Goal: Transaction & Acquisition: Subscribe to service/newsletter

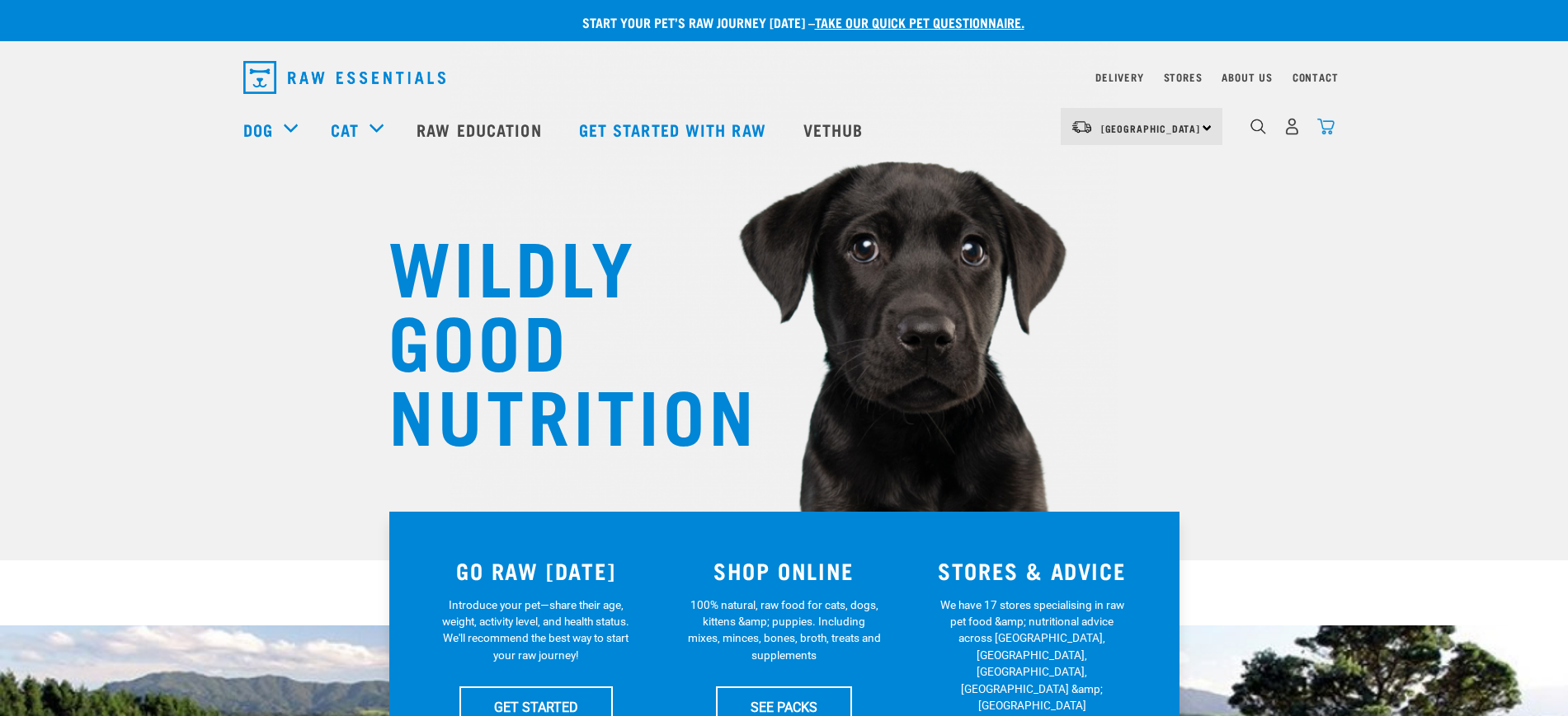
click at [1320, 125] on img "dropdown navigation" at bounding box center [1326, 126] width 17 height 17
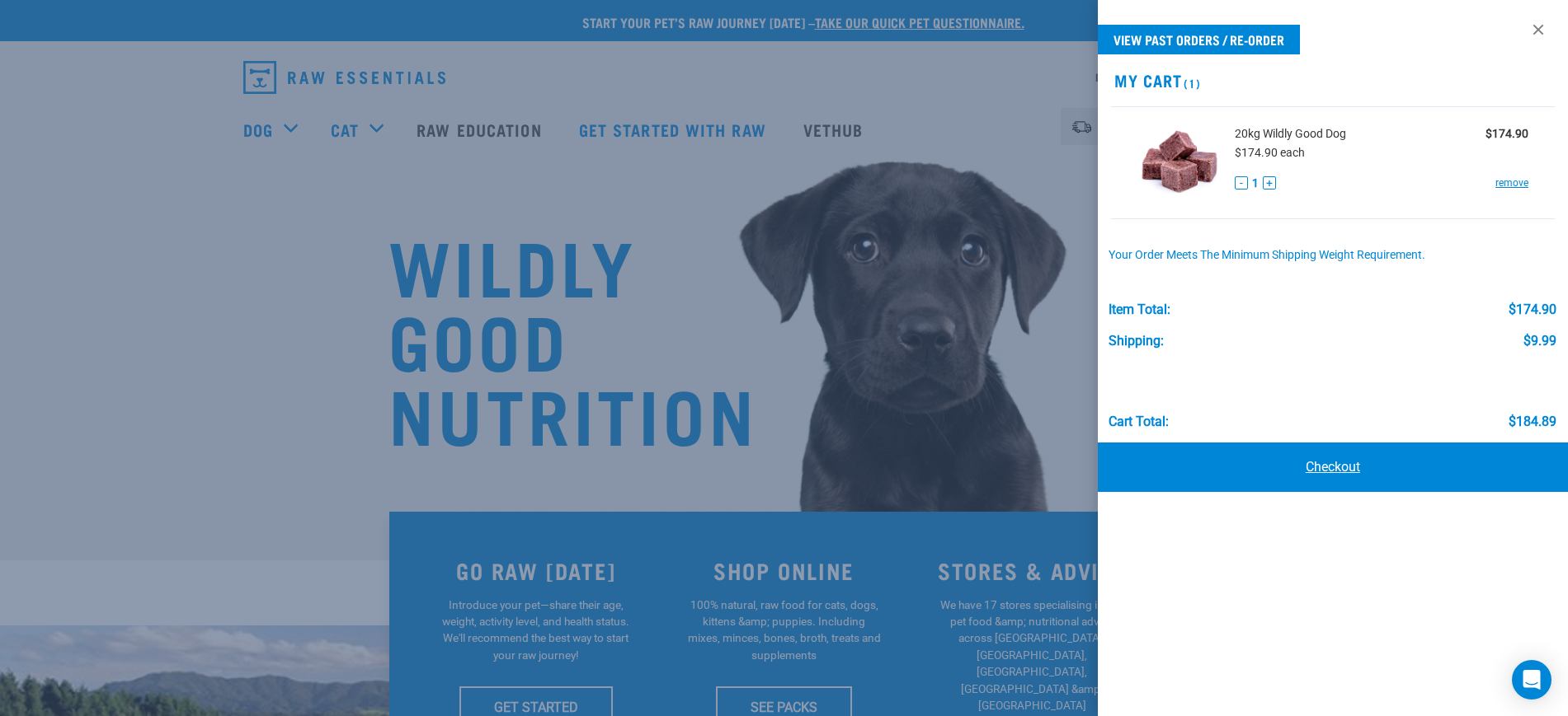
click at [1313, 469] on link "Checkout" at bounding box center [1333, 467] width 470 height 50
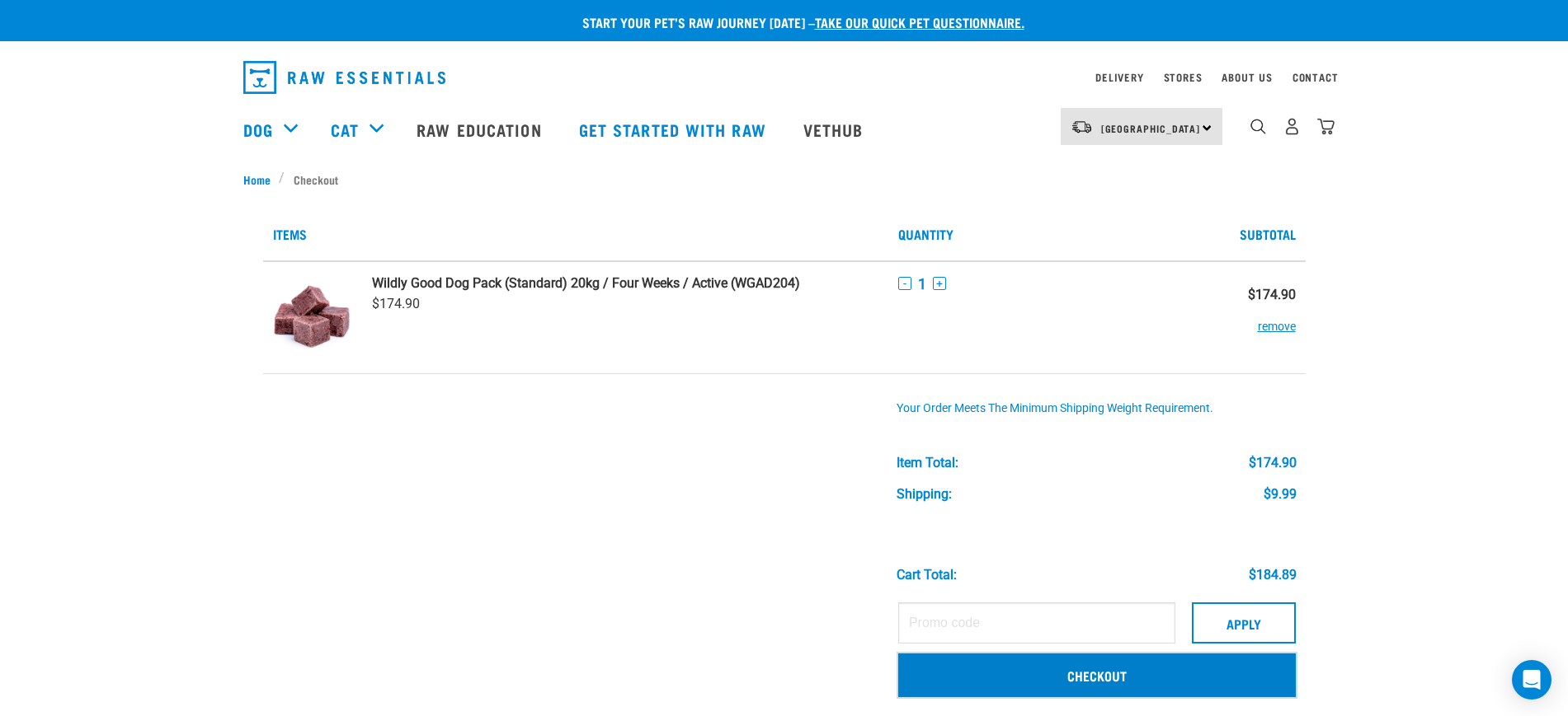
click at [1058, 682] on link "Checkout" at bounding box center [1097, 674] width 398 height 43
click at [1104, 681] on link "Checkout" at bounding box center [1097, 674] width 398 height 43
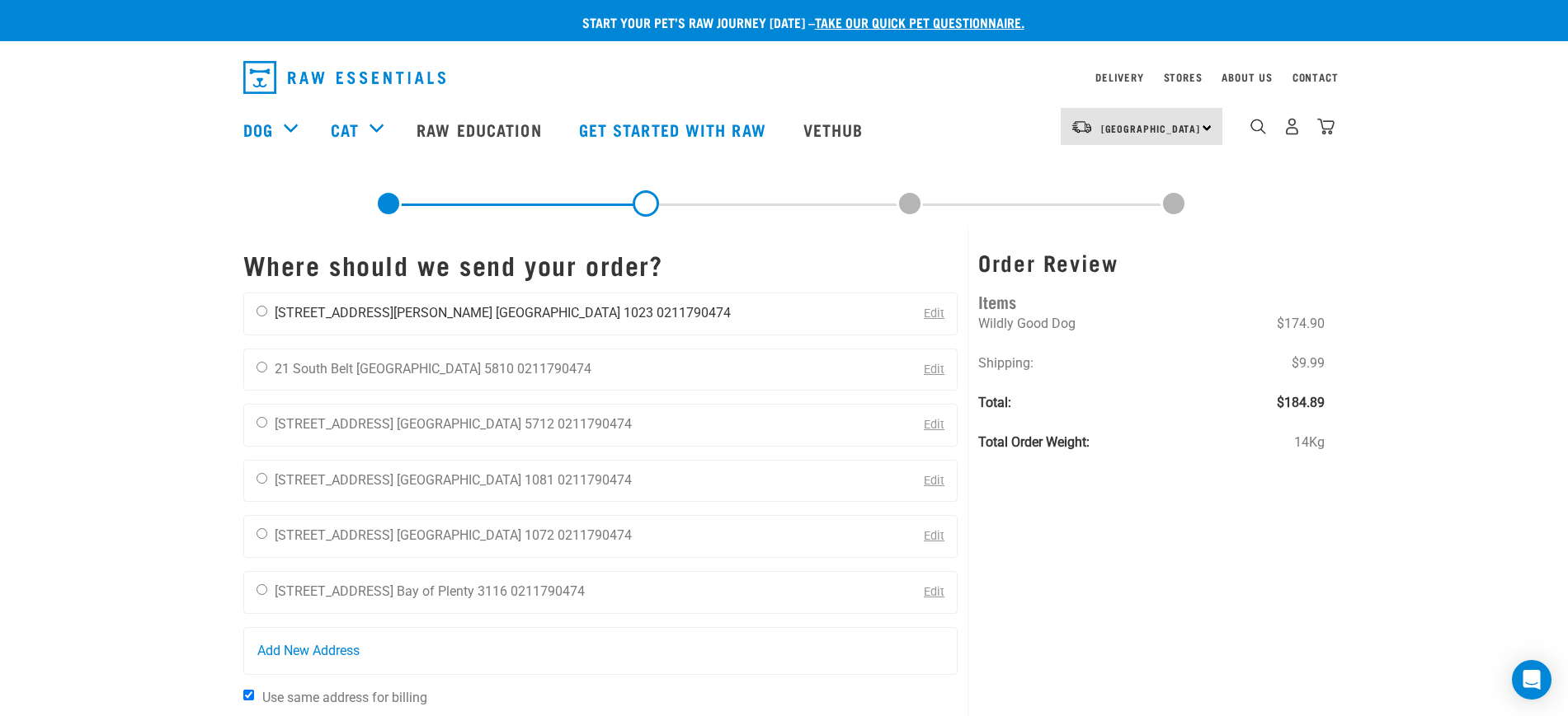
click at [301, 316] on li "[STREET_ADDRESS][PERSON_NAME]" at bounding box center [384, 312] width 218 height 15
click at [266, 314] on input "radio" at bounding box center [262, 311] width 11 height 11
radio input "true"
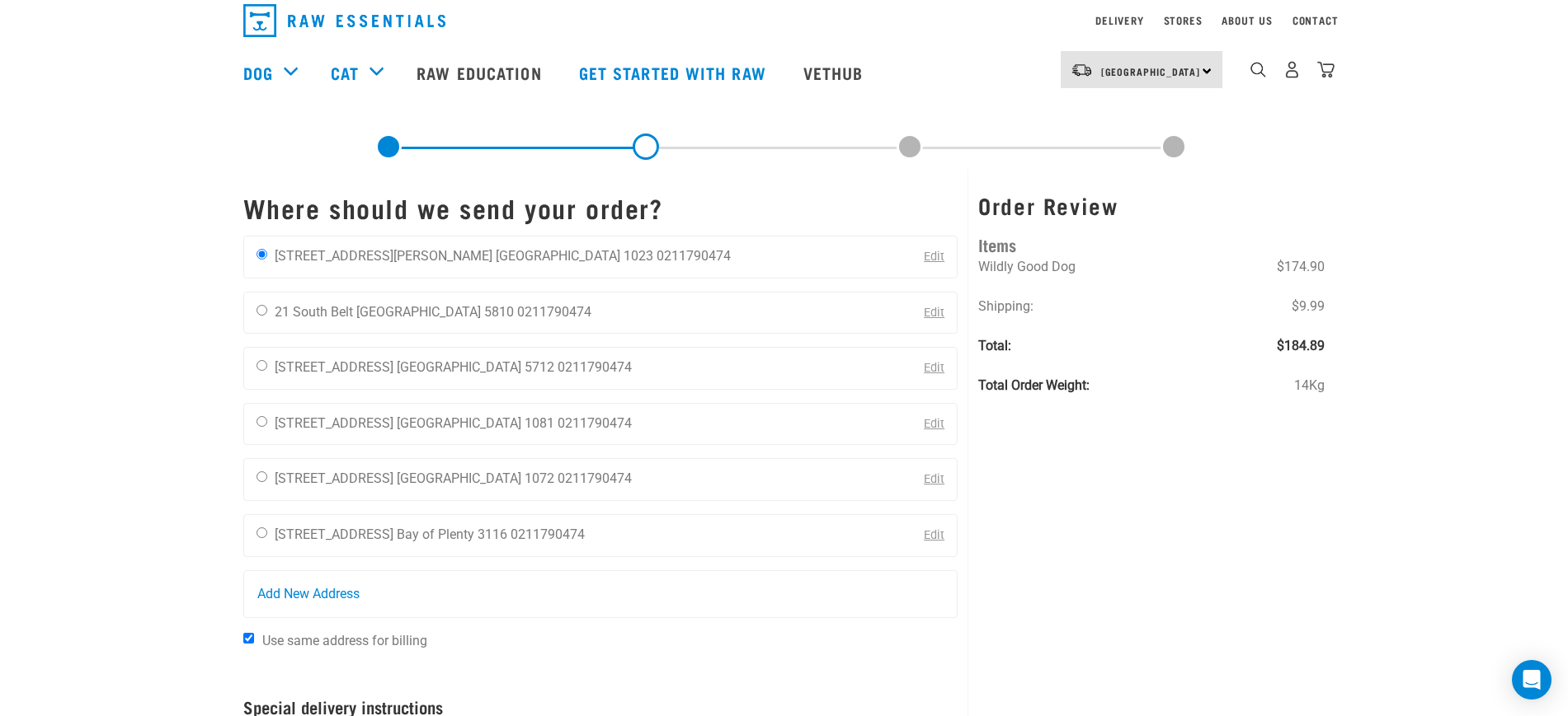
scroll to position [206, 0]
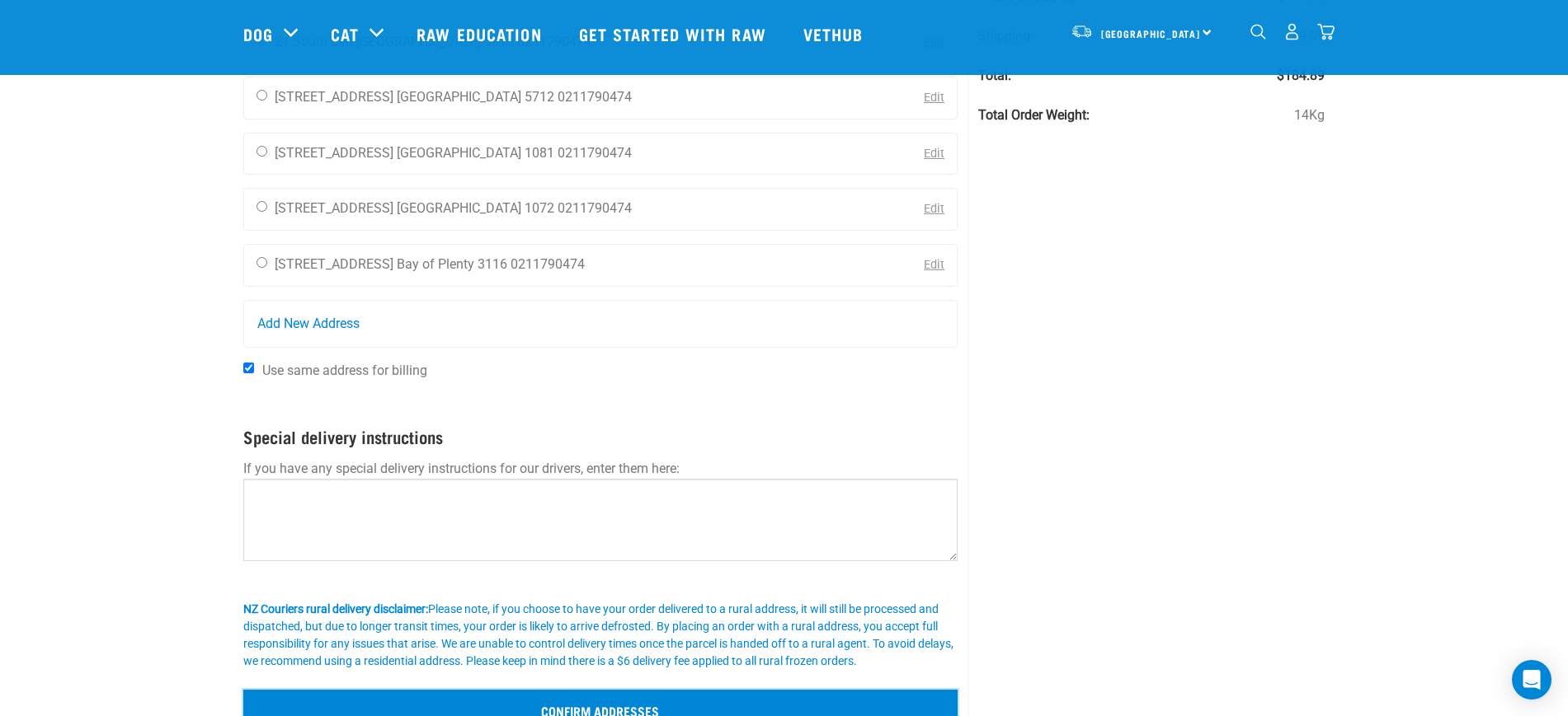
click at [552, 701] on input "Confirm addresses" at bounding box center [601, 710] width 715 height 40
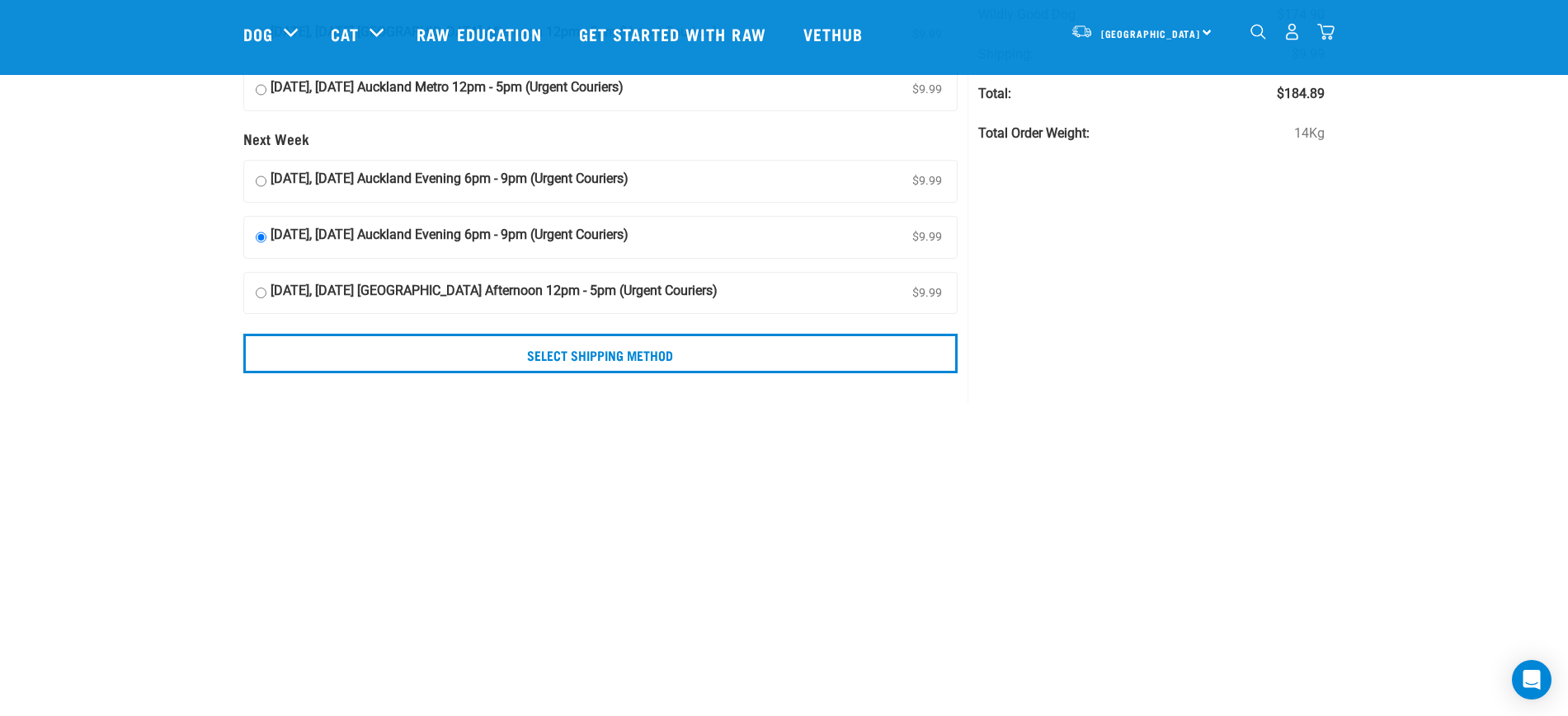
scroll to position [515, 0]
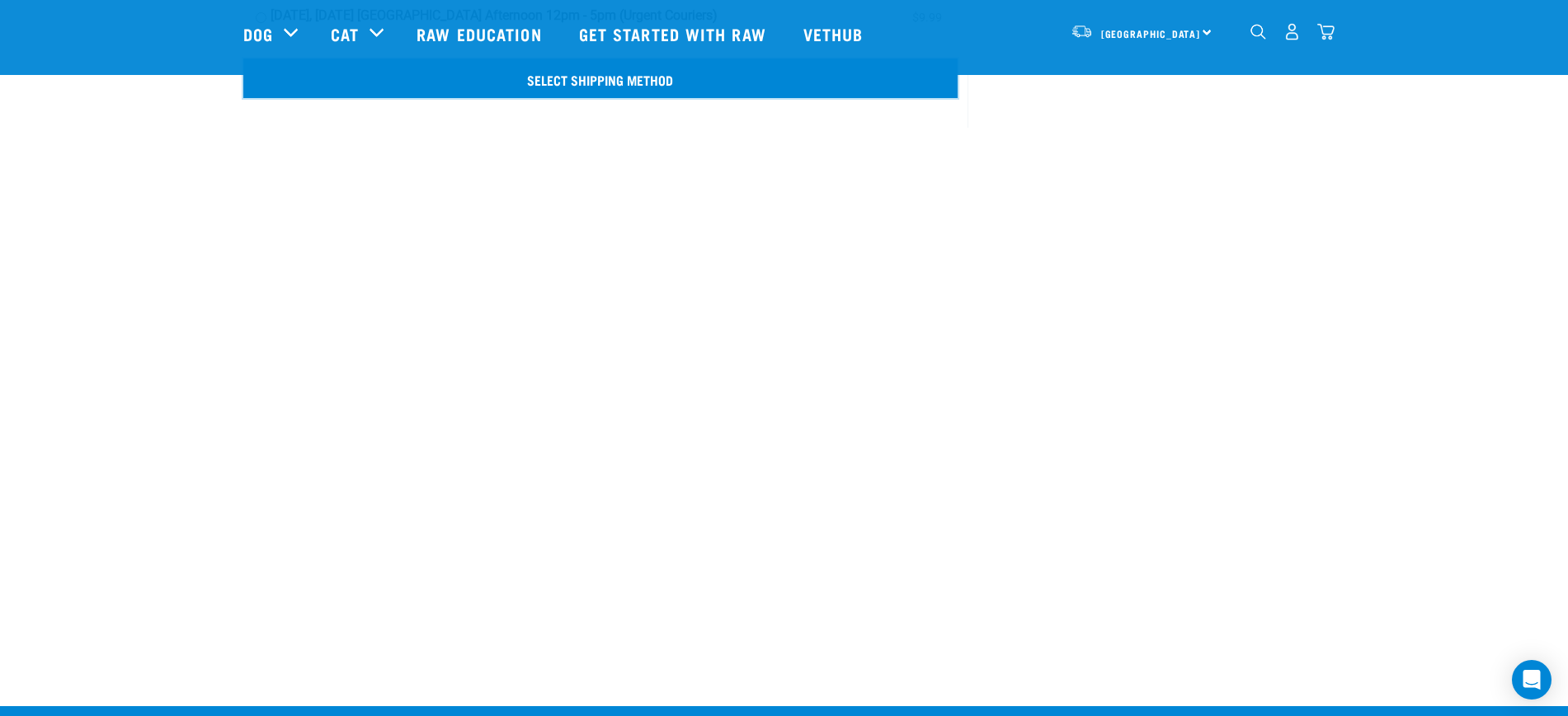
click at [502, 83] on input "Select Shipping Method" at bounding box center [601, 79] width 715 height 40
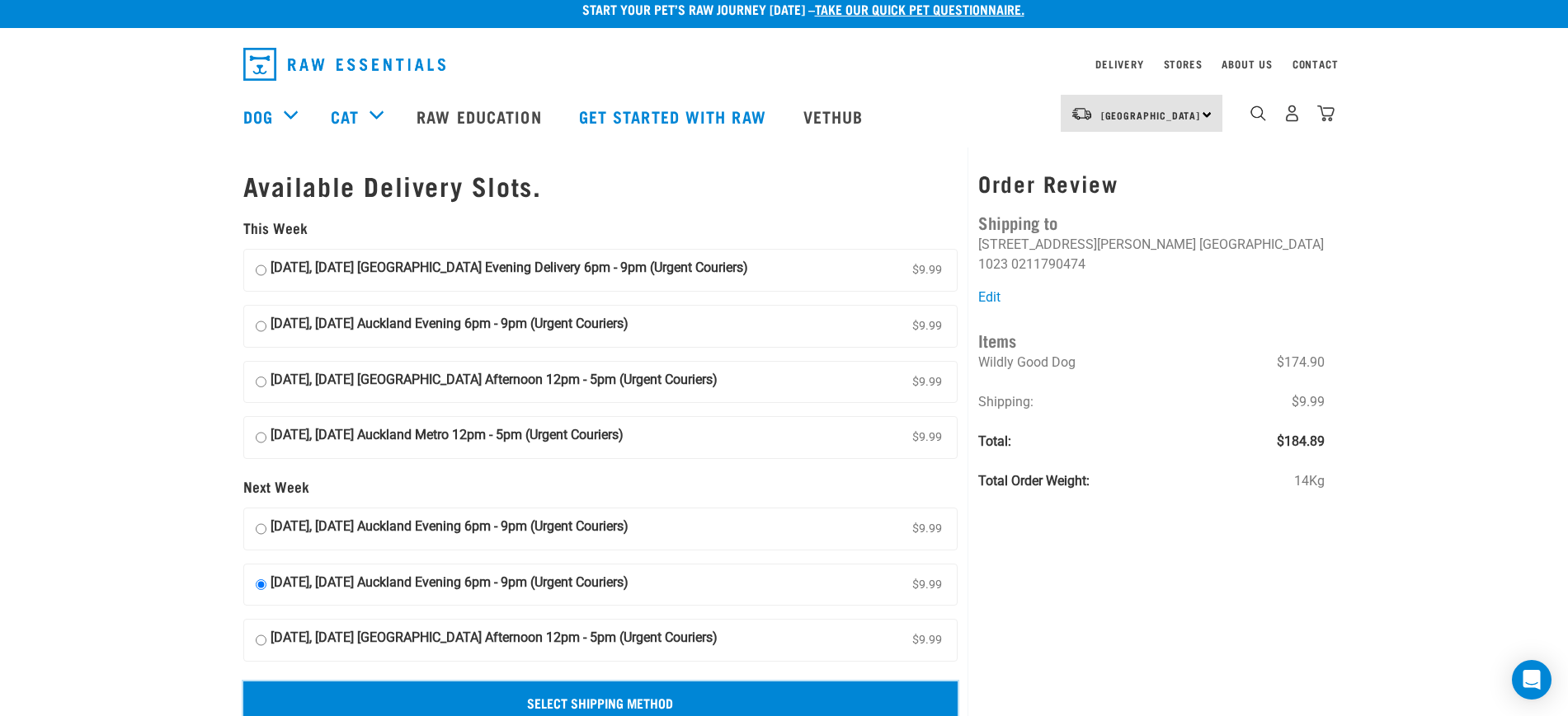
scroll to position [0, 0]
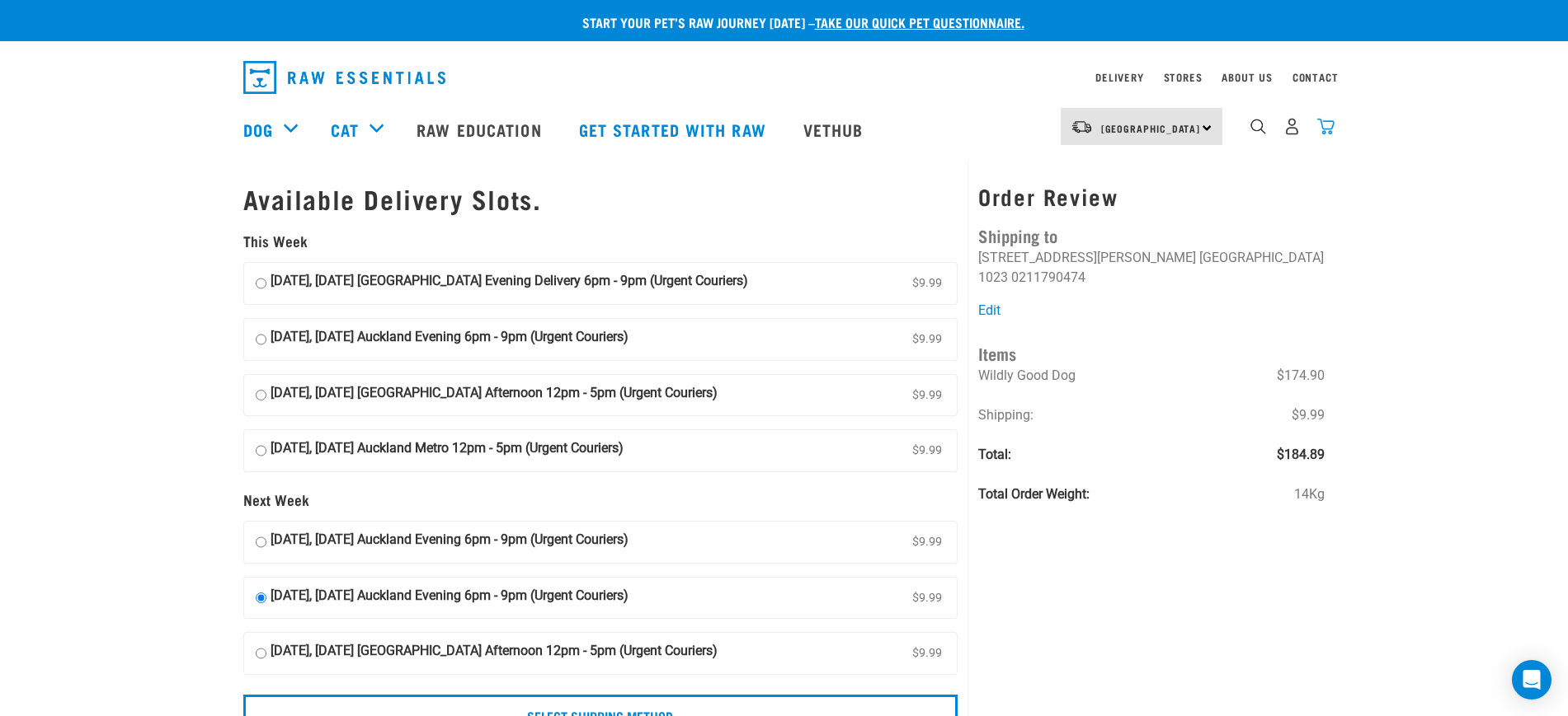
click at [1326, 131] on img "dropdown navigation" at bounding box center [1326, 126] width 17 height 17
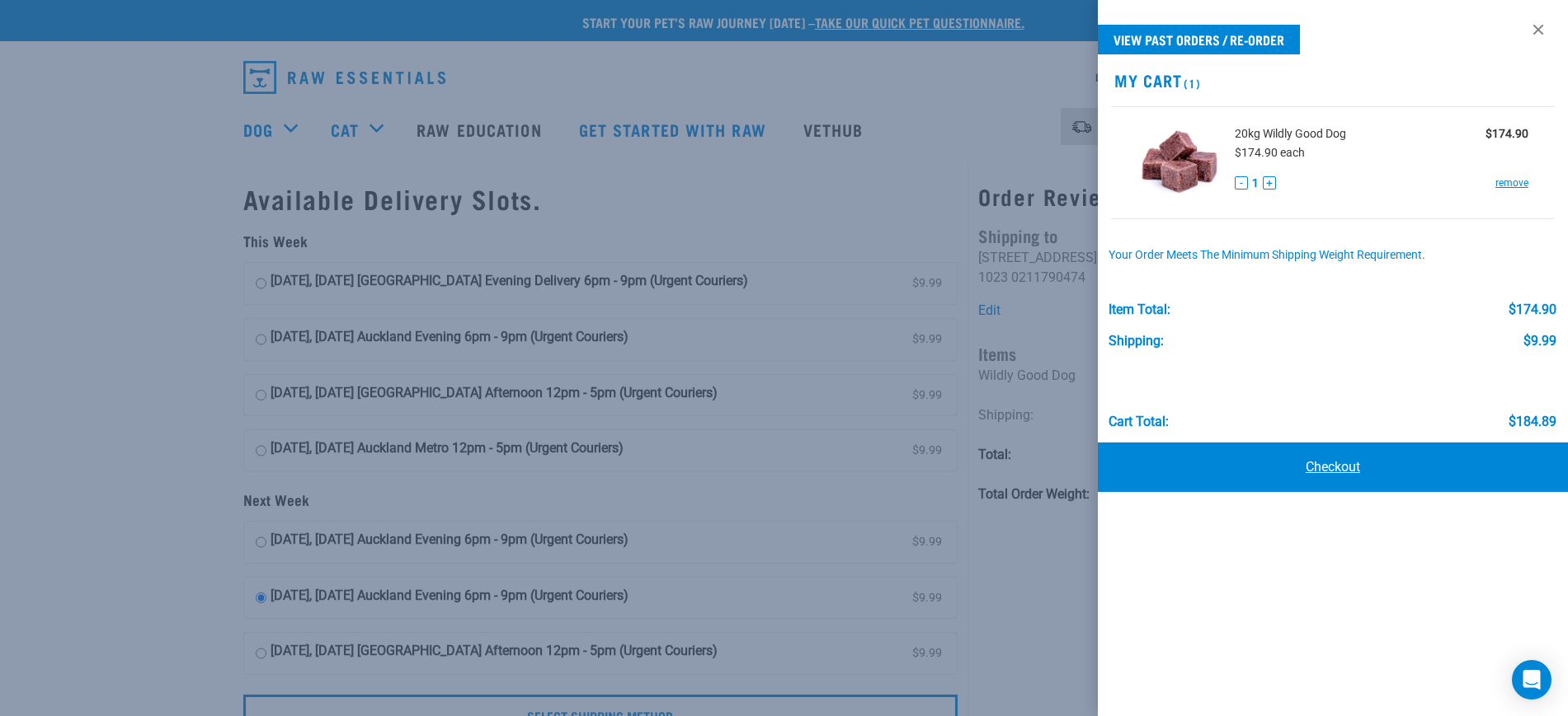
click at [1328, 453] on link "Checkout" at bounding box center [1333, 467] width 470 height 50
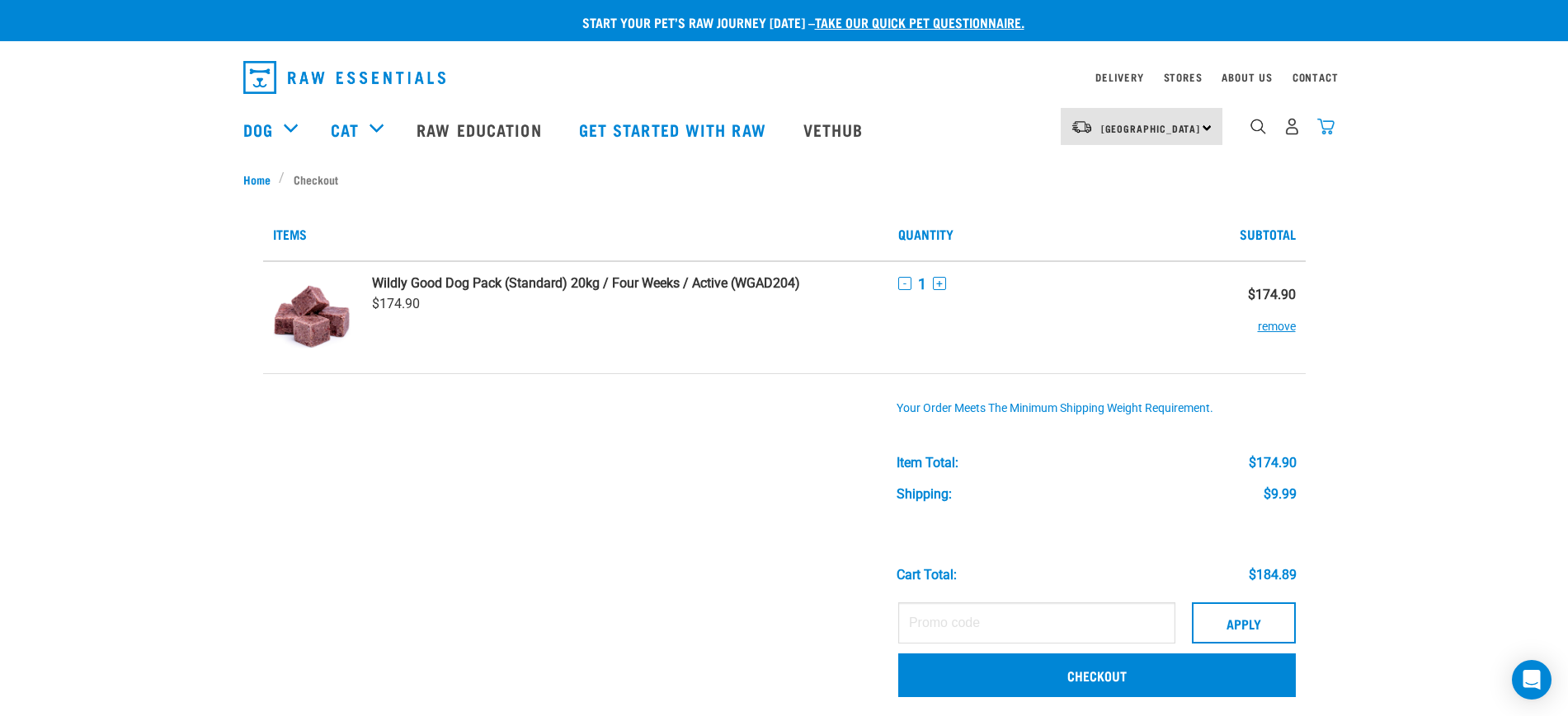
click at [1326, 130] on img "dropdown navigation" at bounding box center [1326, 126] width 17 height 17
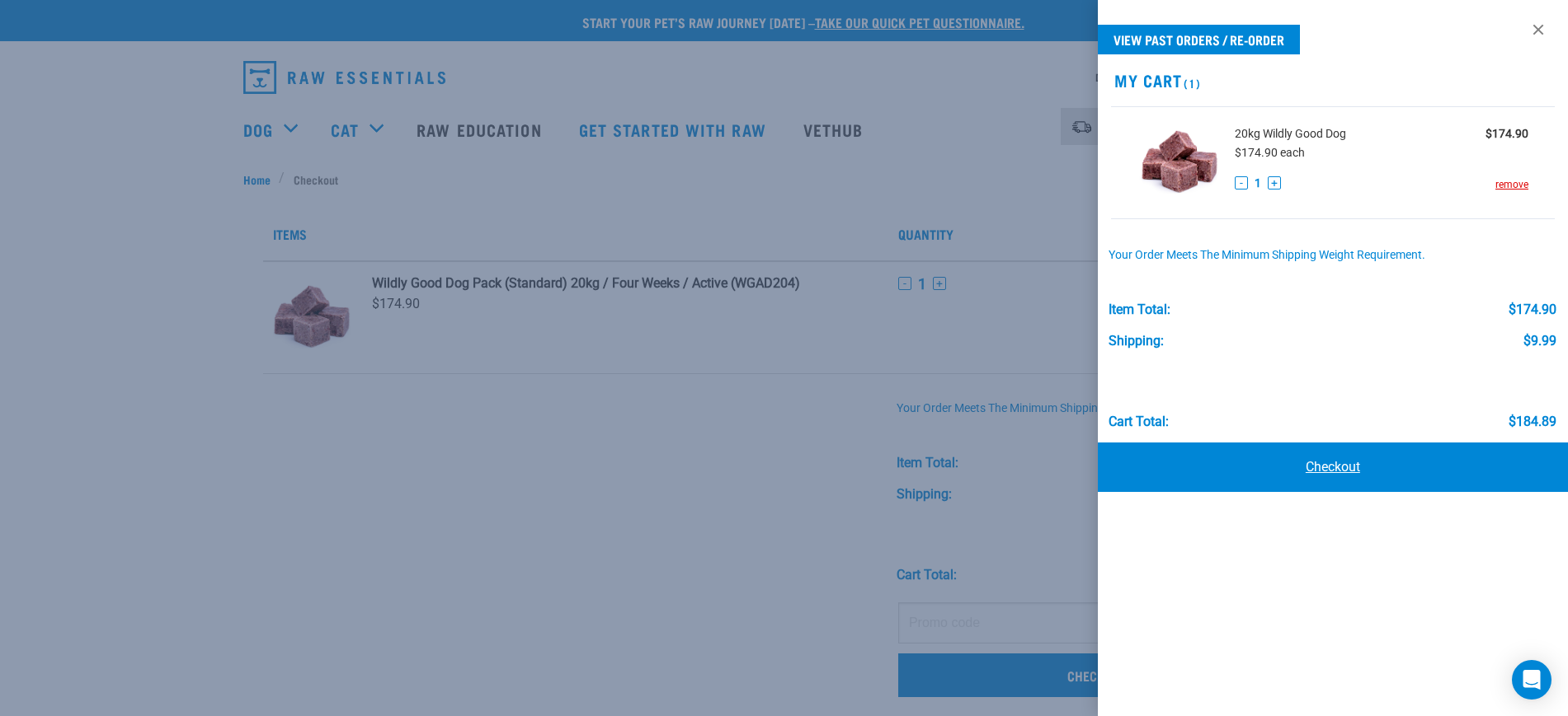
click at [1326, 457] on link "Checkout" at bounding box center [1333, 467] width 470 height 50
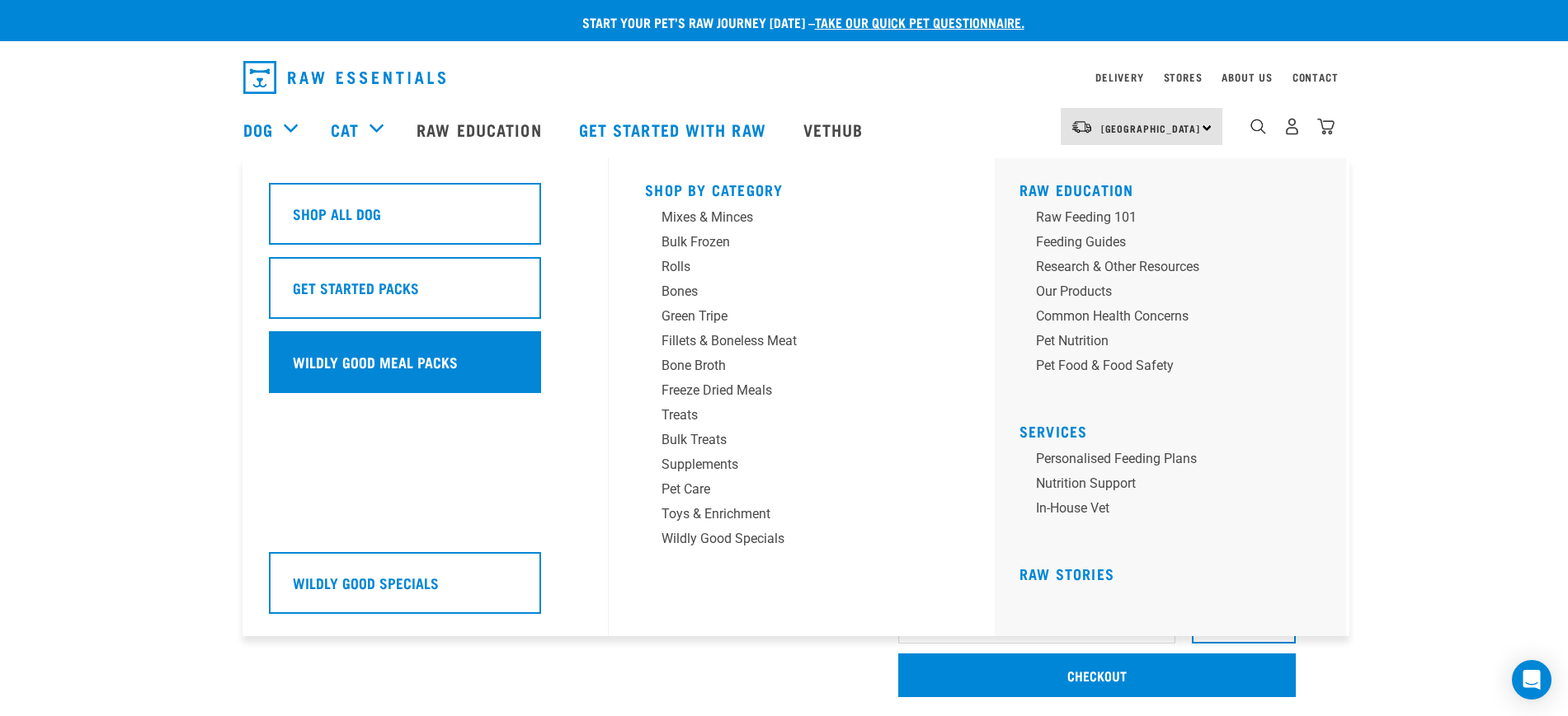
click at [341, 377] on div "Wildly Good Meal Packs" at bounding box center [405, 362] width 272 height 62
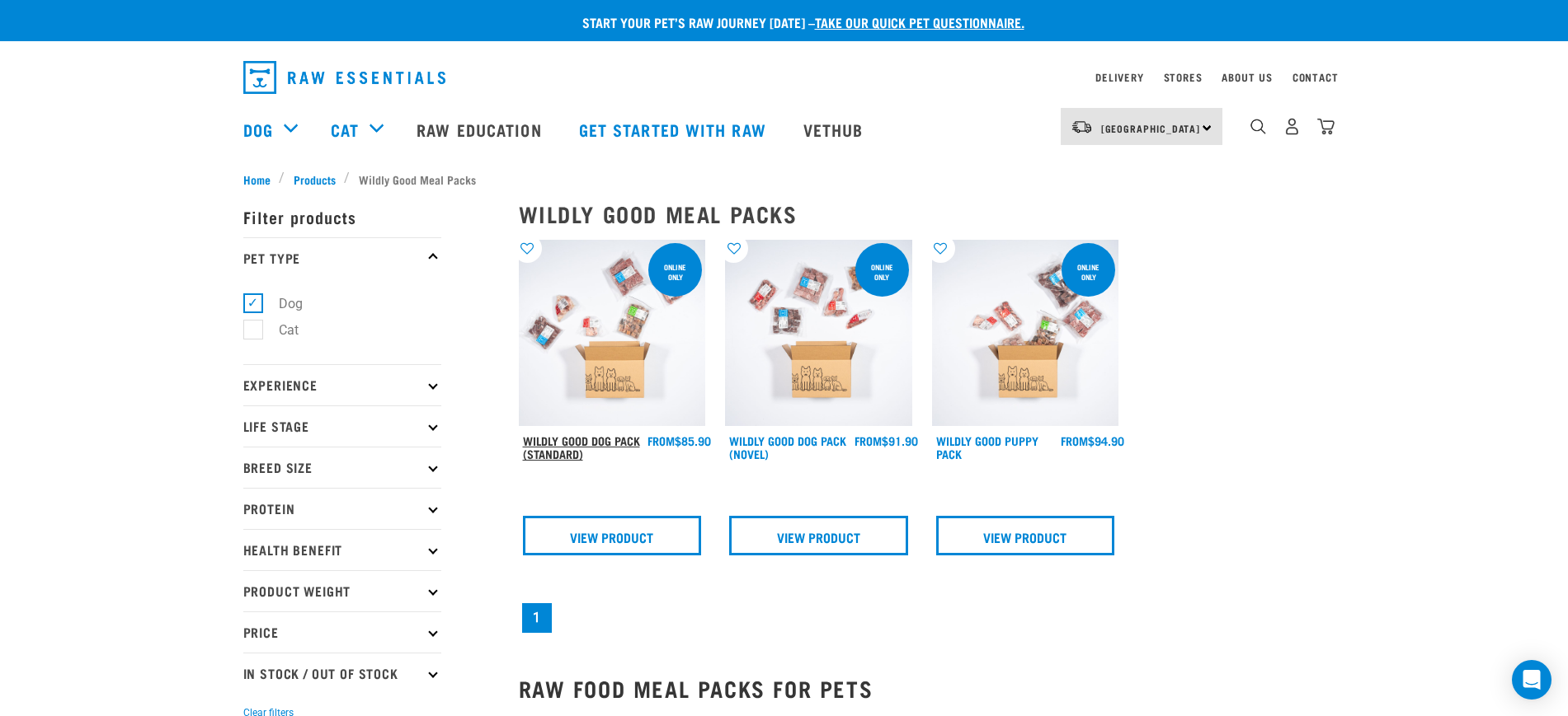
click at [569, 437] on link "Wildly Good Dog Pack (Standard)" at bounding box center [581, 446] width 117 height 19
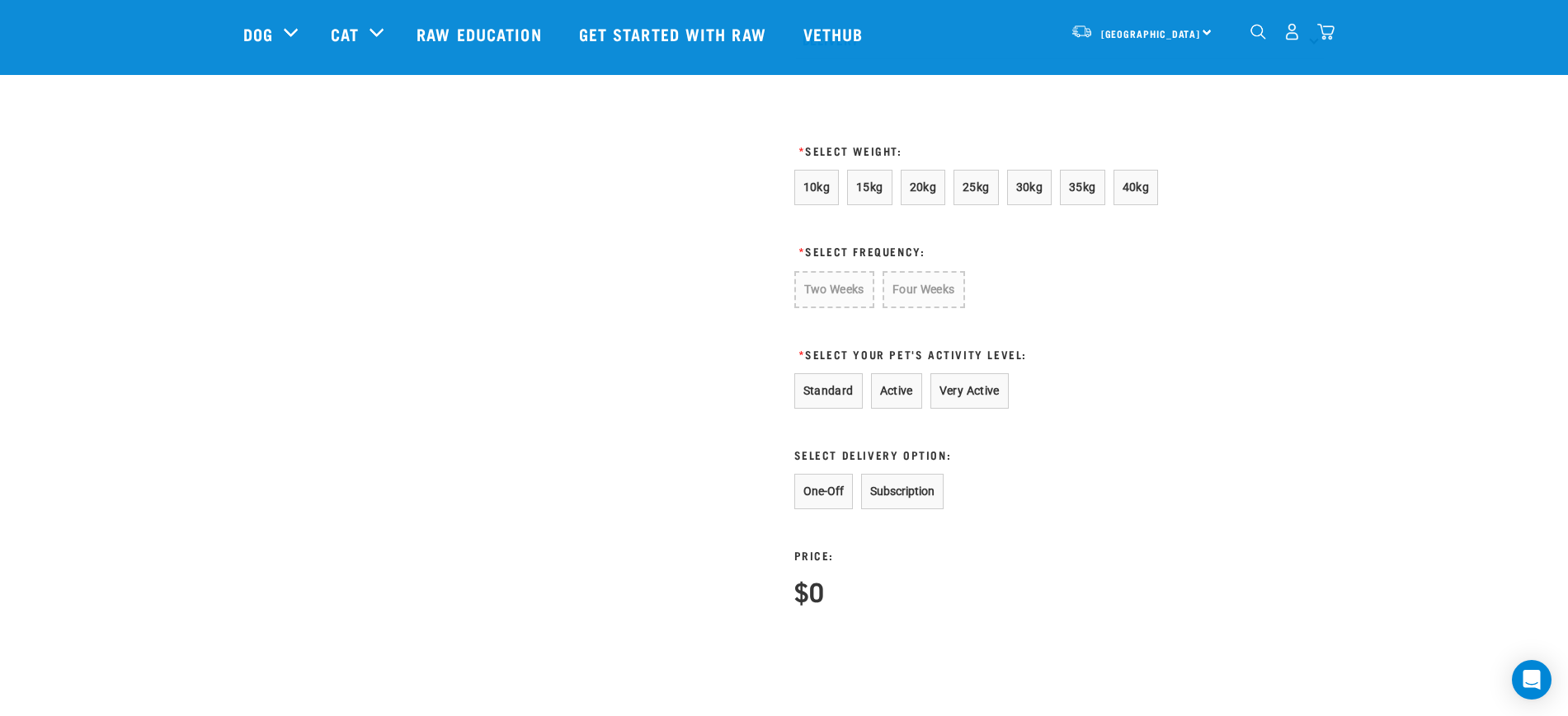
scroll to position [618, 0]
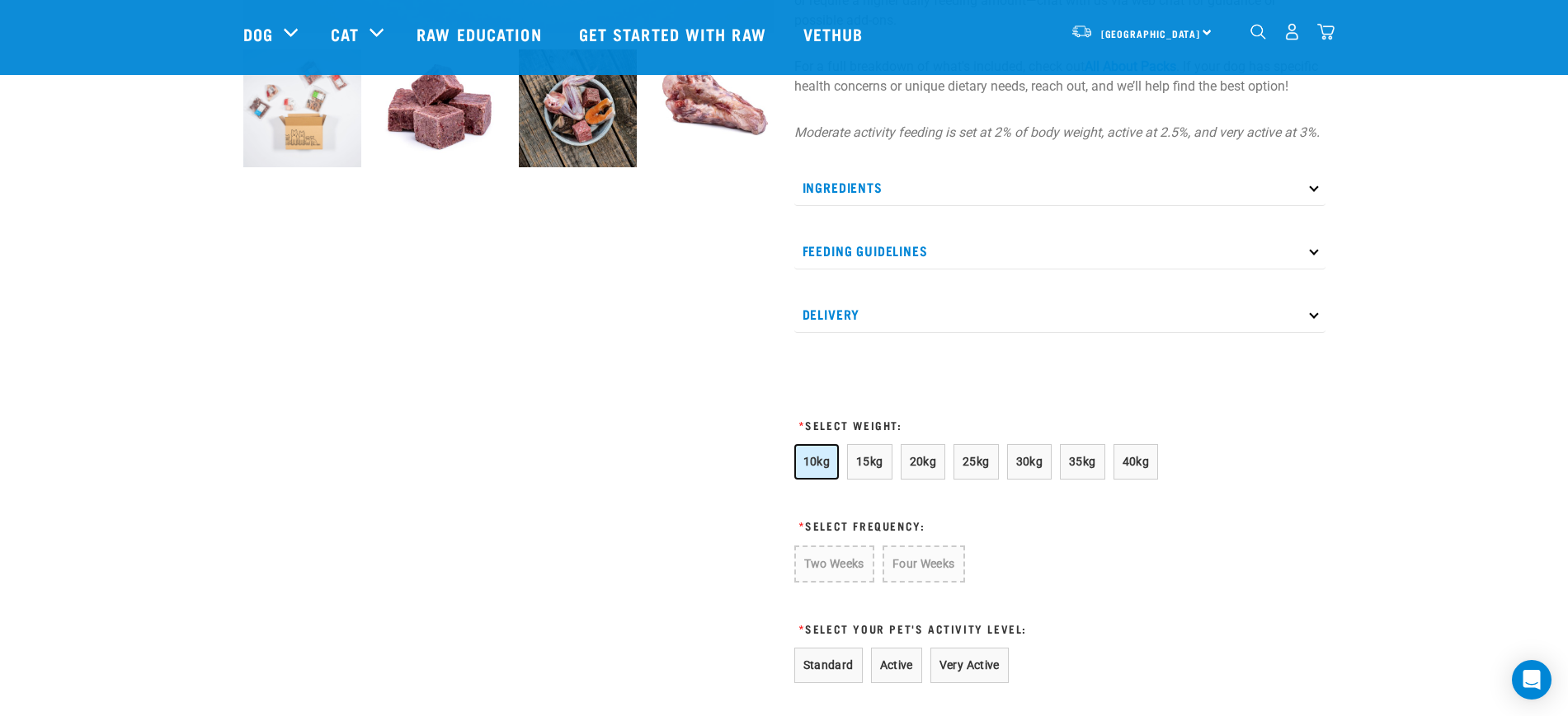
click at [825, 480] on button "10kg" at bounding box center [817, 462] width 45 height 35
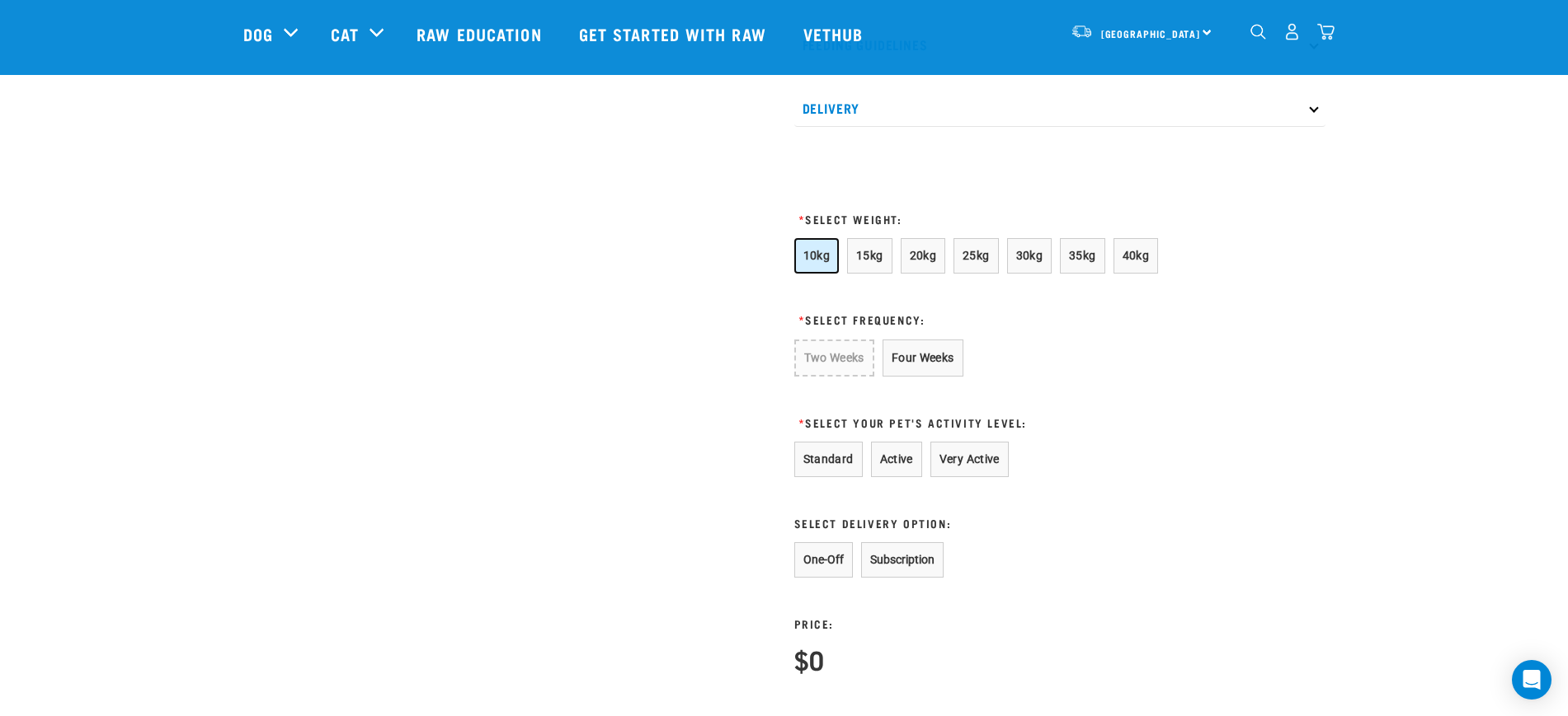
scroll to position [927, 0]
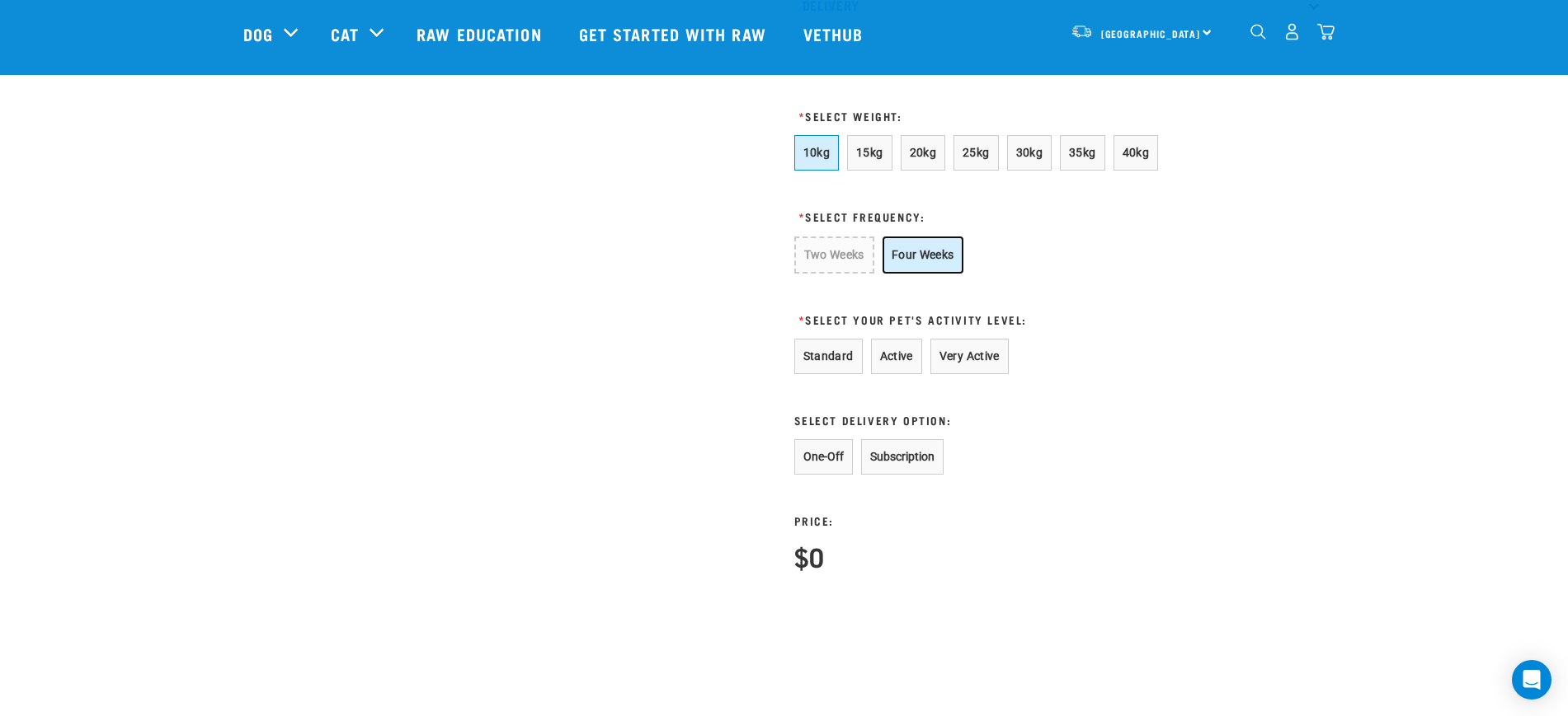
click at [907, 274] on button "Four Weeks" at bounding box center [922, 255] width 81 height 37
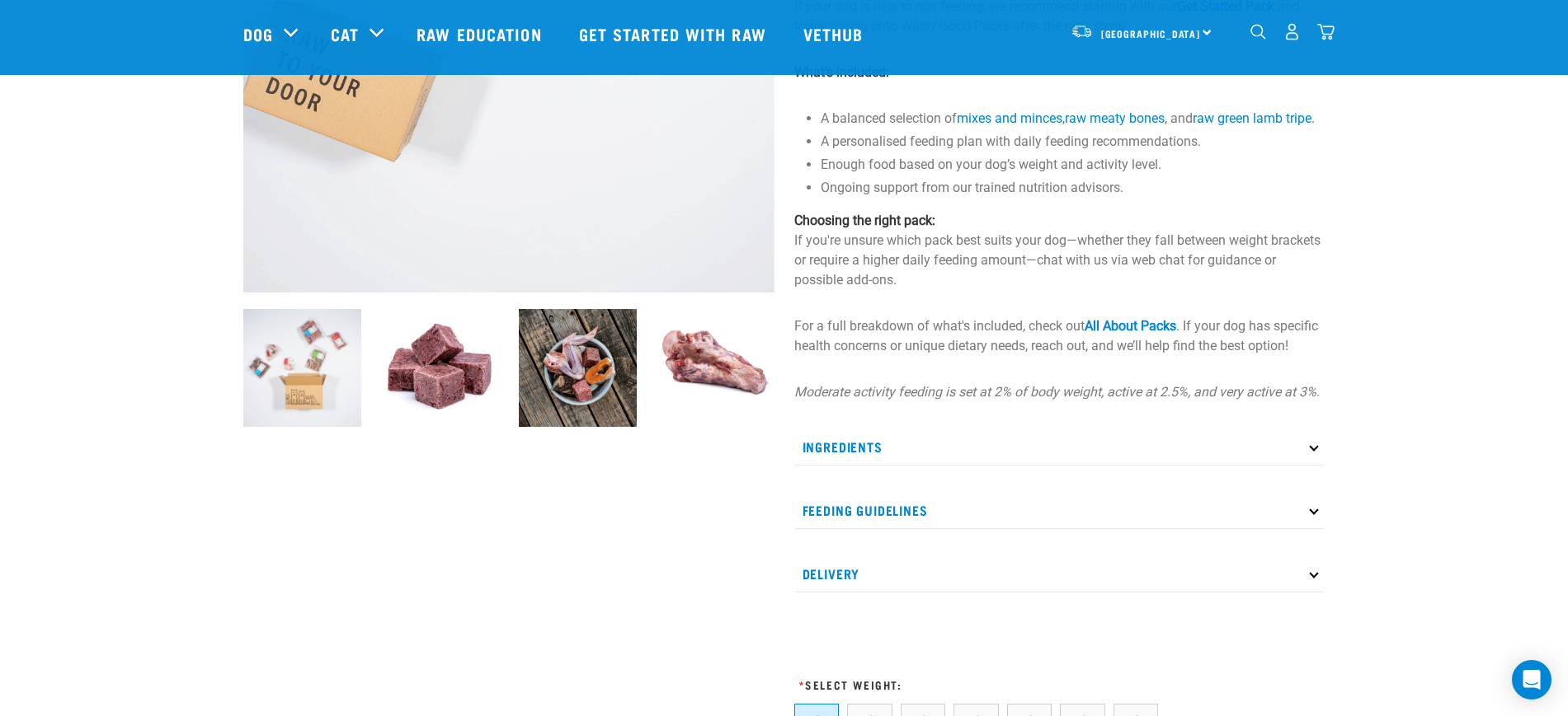
scroll to position [618, 0]
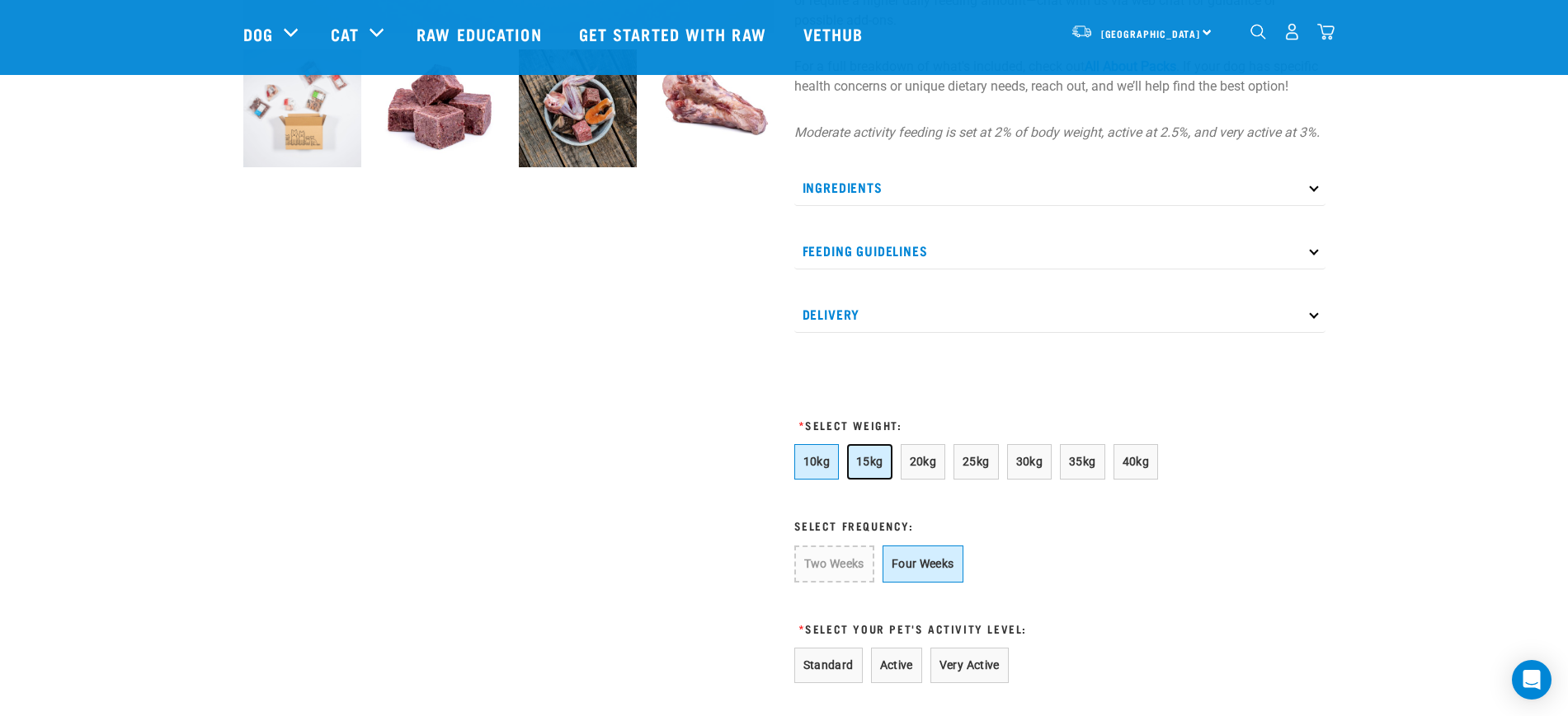
click at [870, 468] on span "15kg" at bounding box center [870, 461] width 27 height 14
click at [823, 581] on button "Two Weeks" at bounding box center [833, 563] width 78 height 35
click at [932, 581] on button "Four Weeks" at bounding box center [921, 563] width 81 height 35
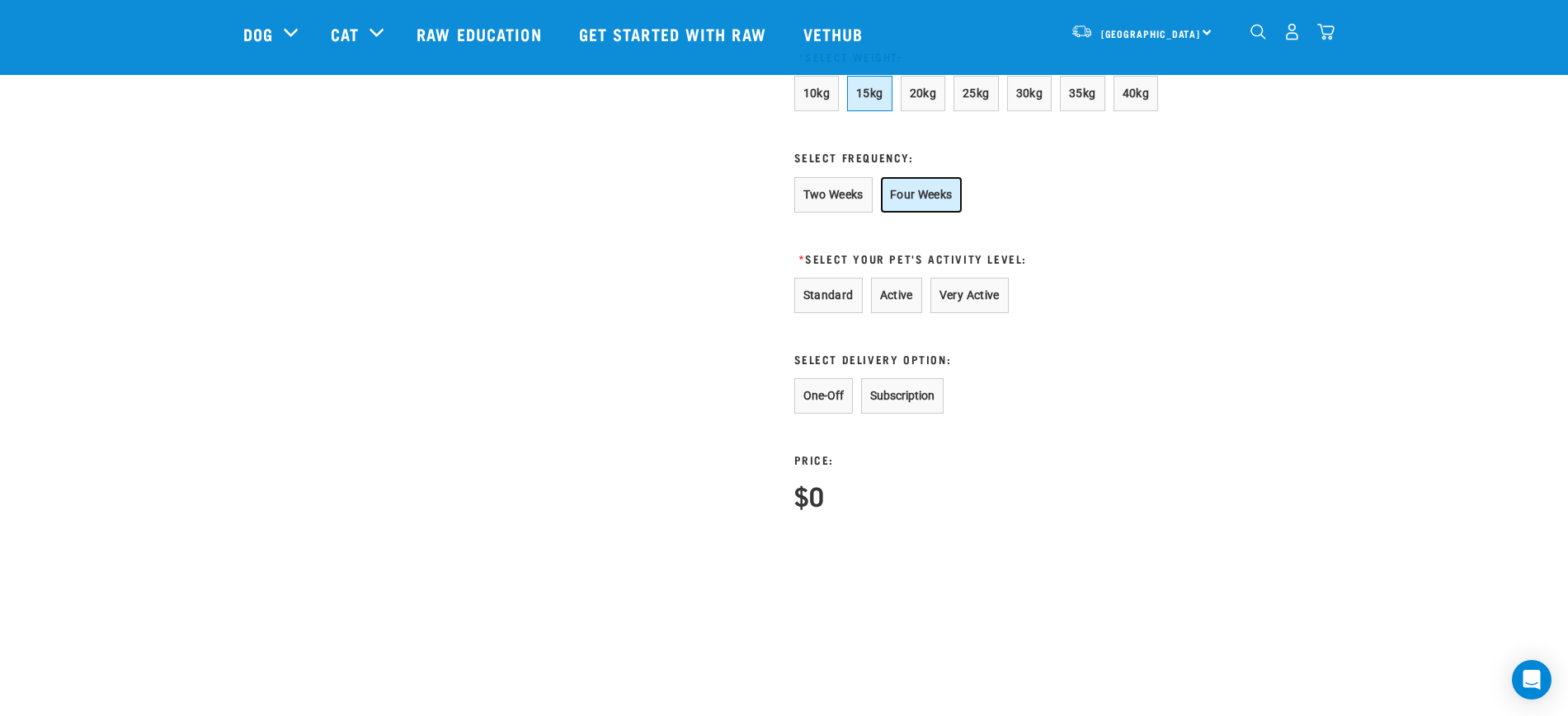
scroll to position [1031, 0]
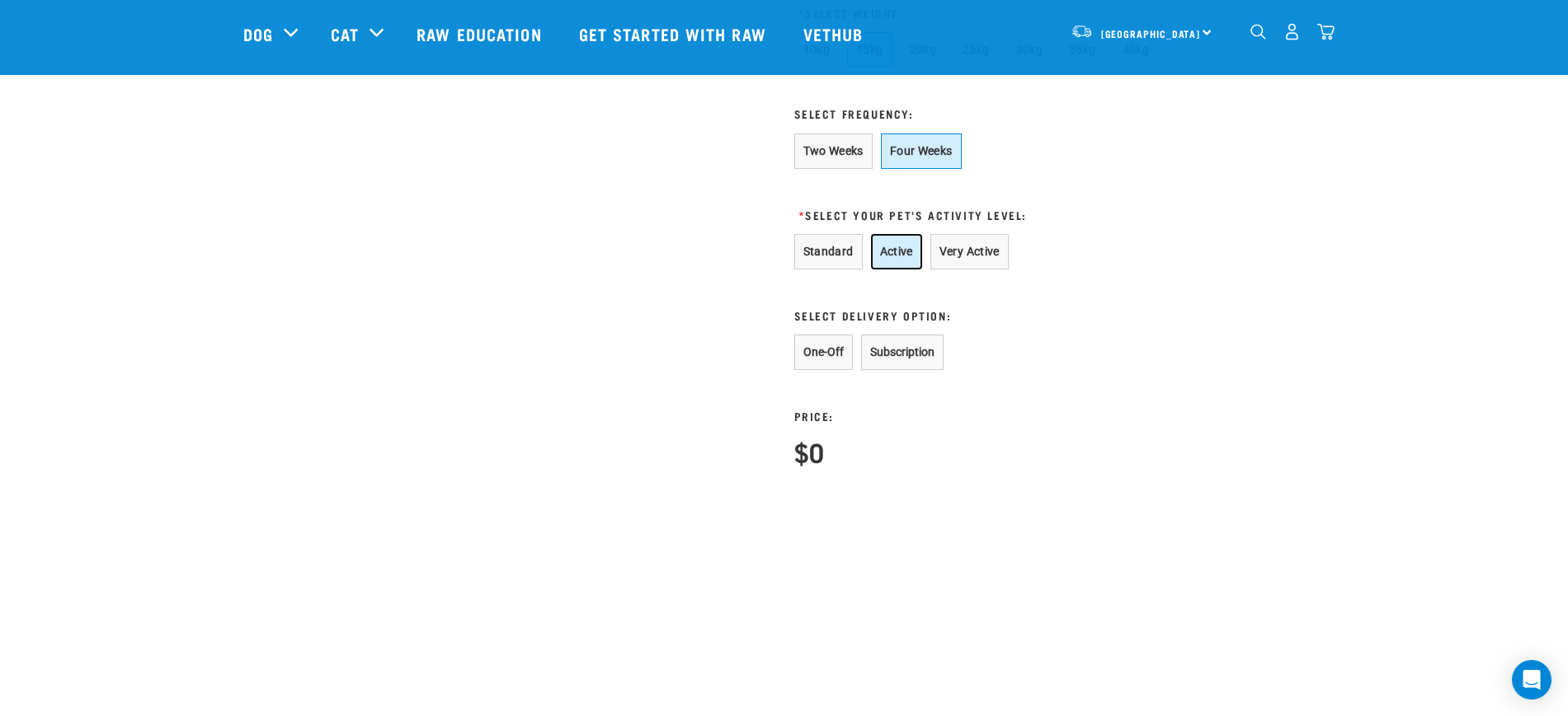
click at [886, 270] on button "Active" at bounding box center [896, 251] width 51 height 35
click at [910, 370] on button "Subscription" at bounding box center [902, 352] width 83 height 35
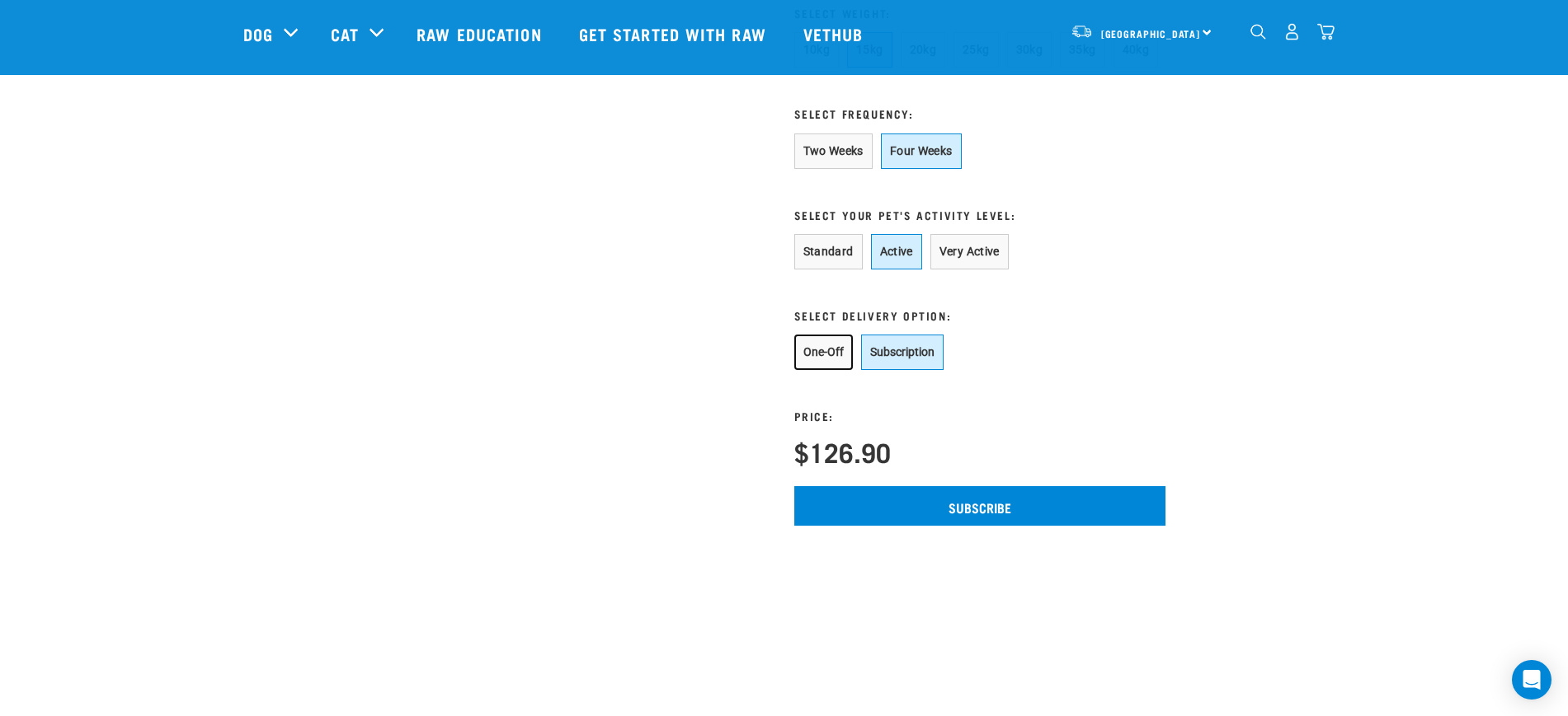
click at [831, 370] on button "One-Off" at bounding box center [823, 352] width 59 height 35
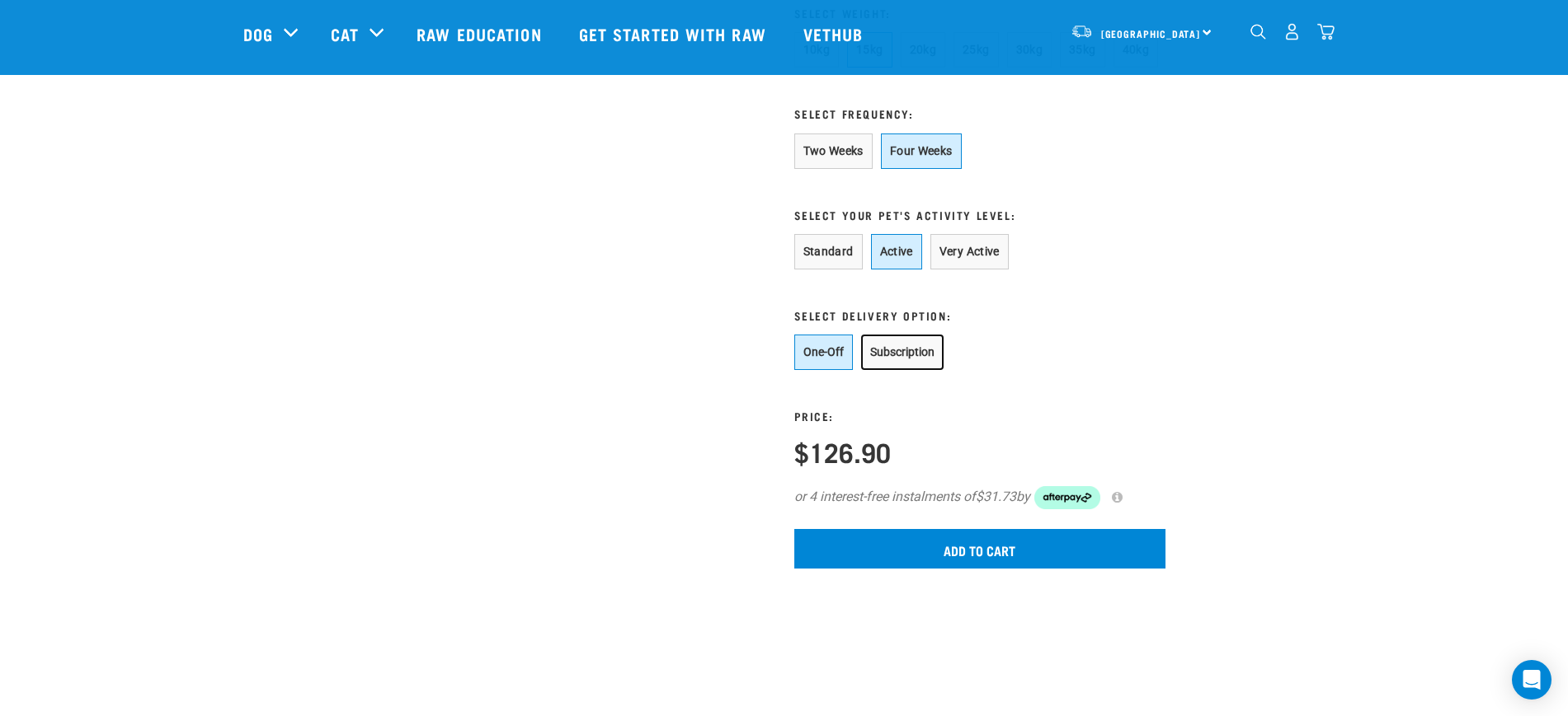
click at [881, 365] on button "Subscription" at bounding box center [902, 352] width 83 height 35
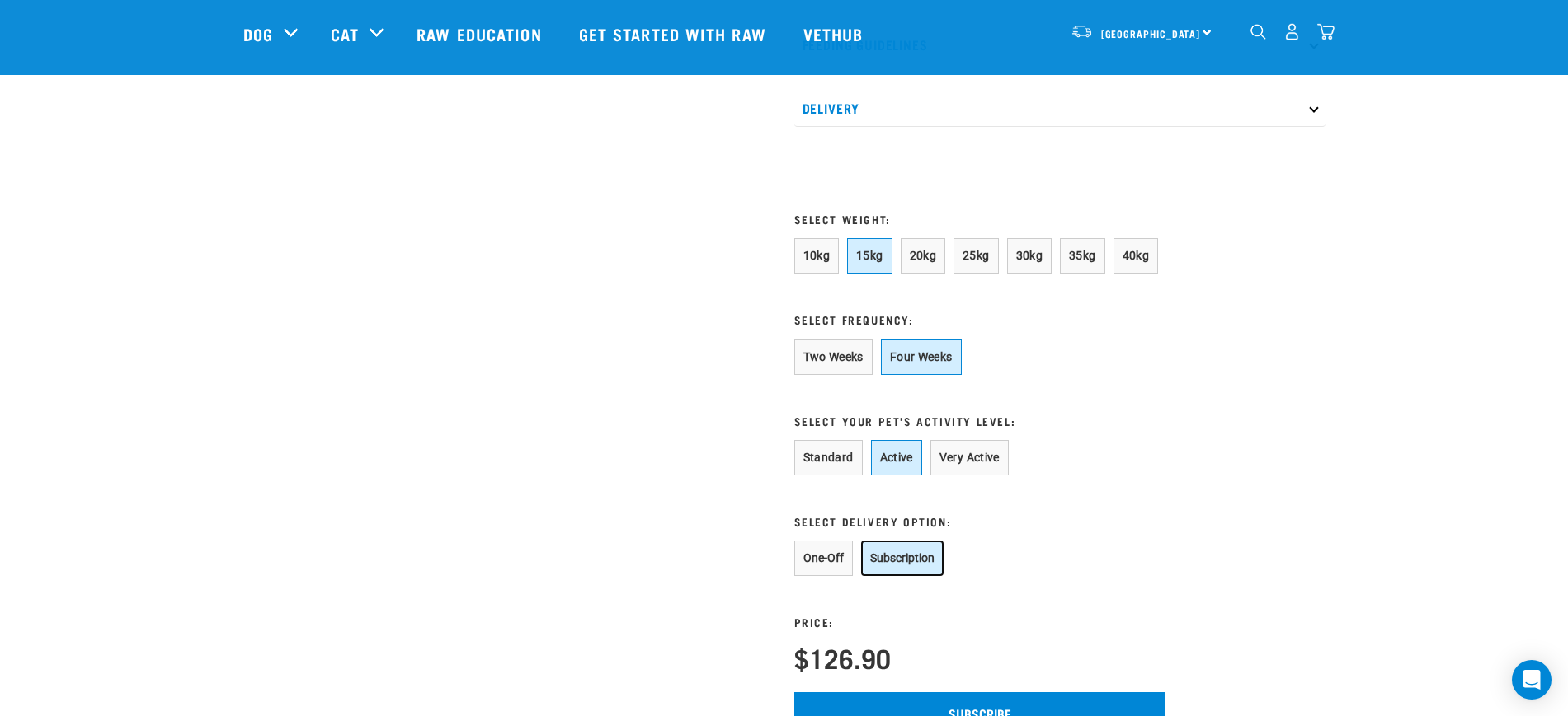
scroll to position [1237, 0]
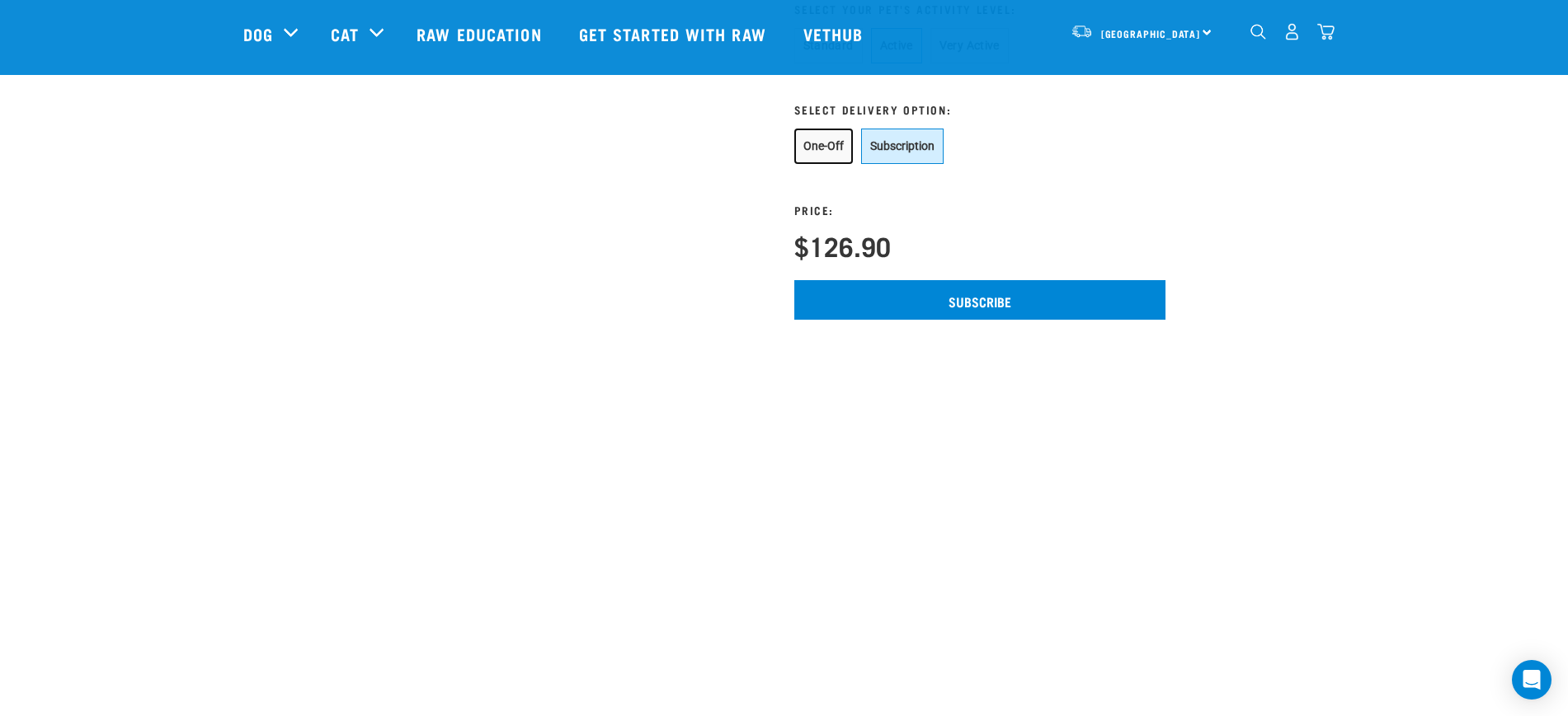
click at [814, 156] on button "One-Off" at bounding box center [823, 146] width 59 height 35
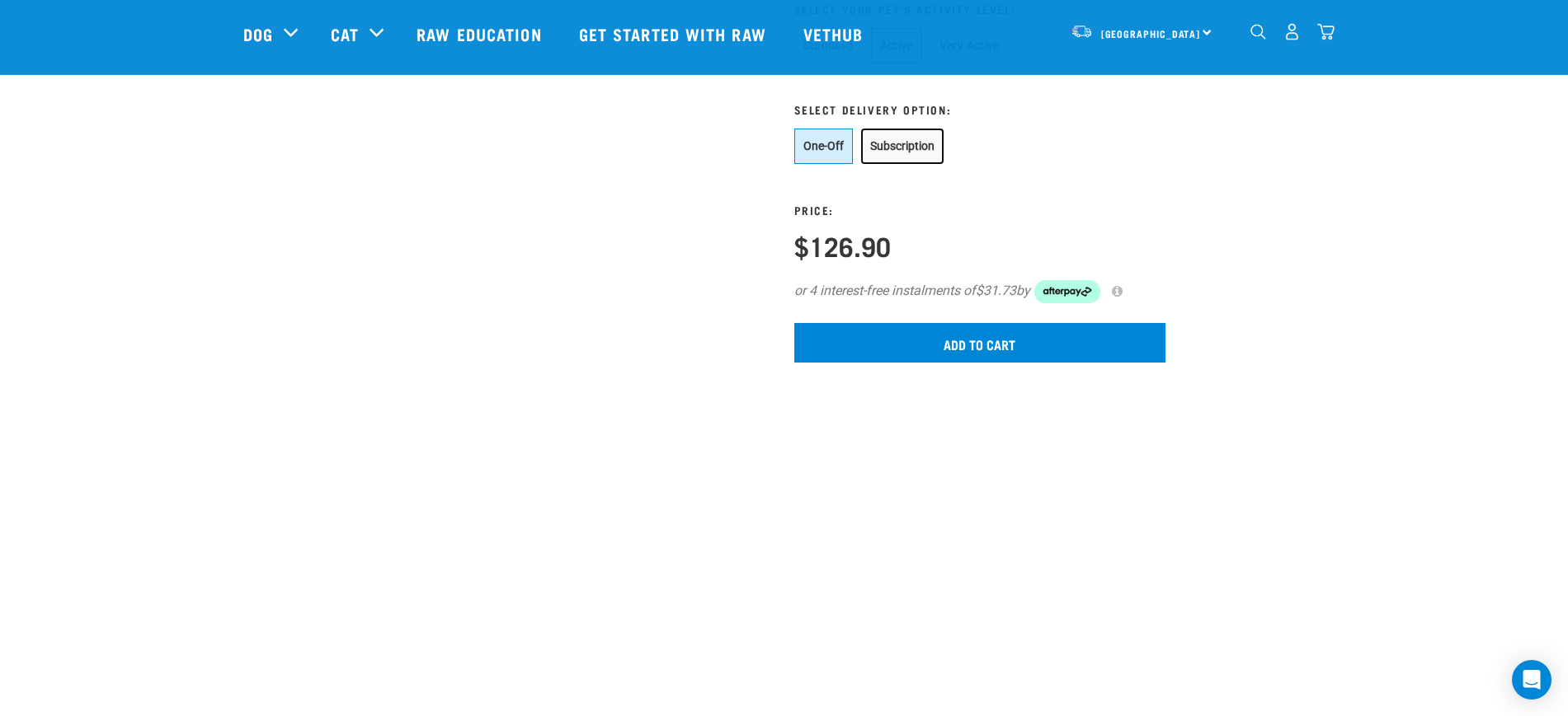
click at [903, 164] on button "Subscription" at bounding box center [902, 146] width 83 height 35
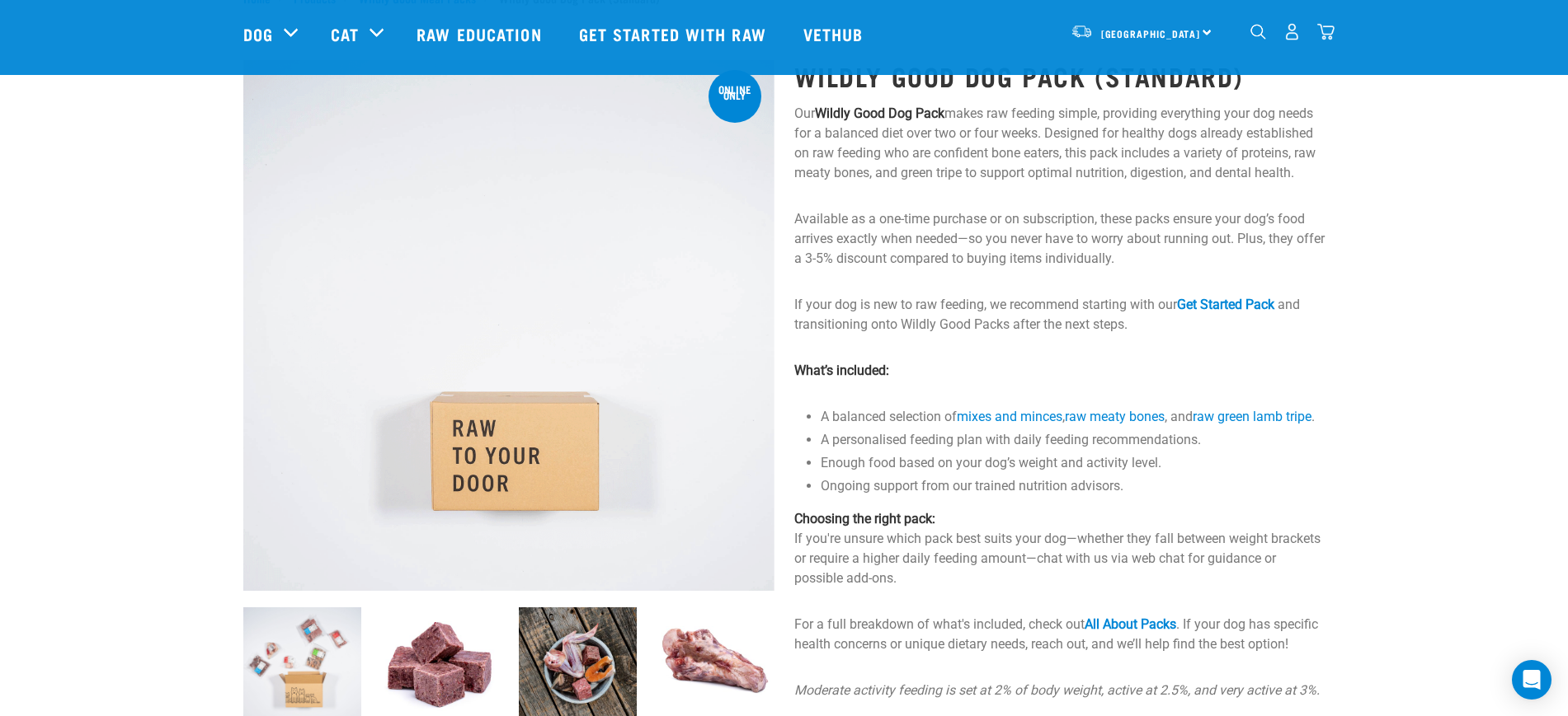
scroll to position [0, 0]
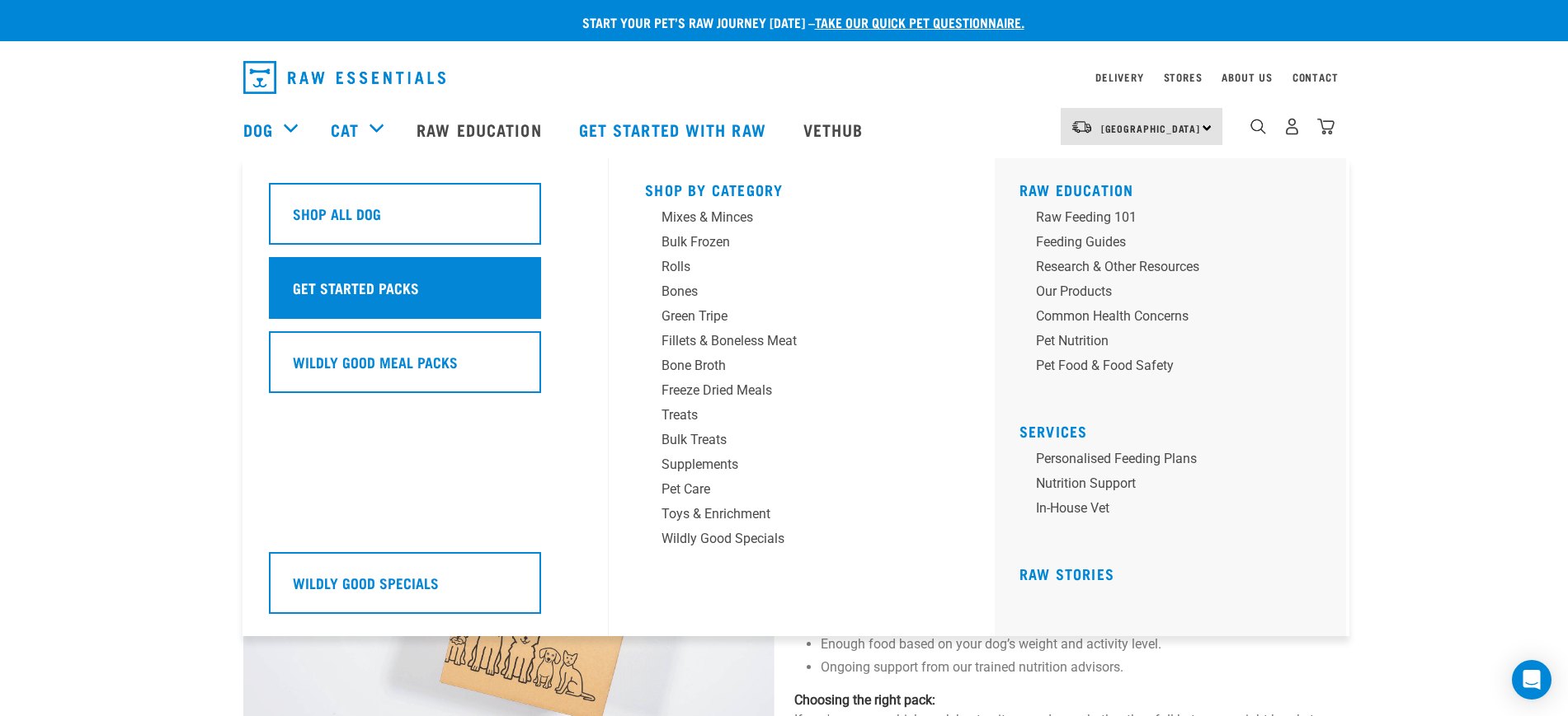
click at [329, 293] on h5 "Get Started Packs" at bounding box center [356, 288] width 126 height 22
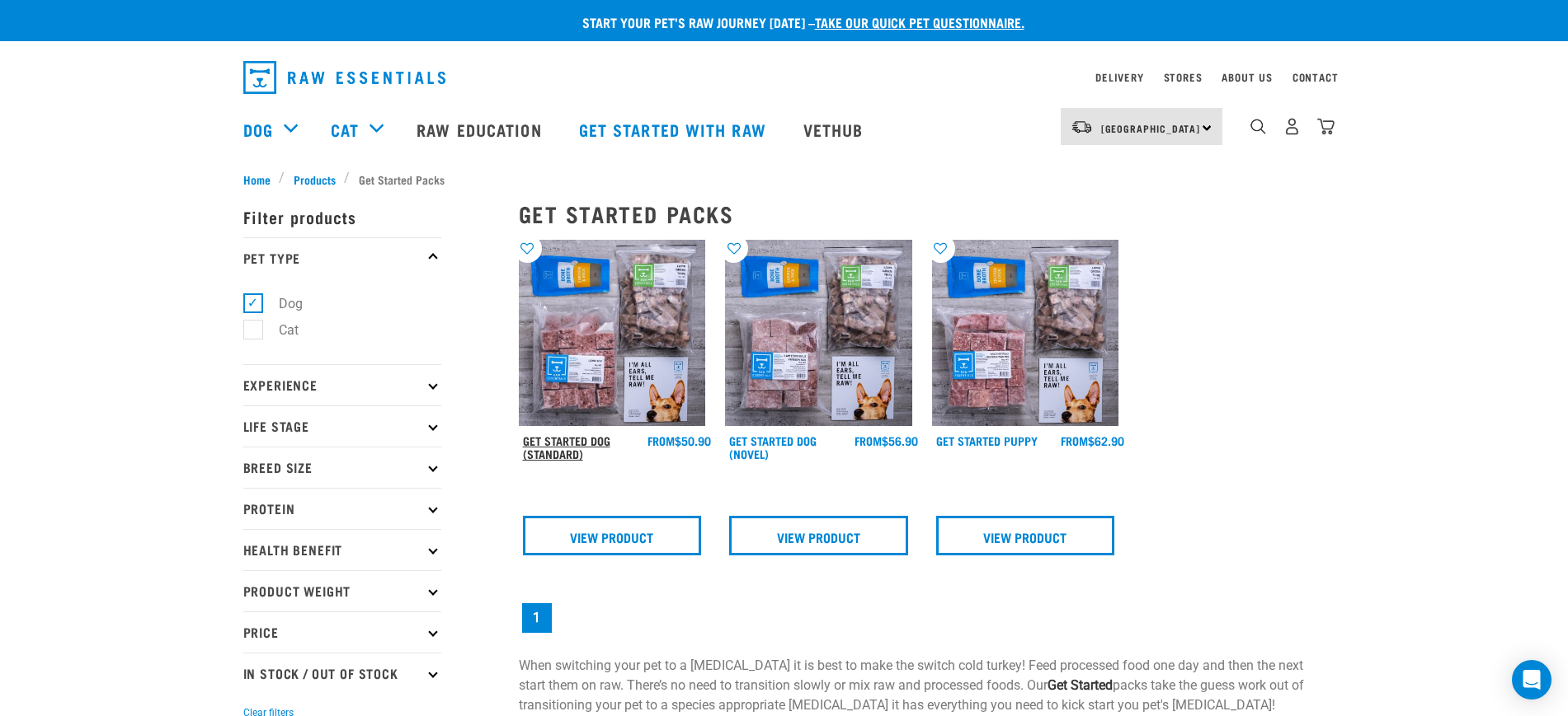
click at [597, 444] on link "Get Started Dog (Standard)" at bounding box center [567, 446] width 87 height 19
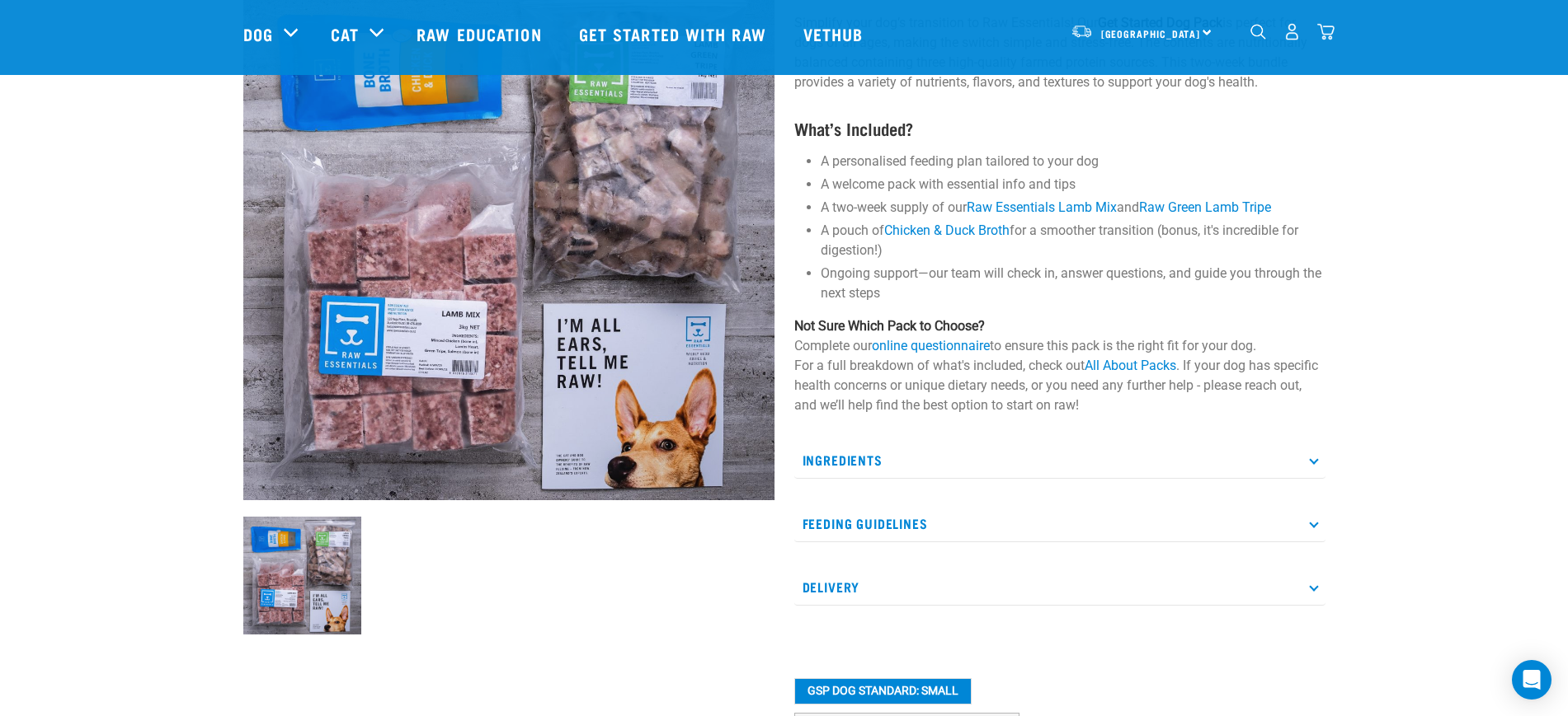
scroll to position [412, 0]
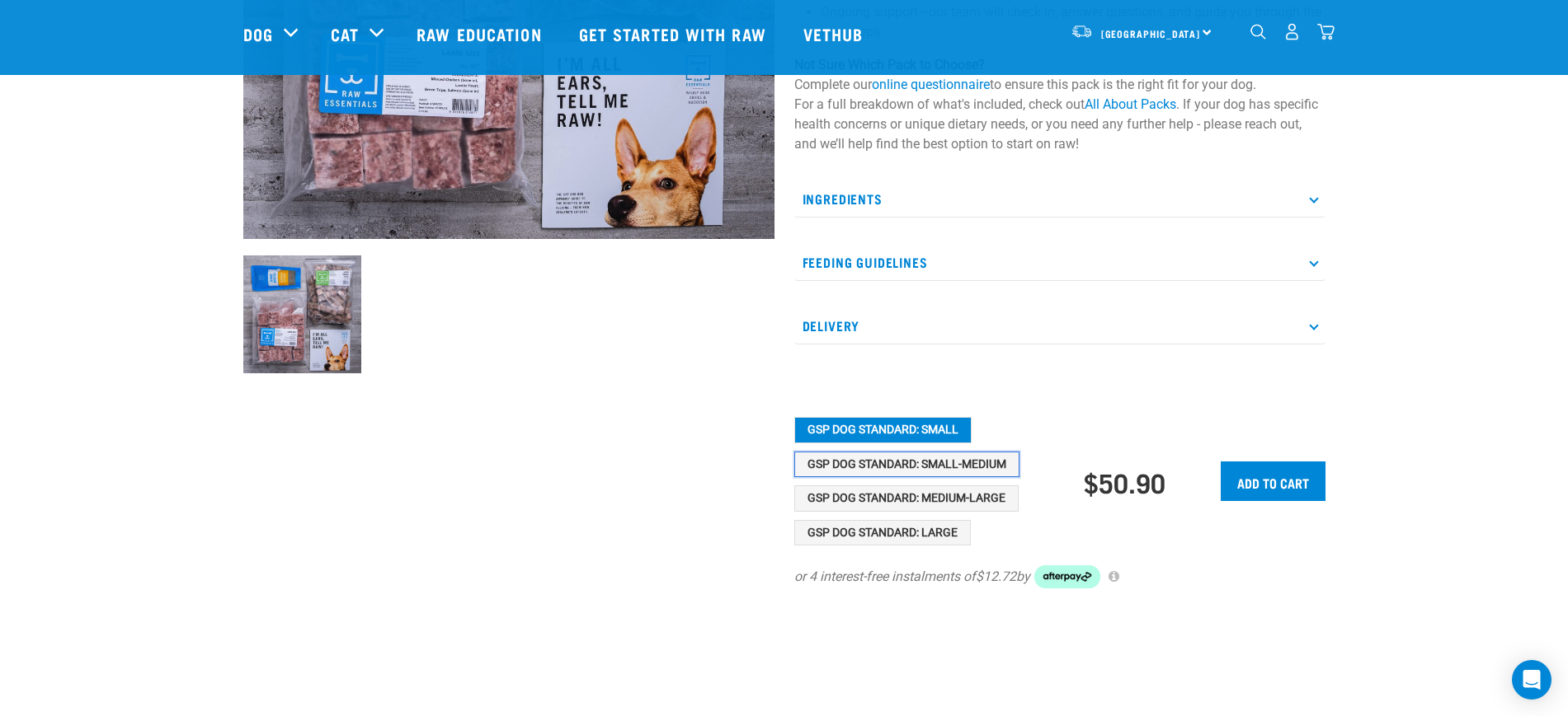
click at [942, 466] on button "GSP Dog Standard: Small-Medium" at bounding box center [907, 465] width 225 height 26
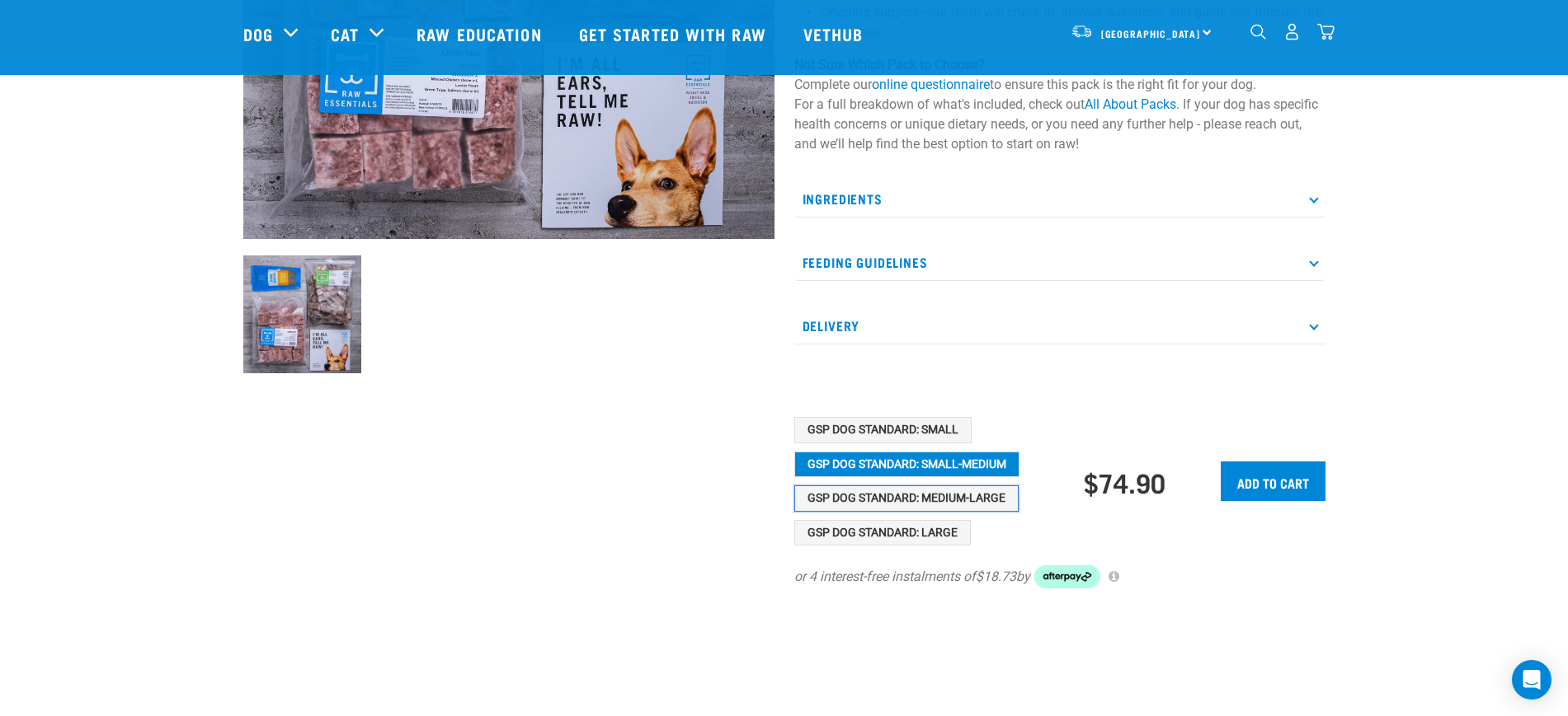
click at [951, 490] on button "GSP Dog Standard: Medium-Large" at bounding box center [906, 498] width 224 height 26
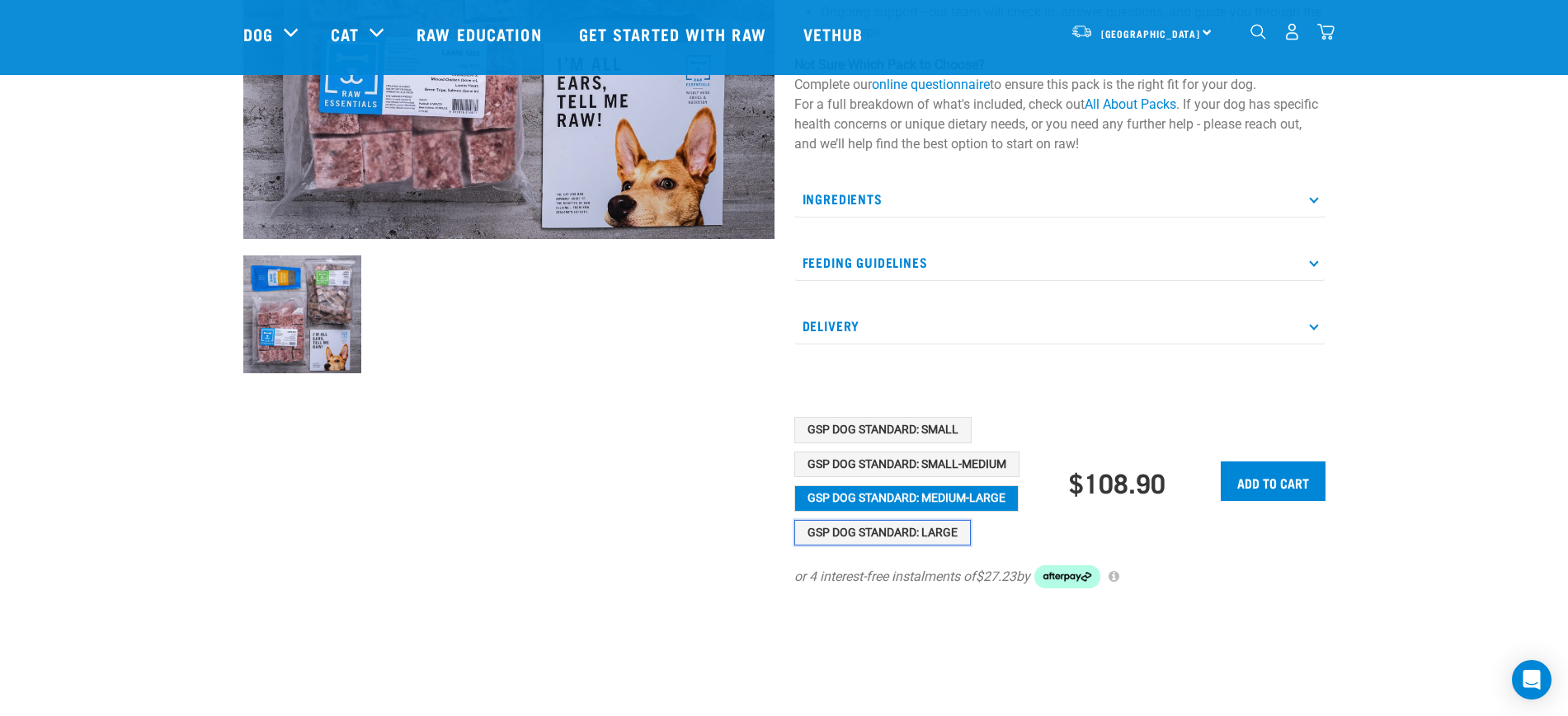
click at [935, 530] on button "GSP Dog Standard: Large" at bounding box center [883, 533] width 176 height 26
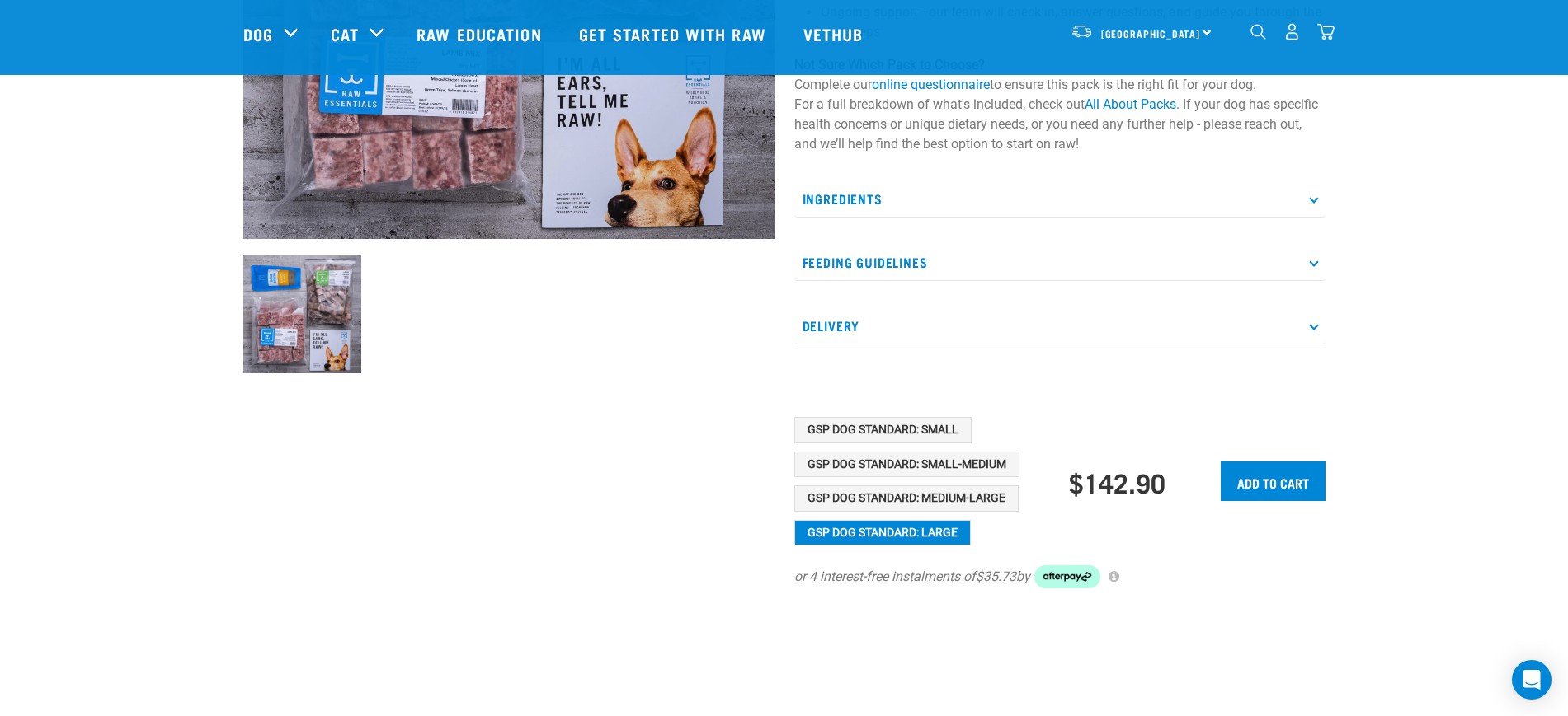
click at [881, 413] on div "Get Started Dog (Standard) Simplify your dog’s transition to Raw Essentials! Ou…" at bounding box center [1060, 142] width 551 height 913
click at [881, 427] on button "GSP Dog Standard: Small" at bounding box center [883, 430] width 177 height 26
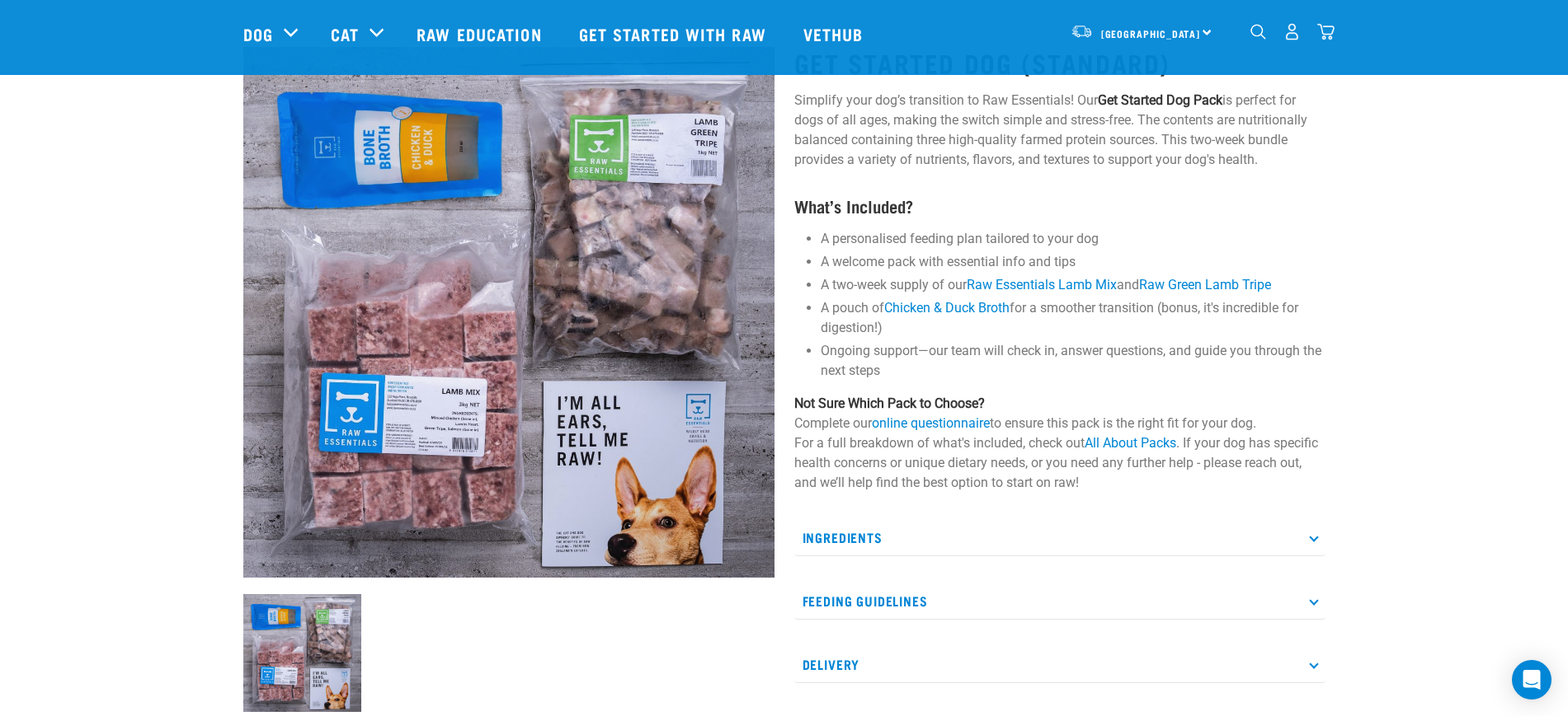
scroll to position [0, 0]
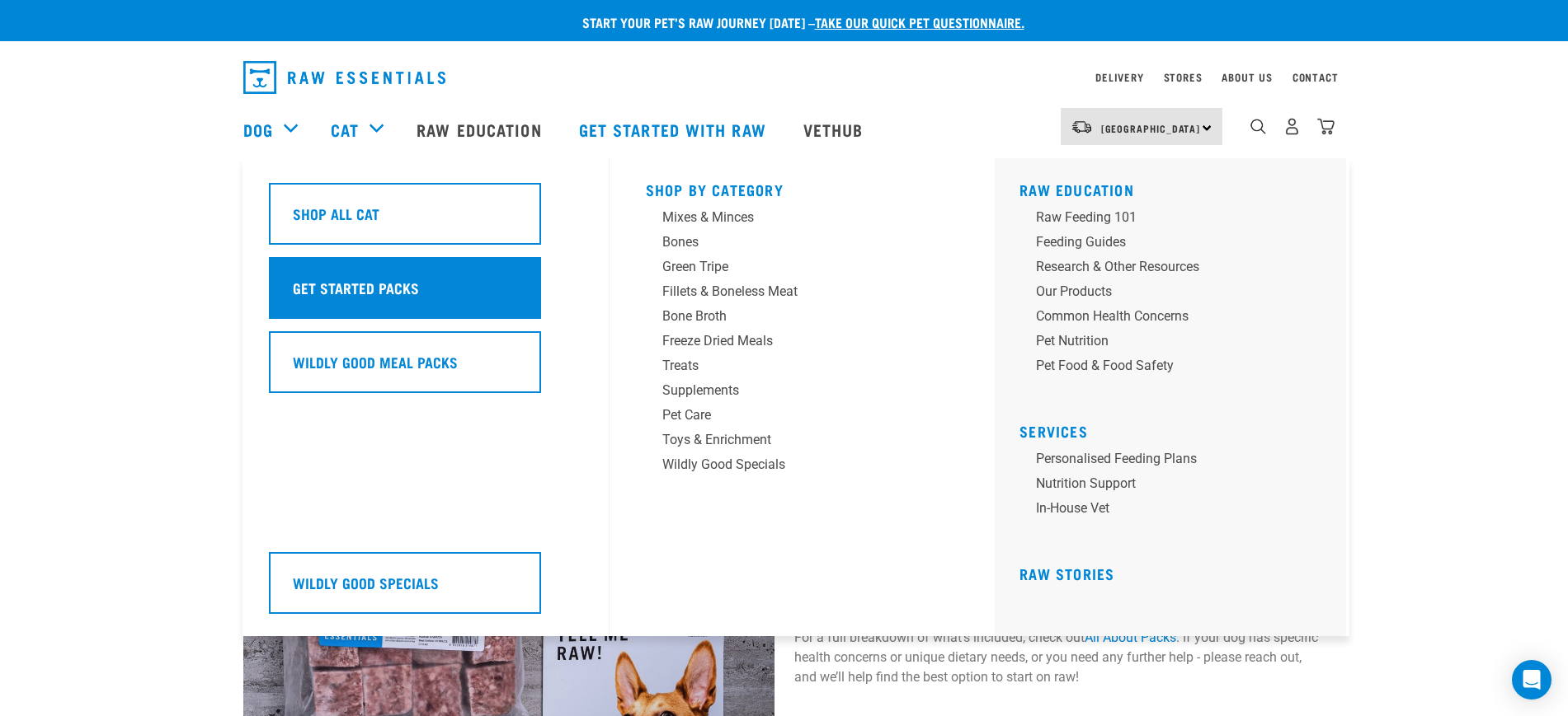
click at [380, 280] on h5 "Get Started Packs" at bounding box center [356, 288] width 126 height 22
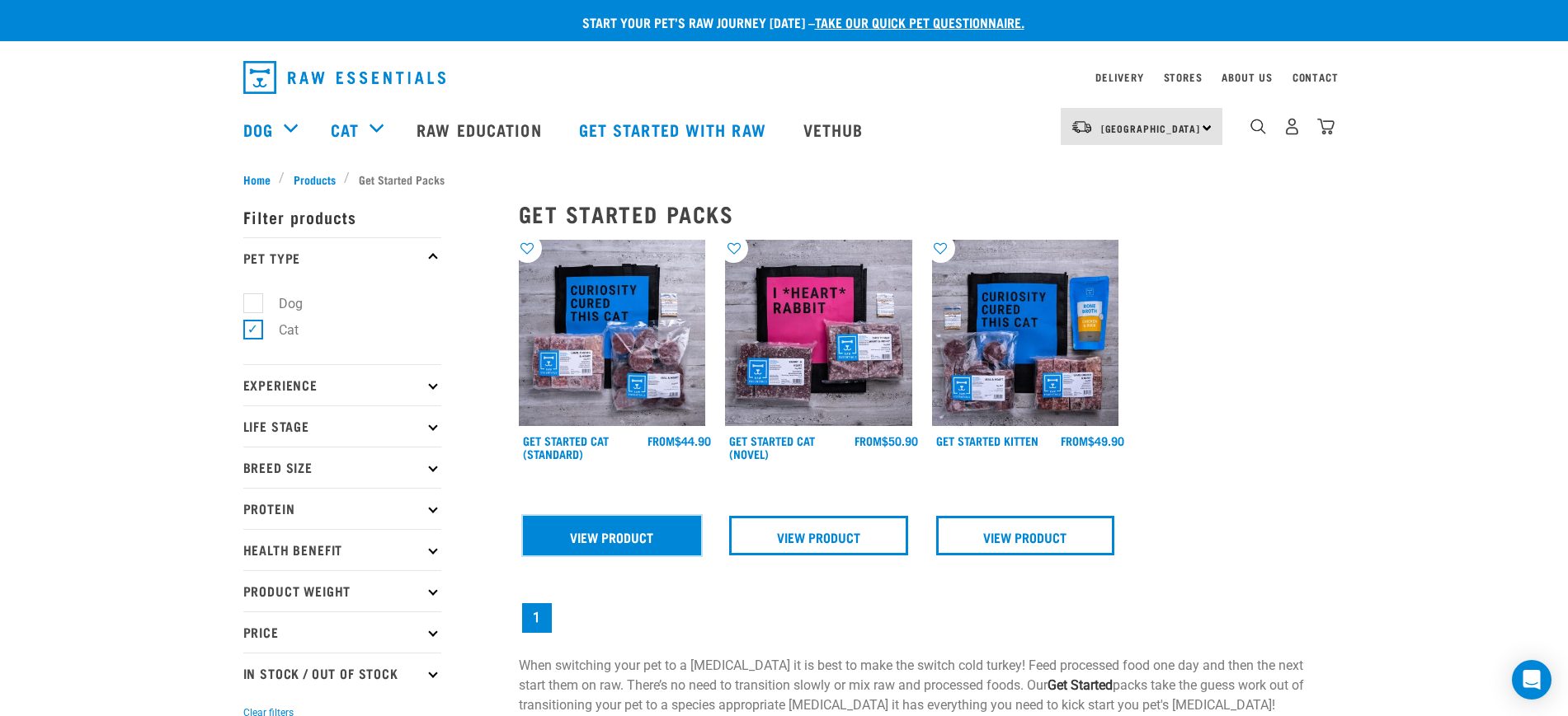
click at [617, 532] on link "View Product" at bounding box center [612, 536] width 179 height 40
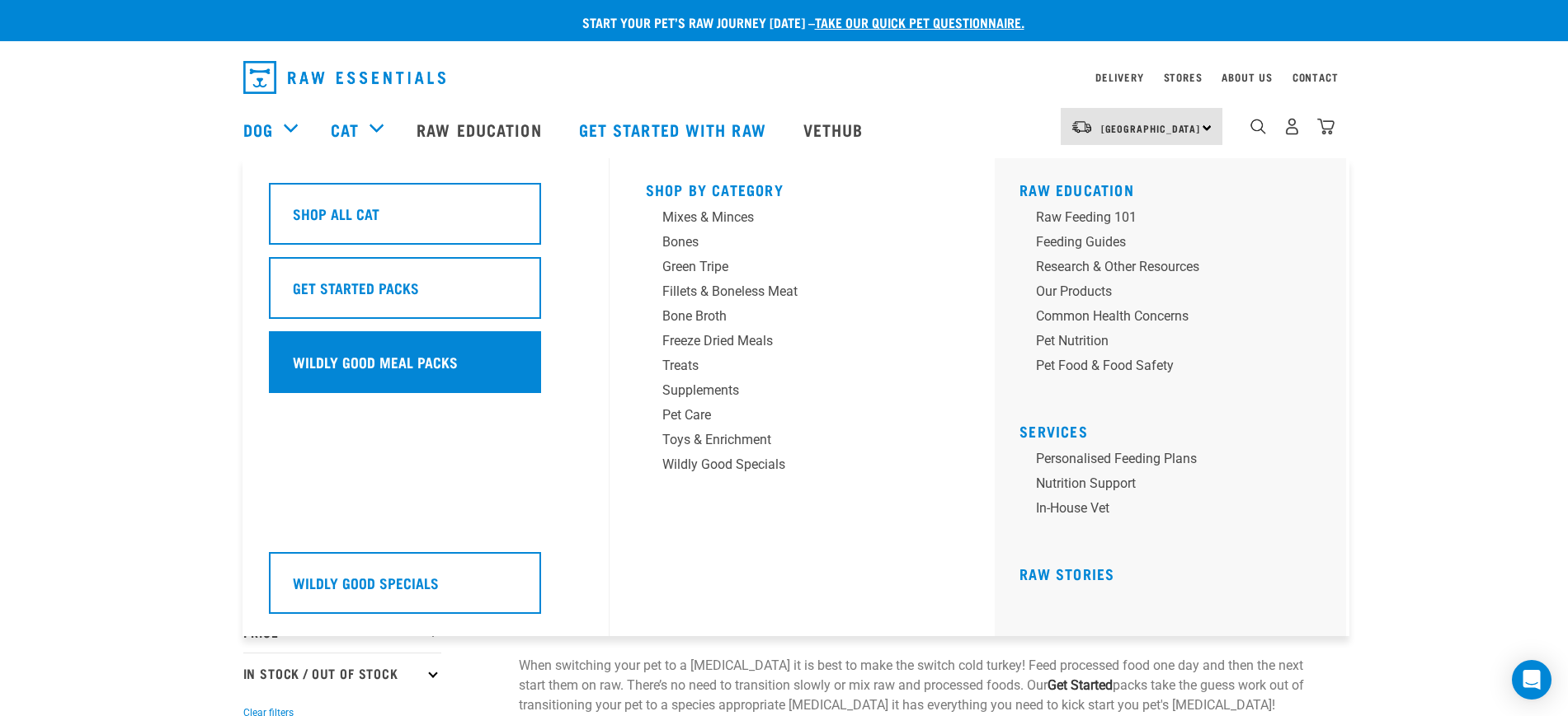
click at [338, 357] on h5 "Wildly Good Meal Packs" at bounding box center [376, 362] width 165 height 22
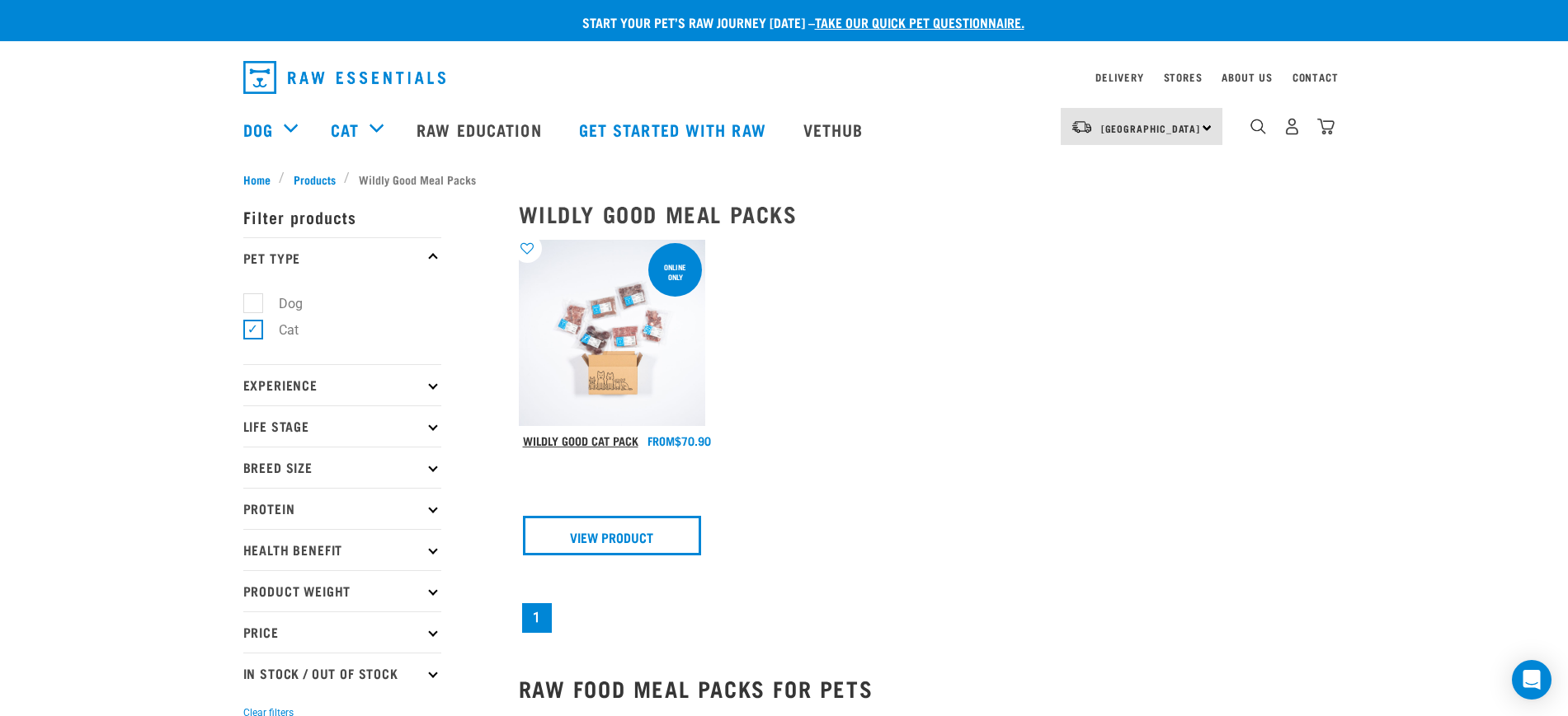
click at [590, 437] on link "Wildly Good Cat Pack" at bounding box center [580, 440] width 115 height 5
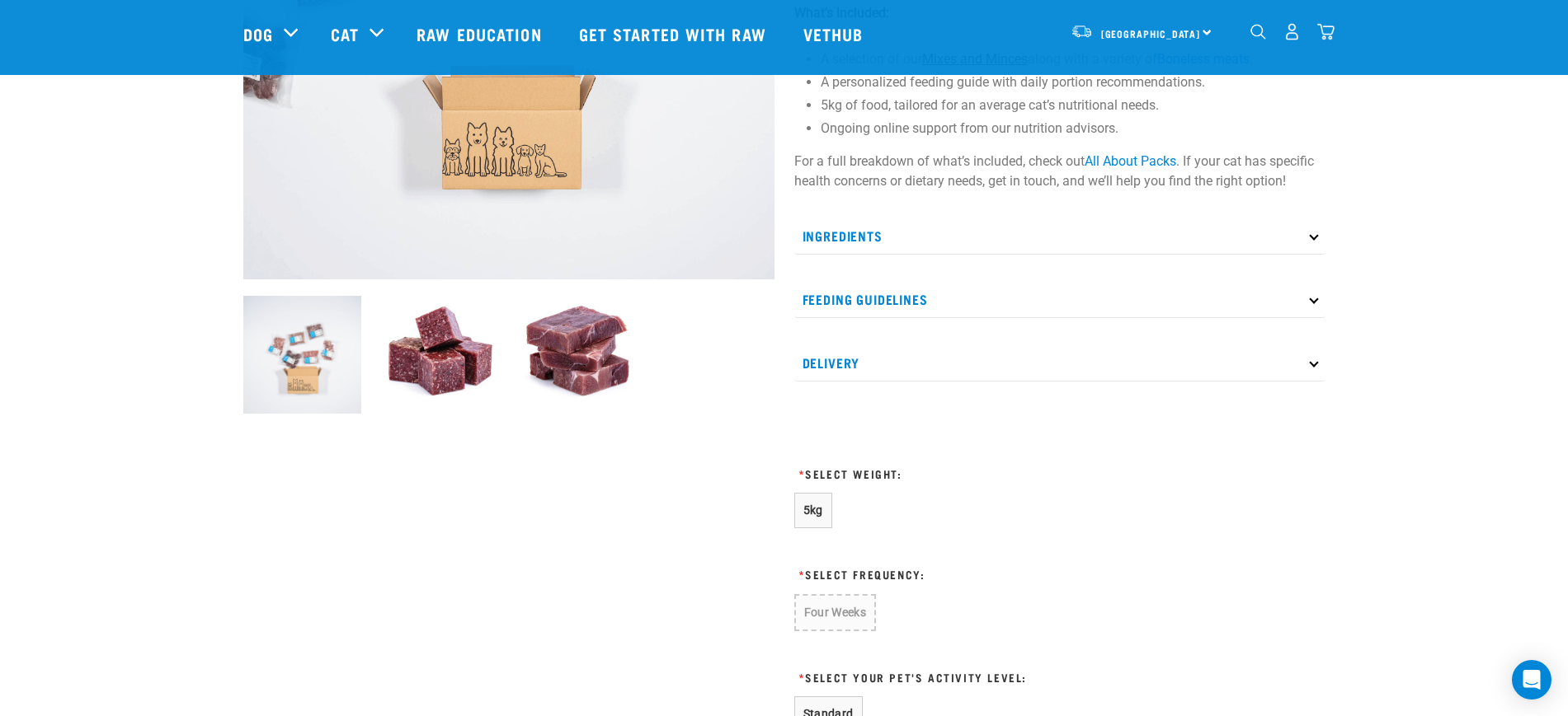
scroll to position [412, 0]
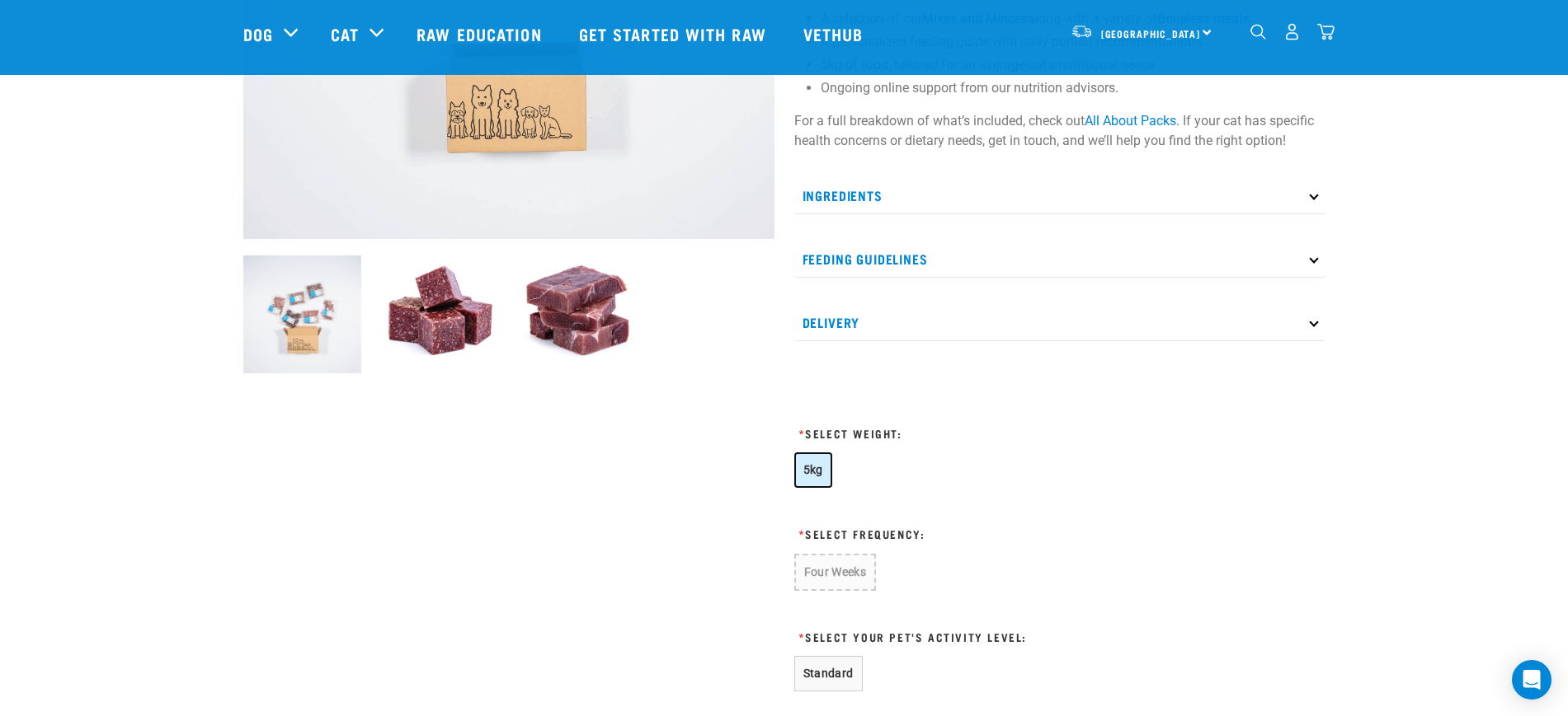
click at [806, 464] on span "5kg" at bounding box center [814, 470] width 20 height 14
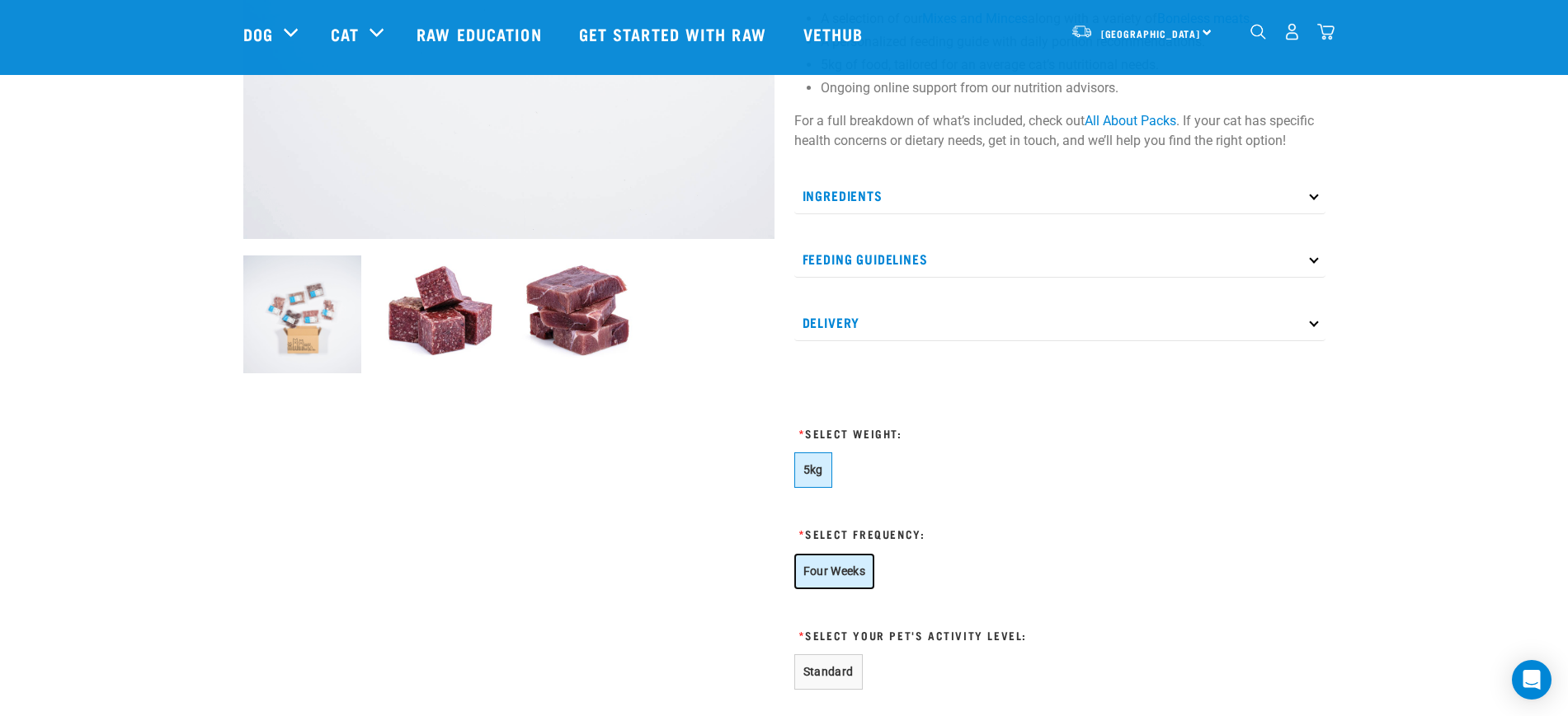
click at [843, 554] on button "Four Weeks" at bounding box center [834, 571] width 81 height 35
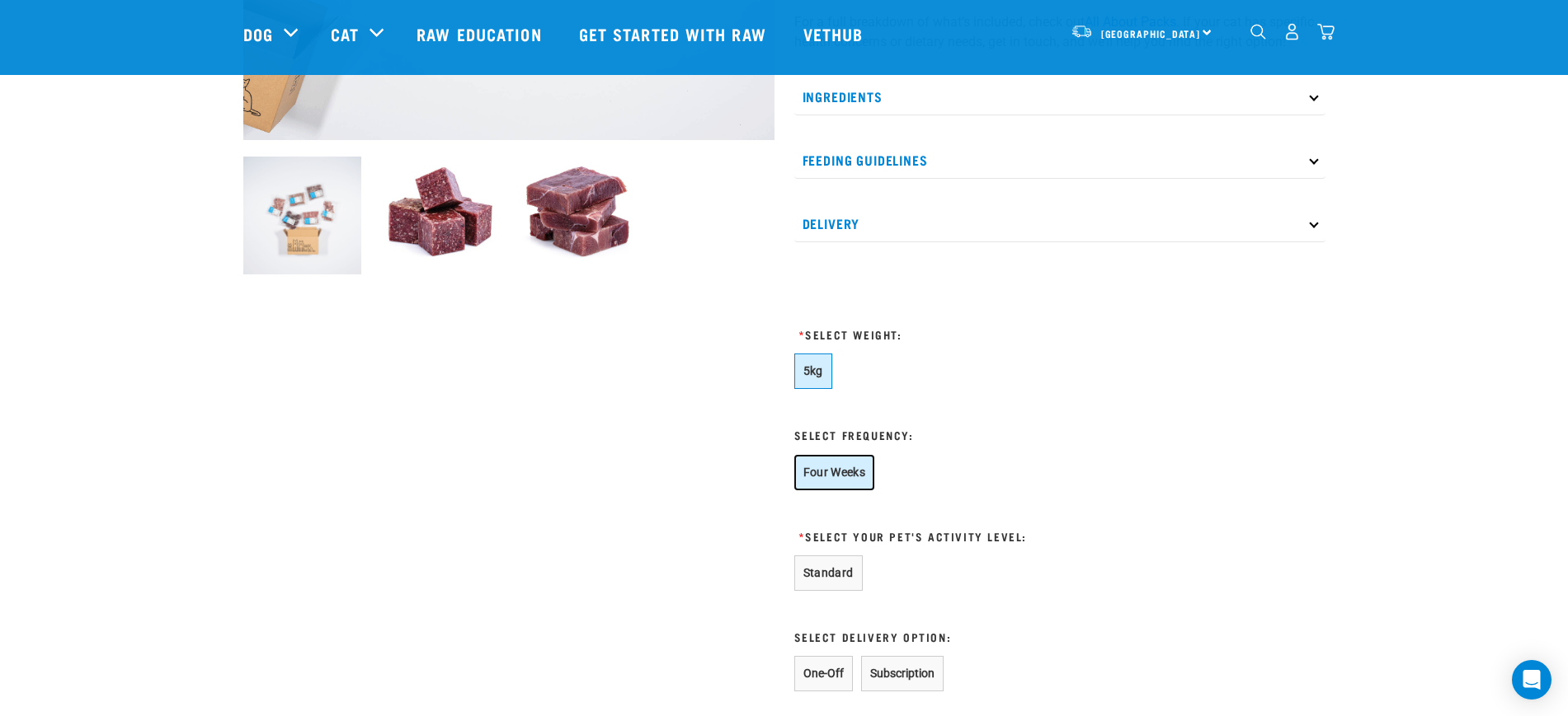
scroll to position [618, 0]
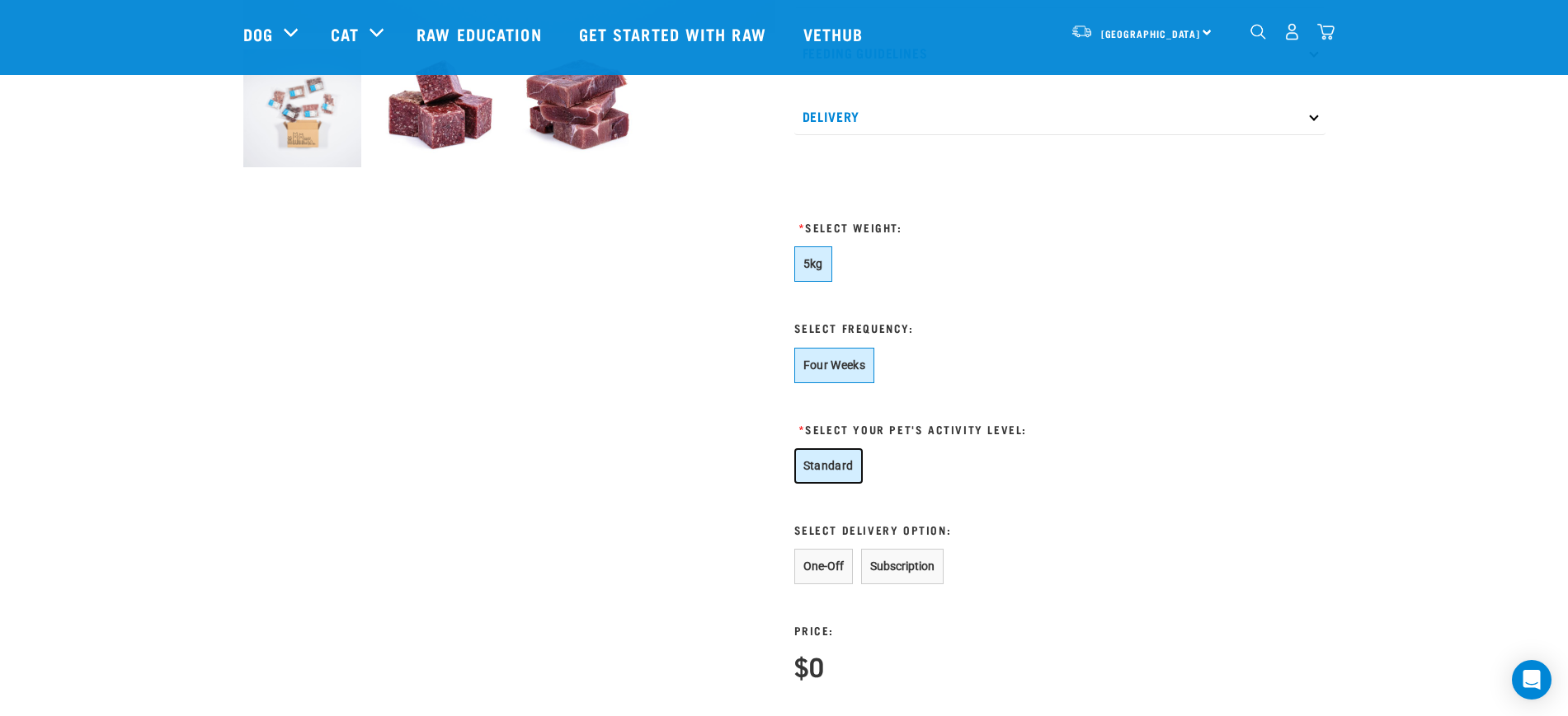
click at [820, 470] on button "Standard" at bounding box center [828, 466] width 68 height 35
click at [823, 563] on button "One-Off" at bounding box center [823, 566] width 59 height 35
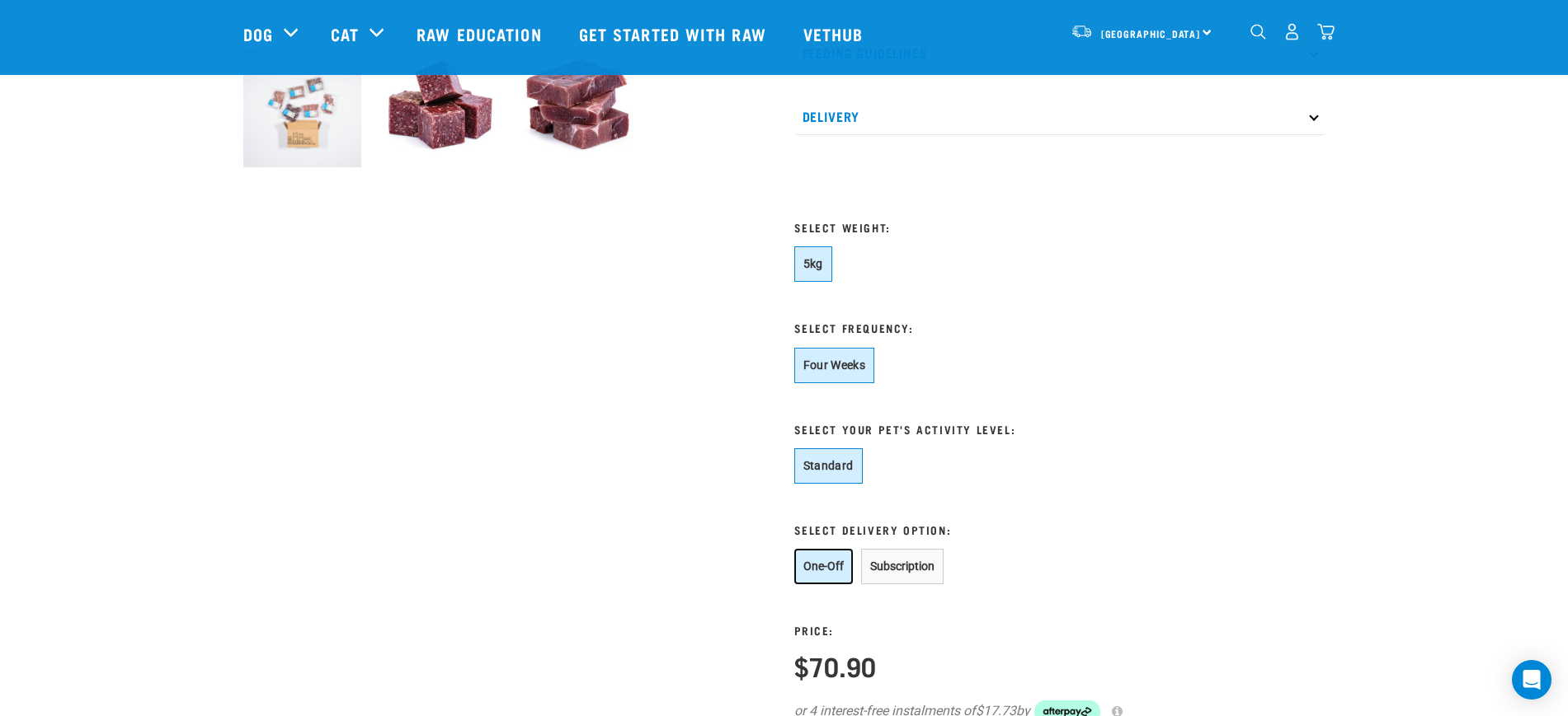
scroll to position [824, 0]
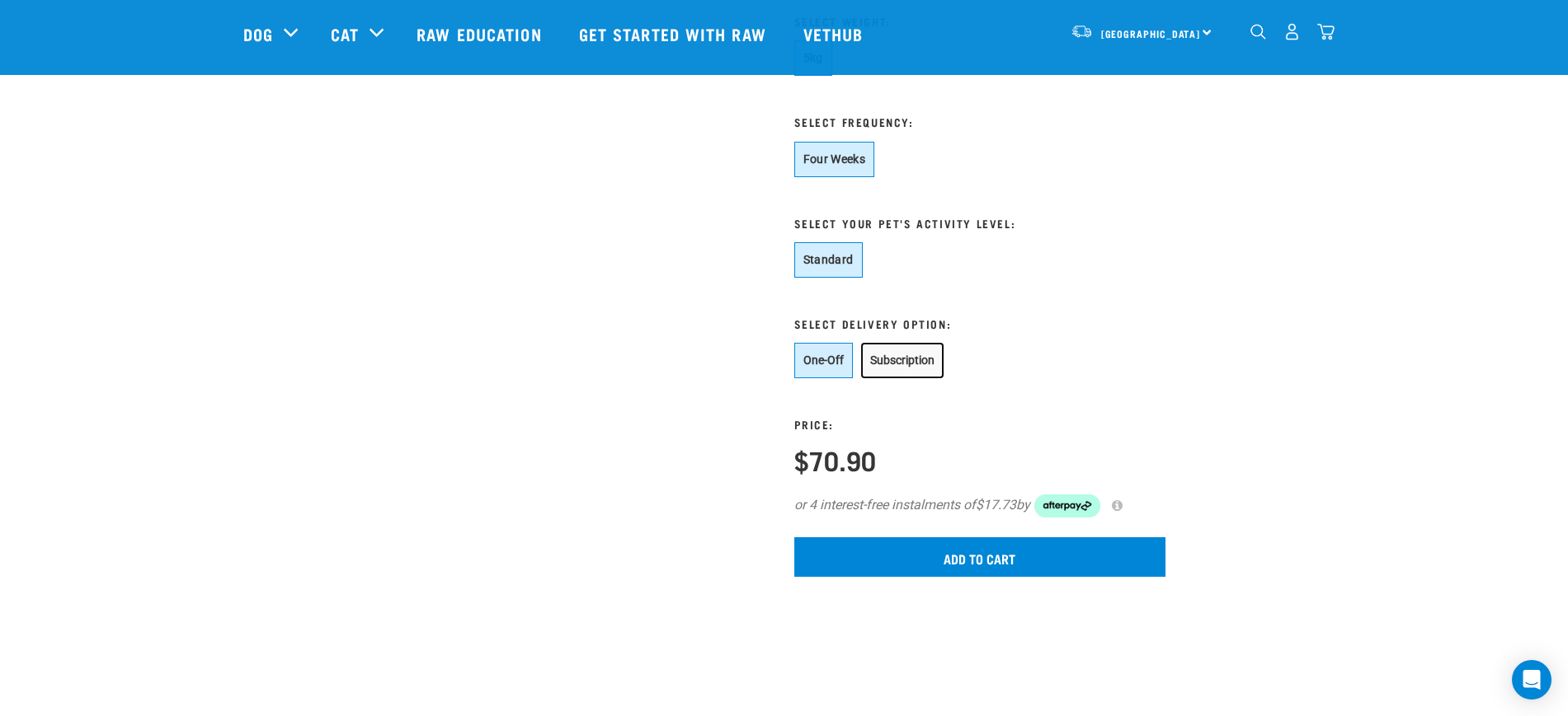
click at [902, 374] on button "Subscription" at bounding box center [902, 360] width 83 height 35
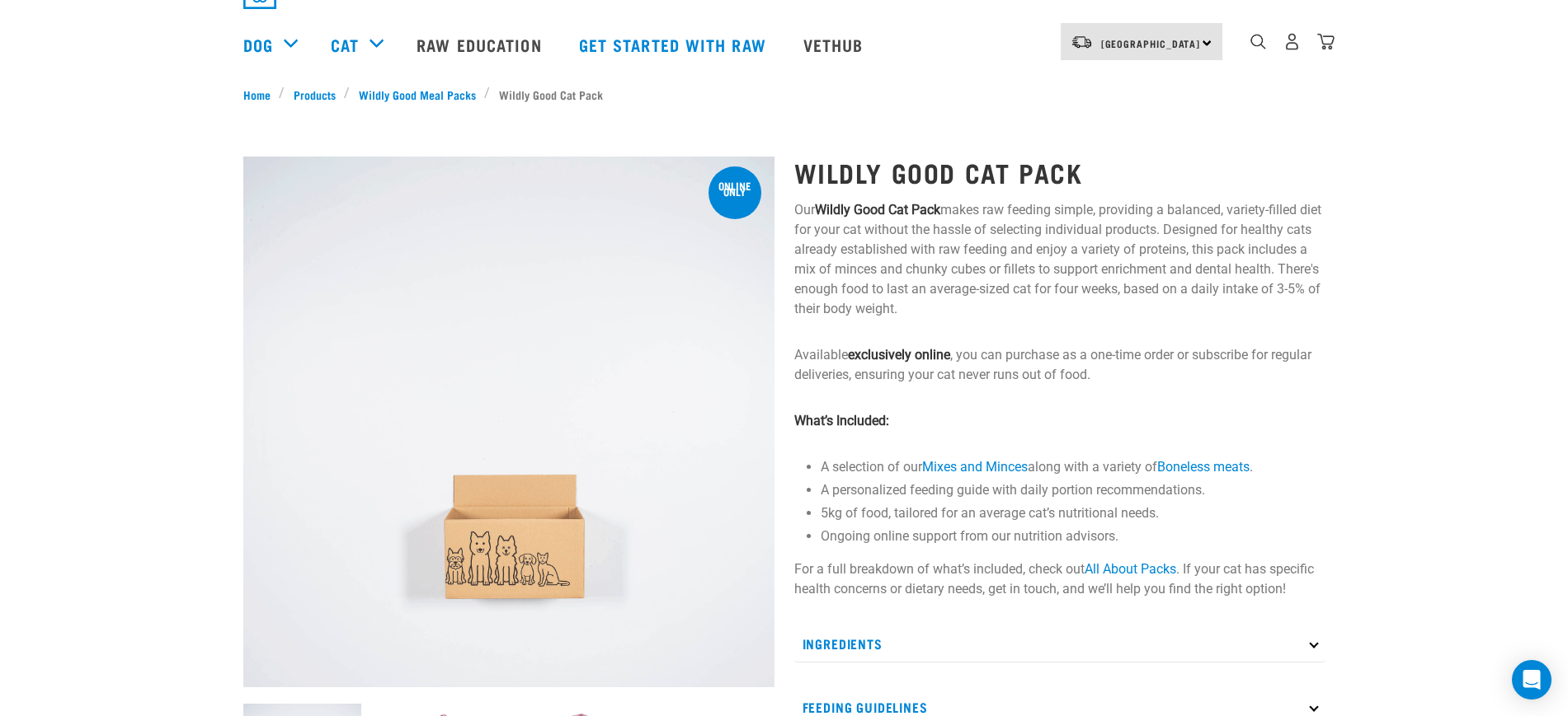
scroll to position [0, 0]
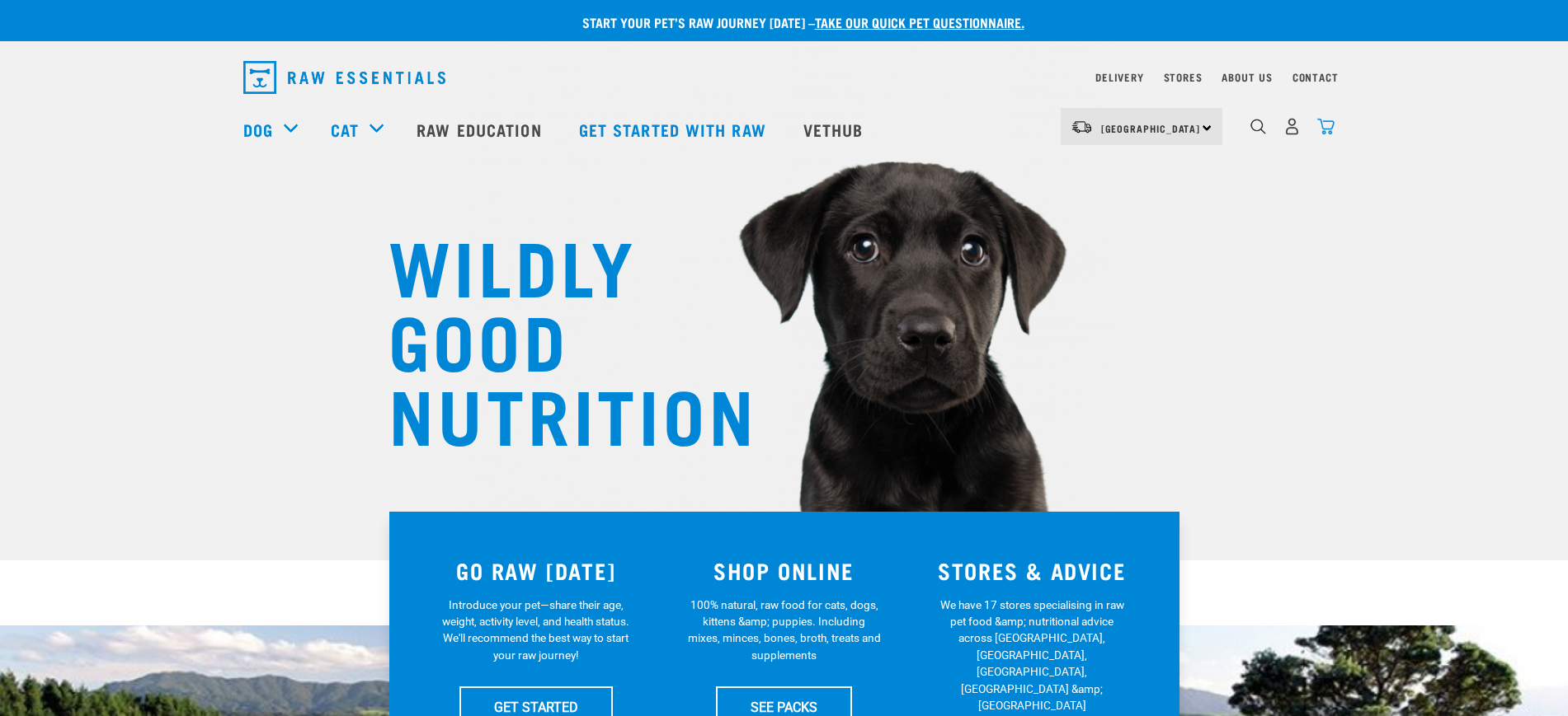
click at [1330, 124] on img "dropdown navigation" at bounding box center [1326, 126] width 17 height 17
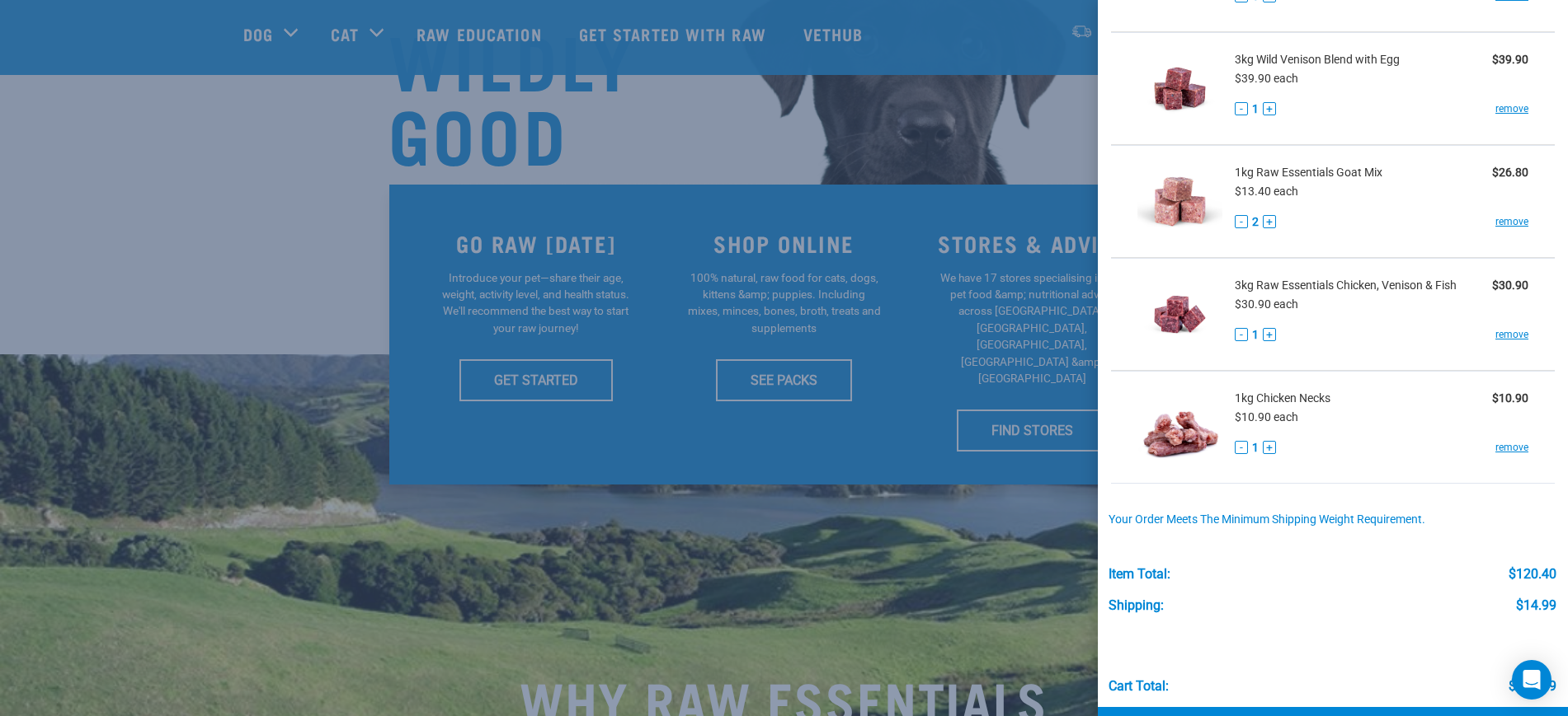
scroll to position [248, 0]
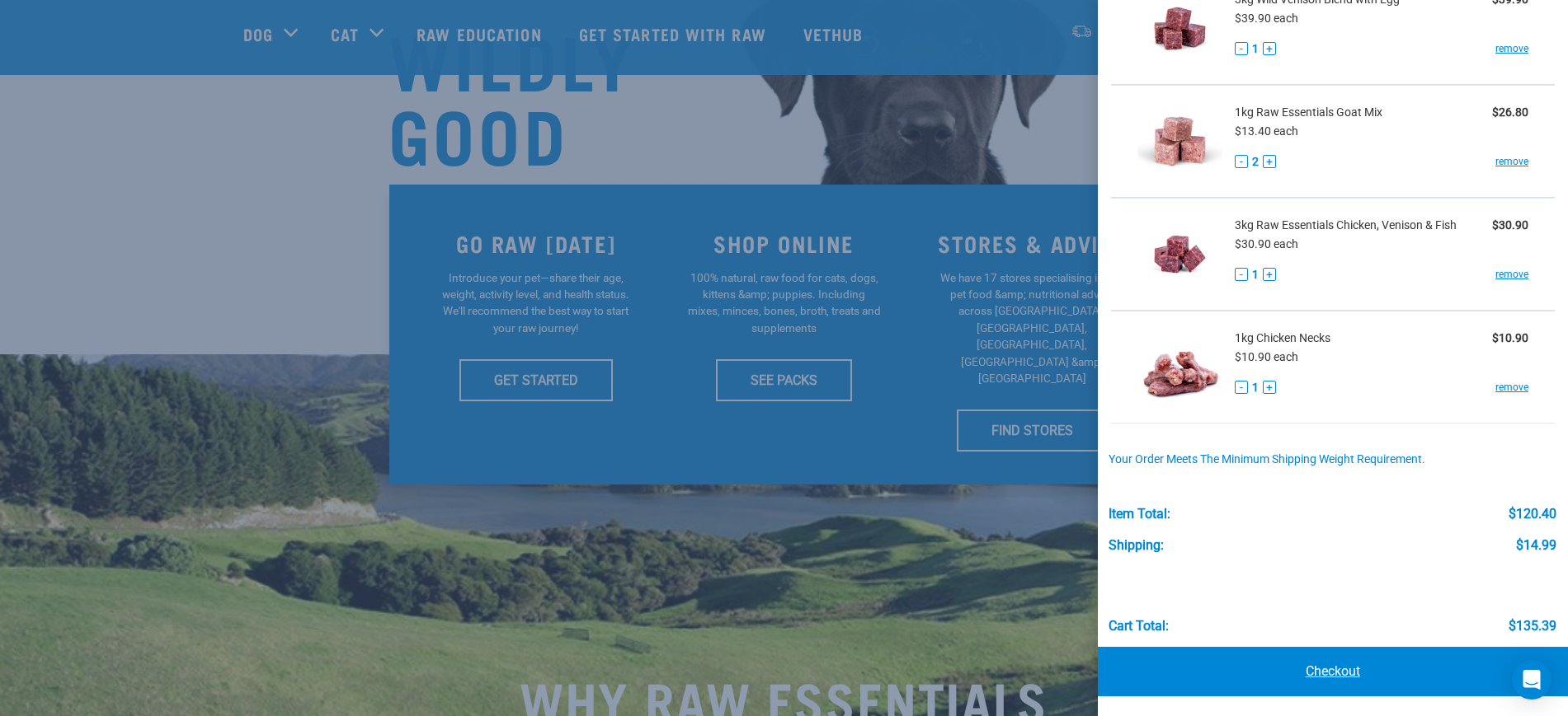
click at [1347, 663] on link "Checkout" at bounding box center [1333, 672] width 470 height 50
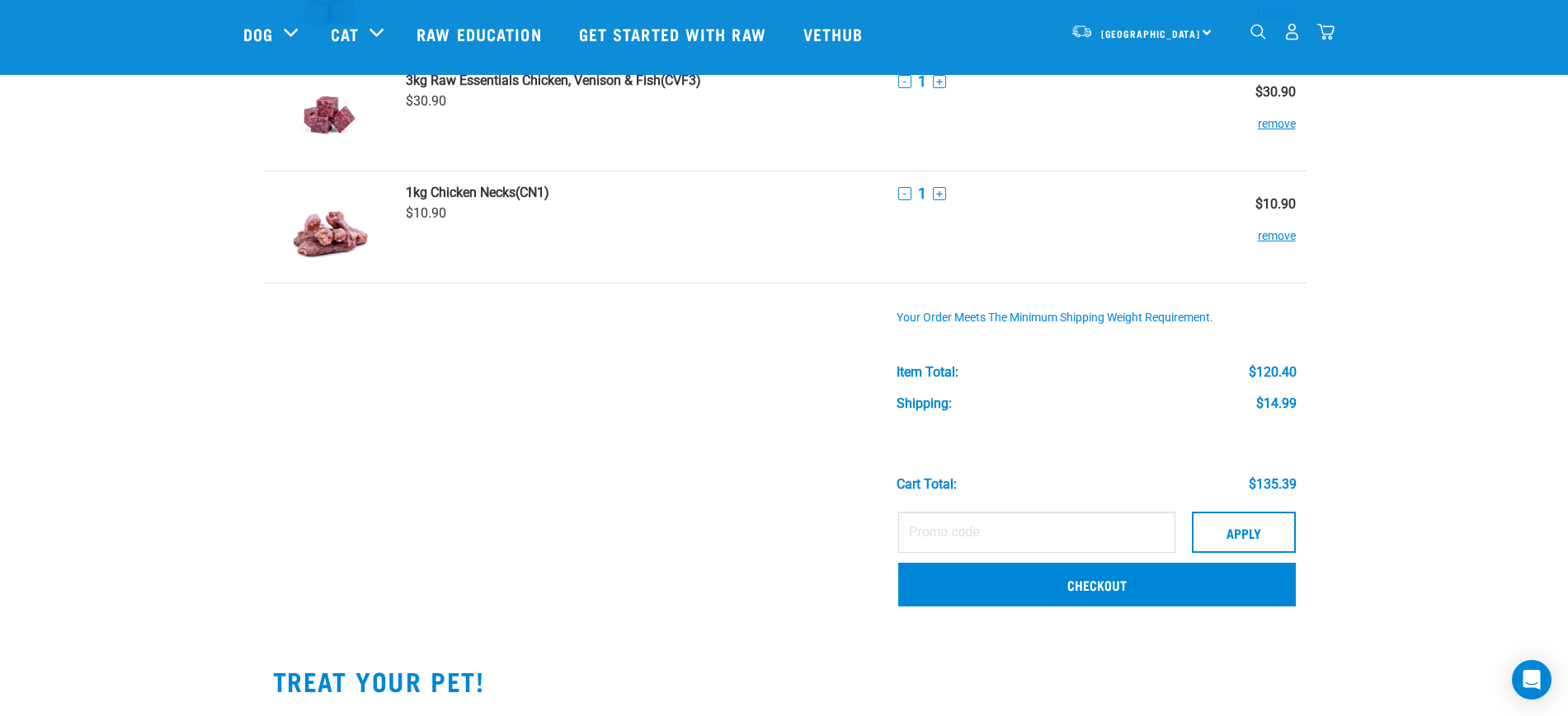
scroll to position [618, 0]
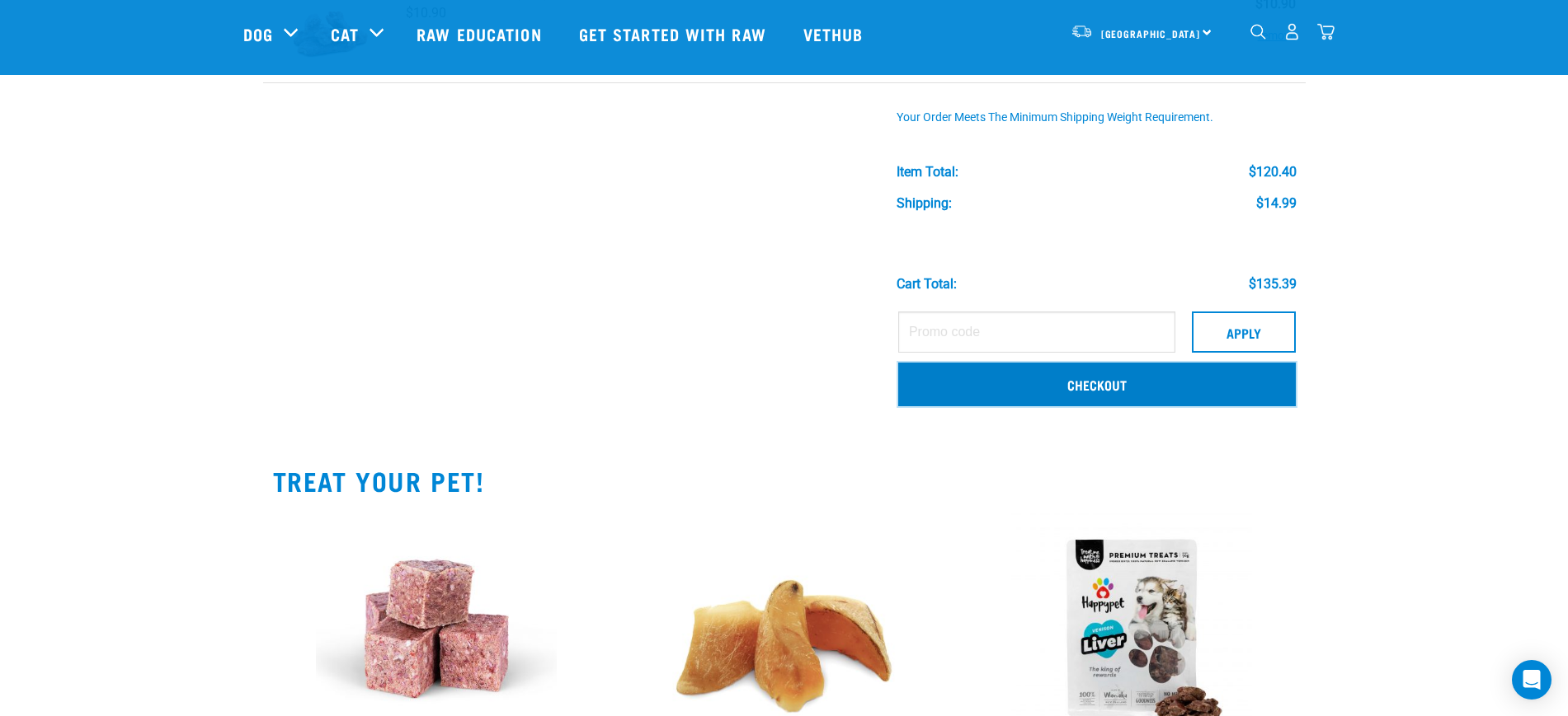
click at [1028, 387] on link "Checkout" at bounding box center [1097, 384] width 398 height 43
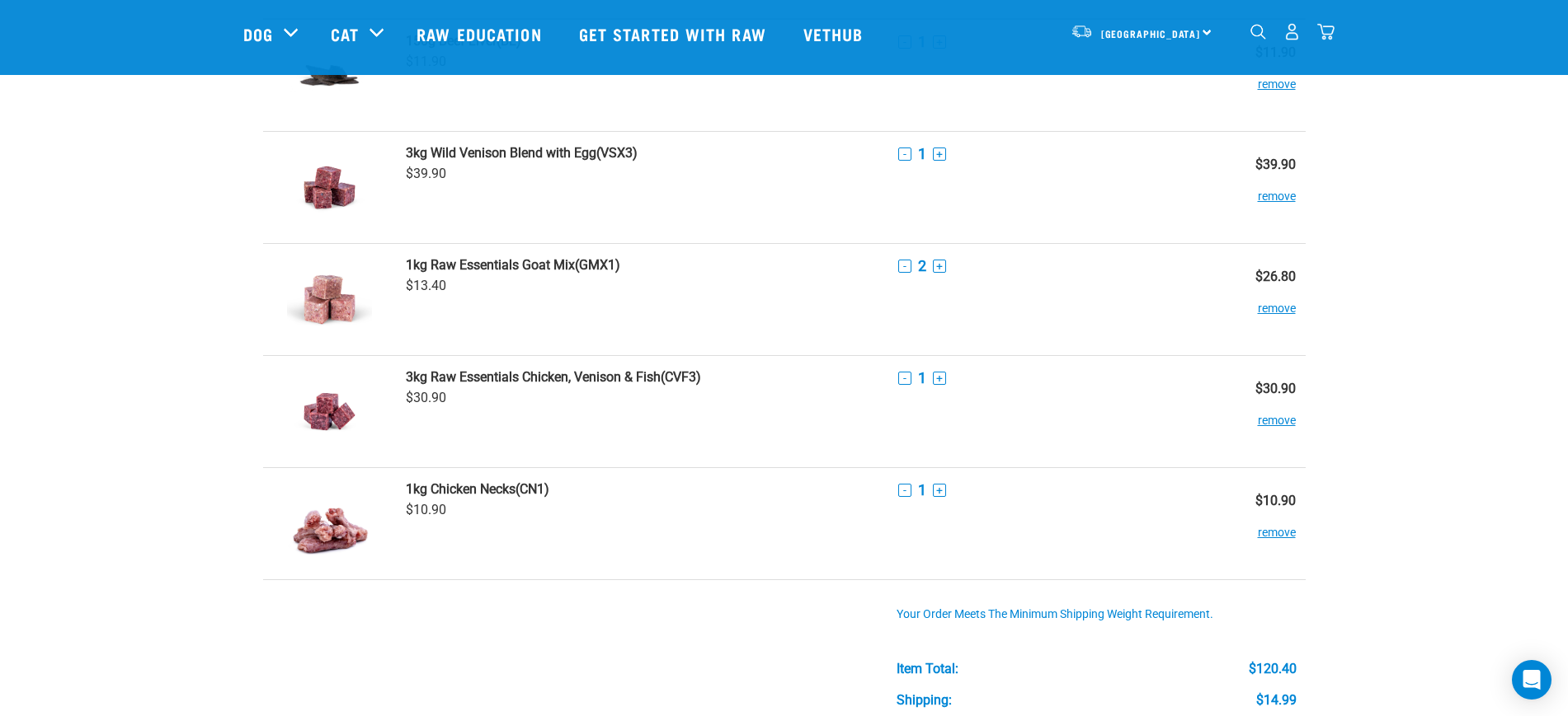
scroll to position [0, 0]
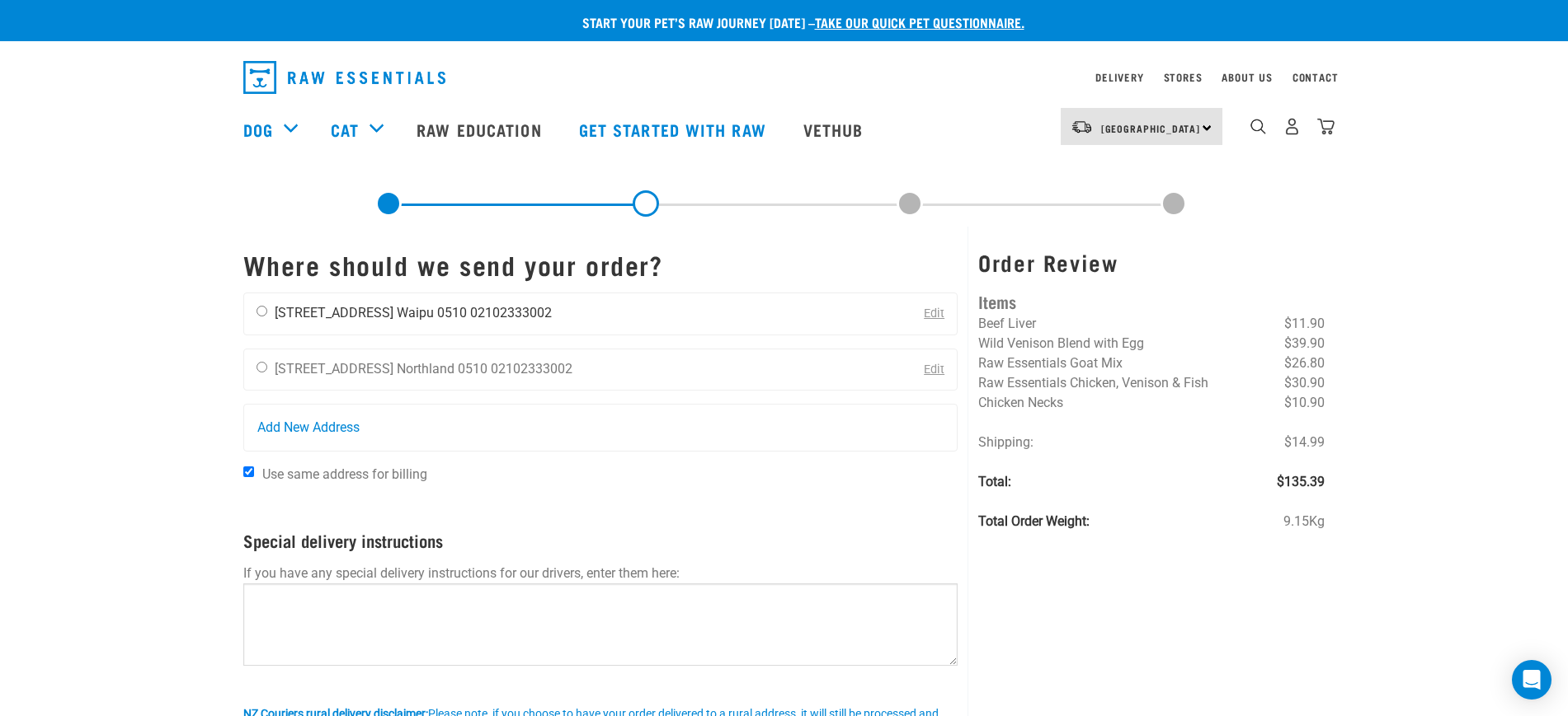
click at [264, 310] on input "radio" at bounding box center [262, 311] width 11 height 11
radio input "true"
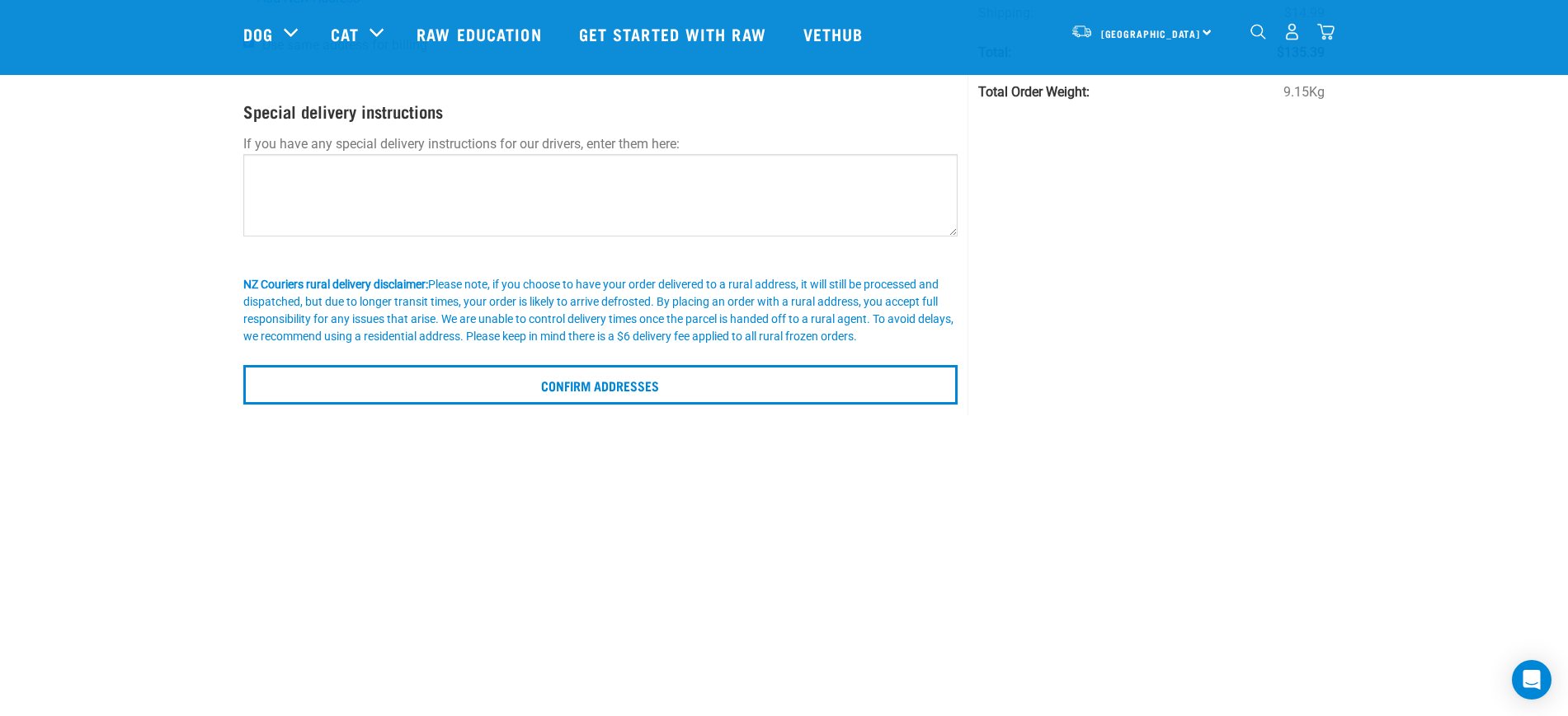
scroll to position [309, 0]
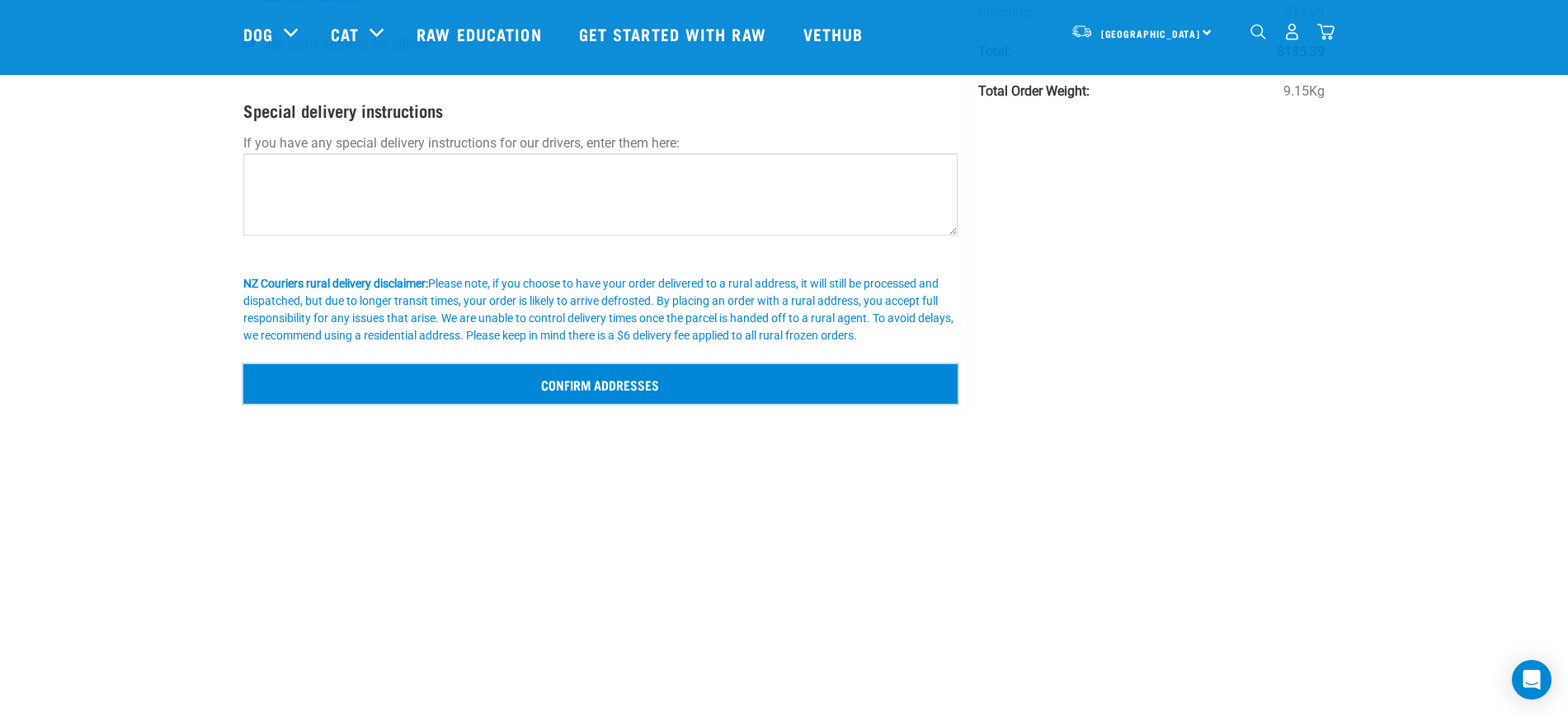
click at [567, 398] on input "Confirm addresses" at bounding box center [601, 385] width 715 height 40
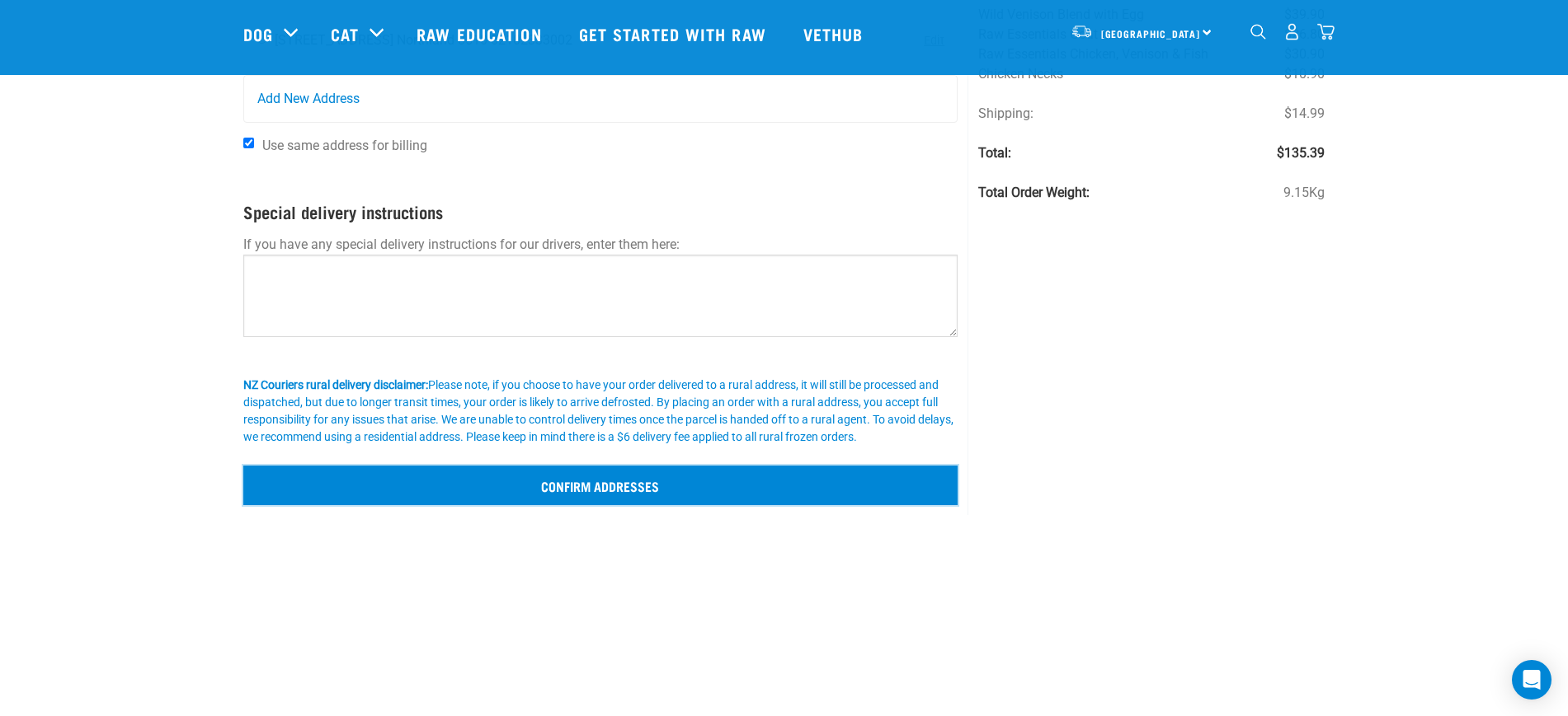
scroll to position [103, 0]
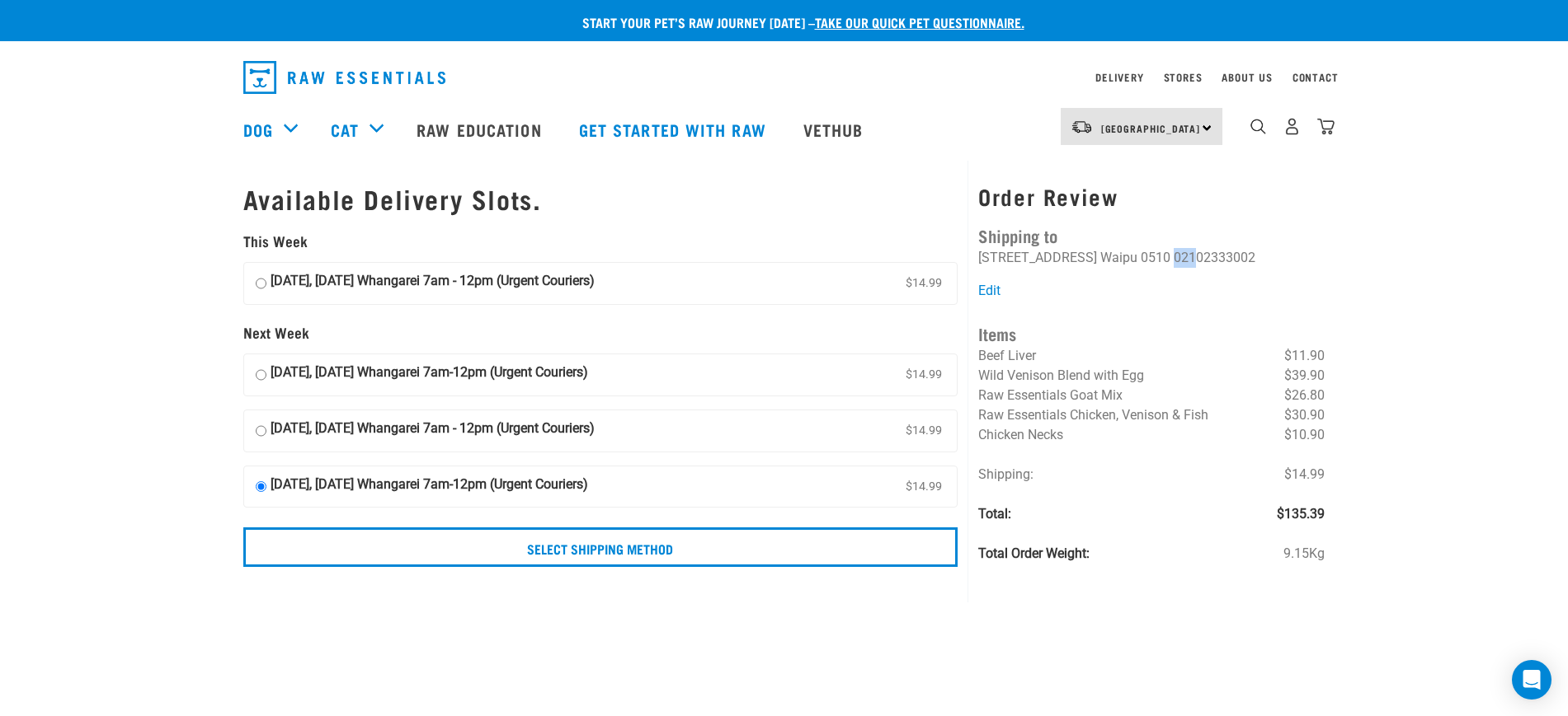
drag, startPoint x: 1189, startPoint y: 255, endPoint x: 1205, endPoint y: 257, distance: 16.1
click at [1205, 257] on ul "[PERSON_NAME] [STREET_ADDRESS] [GEOGRAPHIC_DATA] 0510 02102333002" at bounding box center [1116, 258] width 277 height 20
drag, startPoint x: 1221, startPoint y: 259, endPoint x: 1242, endPoint y: 260, distance: 21.0
click at [1242, 260] on li "02102333002" at bounding box center [1215, 257] width 82 height 15
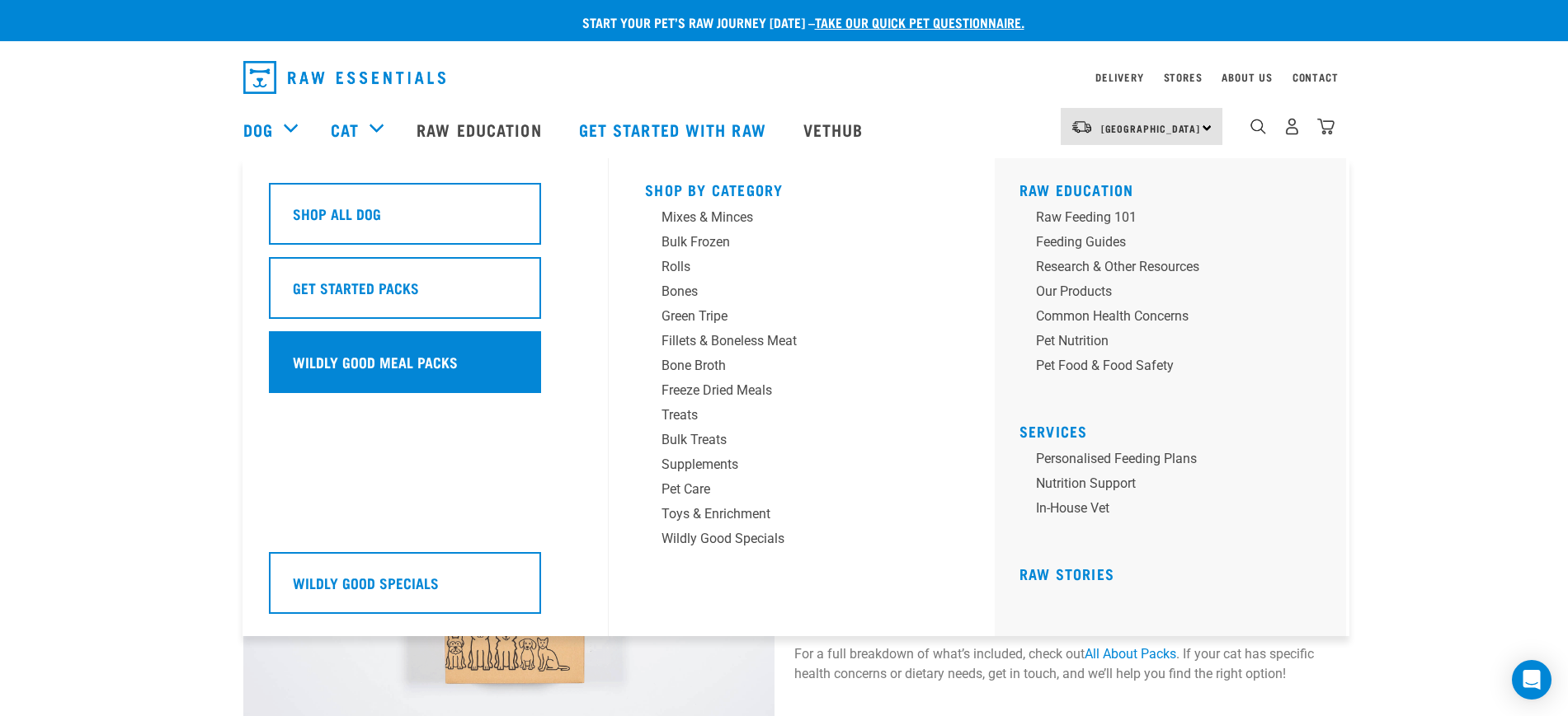
click at [361, 353] on h5 "Wildly Good Meal Packs" at bounding box center [376, 362] width 165 height 22
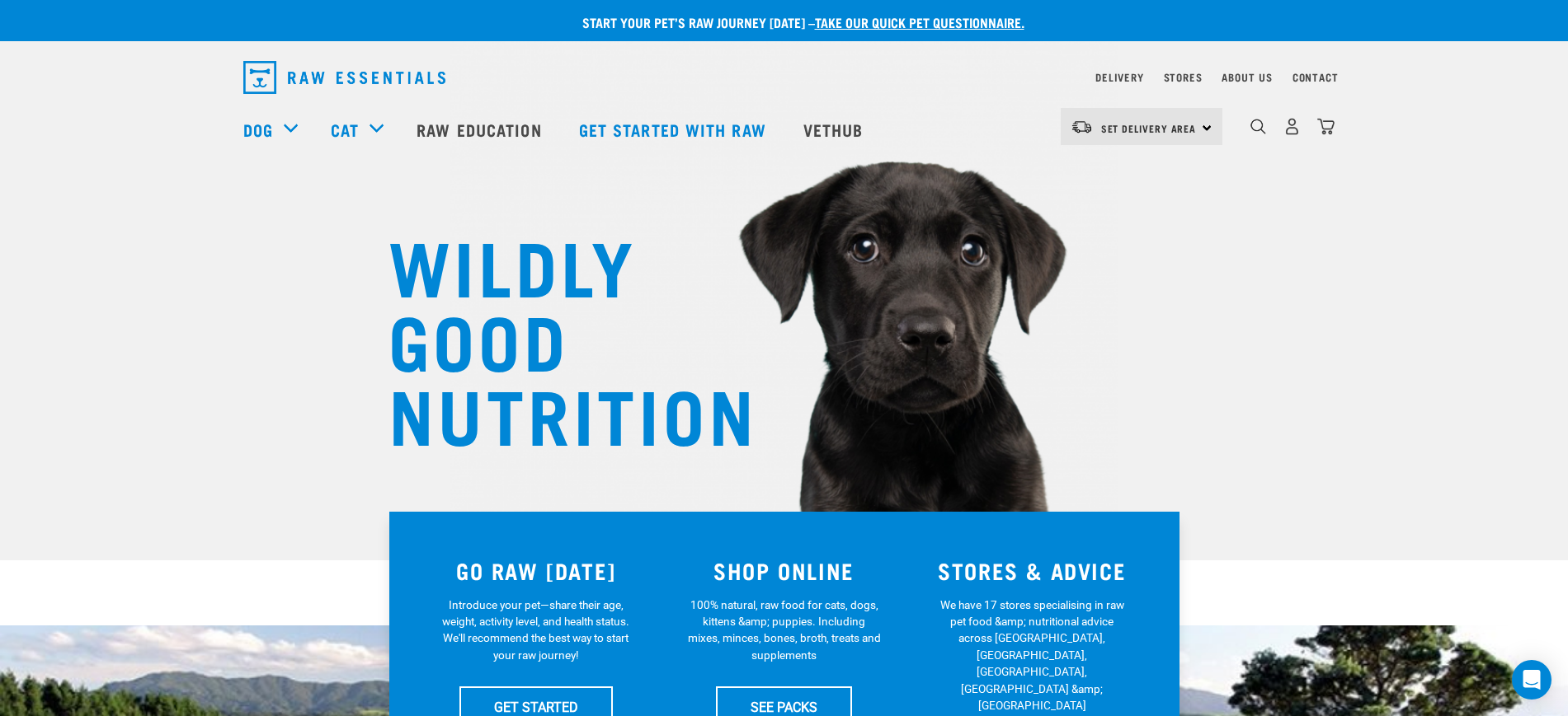
click at [1320, 135] on img "dropdown navigation" at bounding box center [1326, 126] width 17 height 17
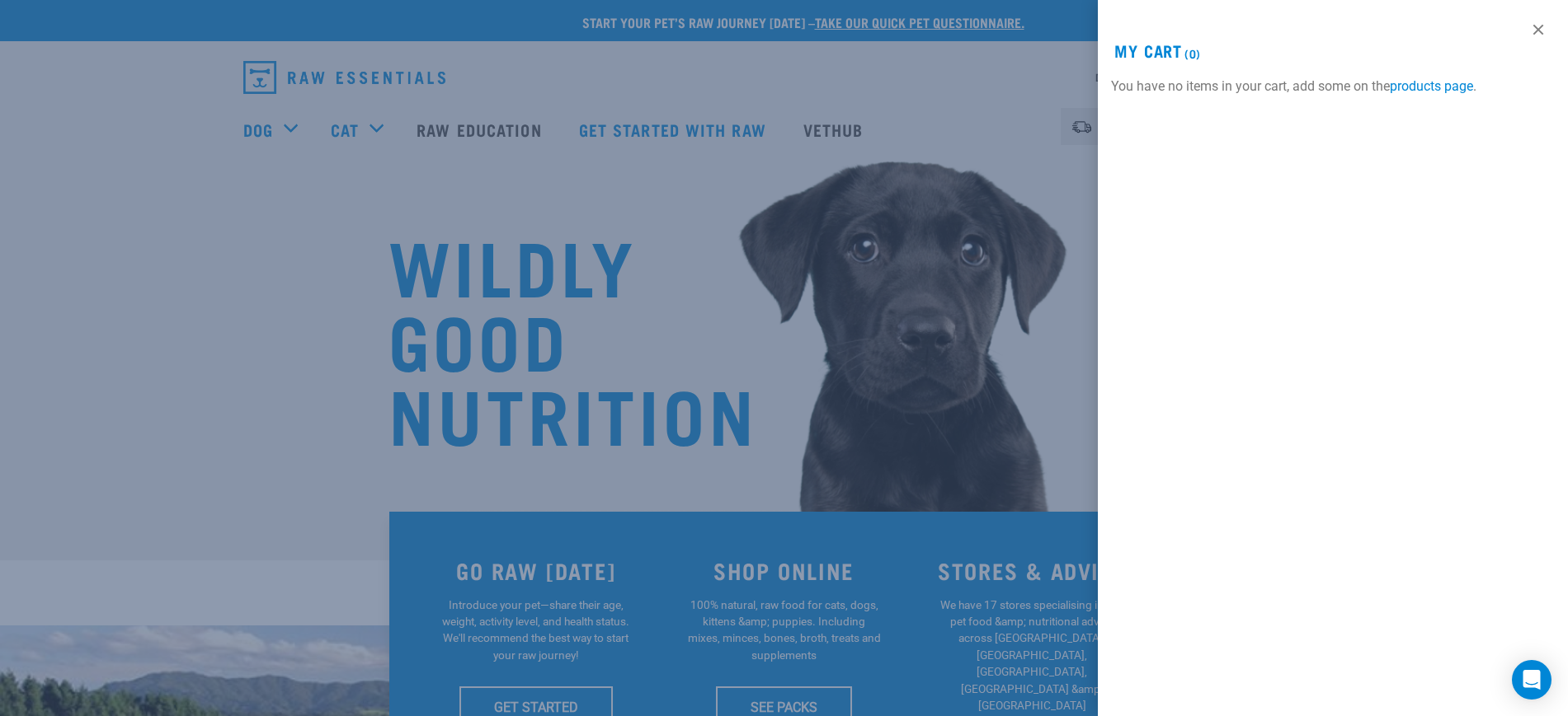
click at [94, 144] on div at bounding box center [784, 358] width 1568 height 716
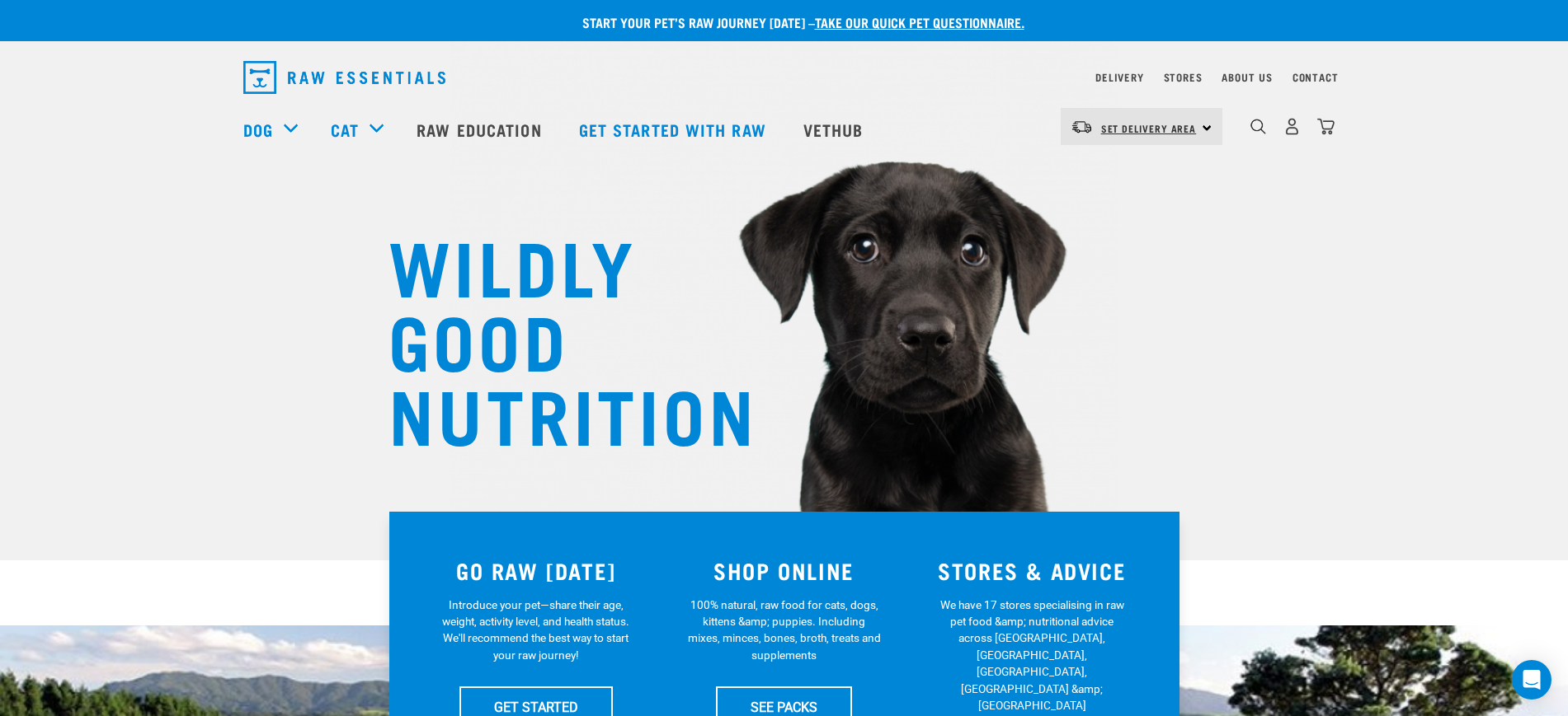
click at [1162, 129] on span "Set Delivery Area" at bounding box center [1149, 128] width 95 height 5
click at [1115, 203] on link "[GEOGRAPHIC_DATA]" at bounding box center [1139, 210] width 158 height 36
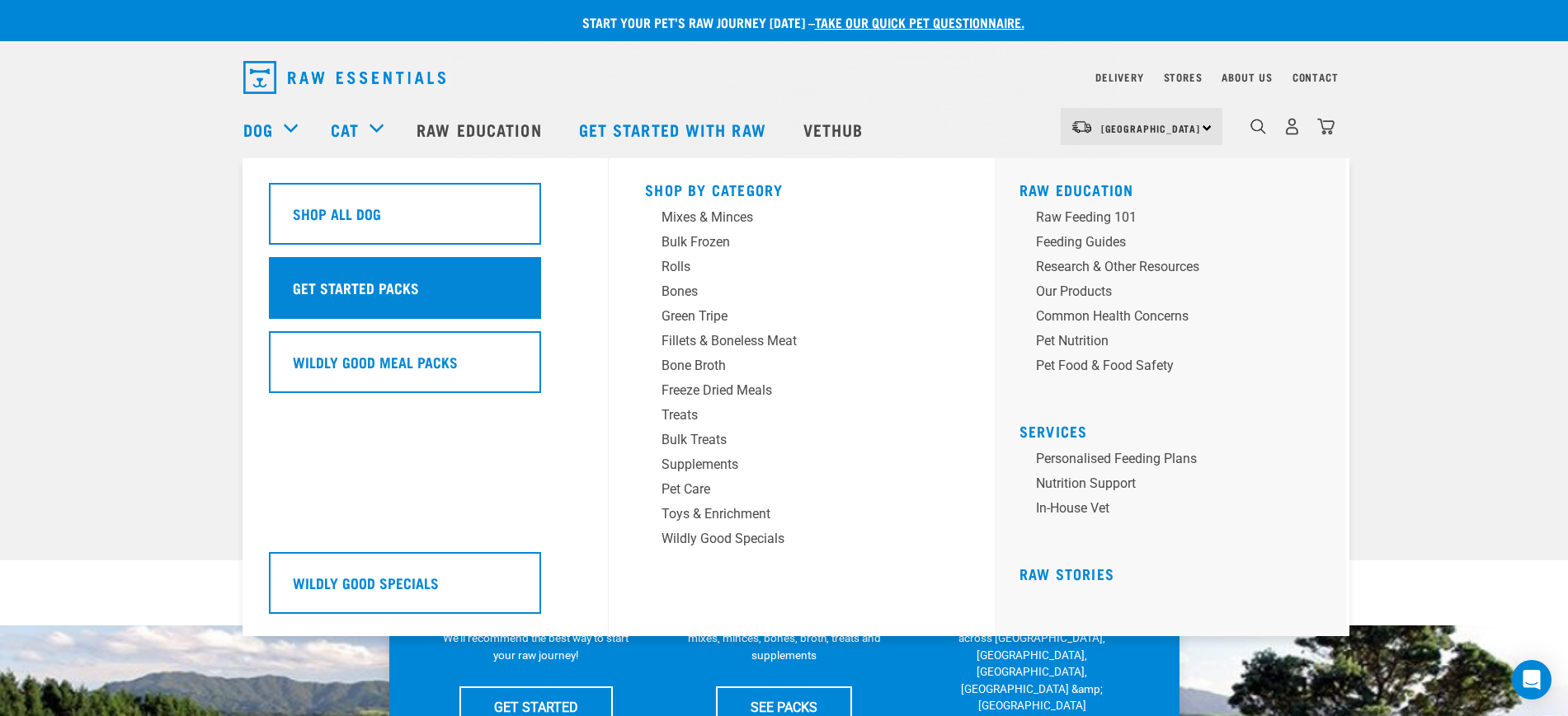
click at [360, 282] on h5 "Get Started Packs" at bounding box center [356, 288] width 126 height 22
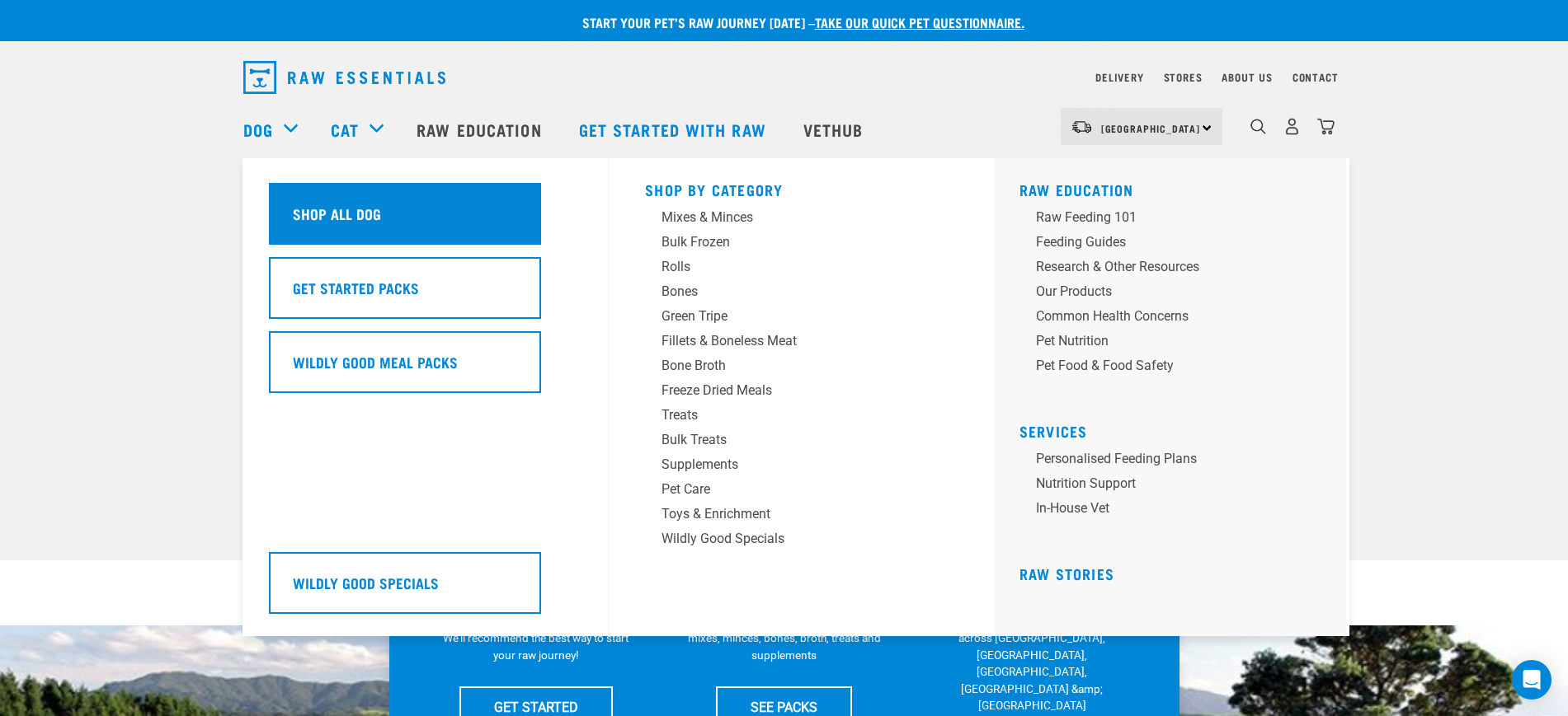
click at [359, 211] on h5 "Shop All Dog" at bounding box center [337, 213] width 88 height 22
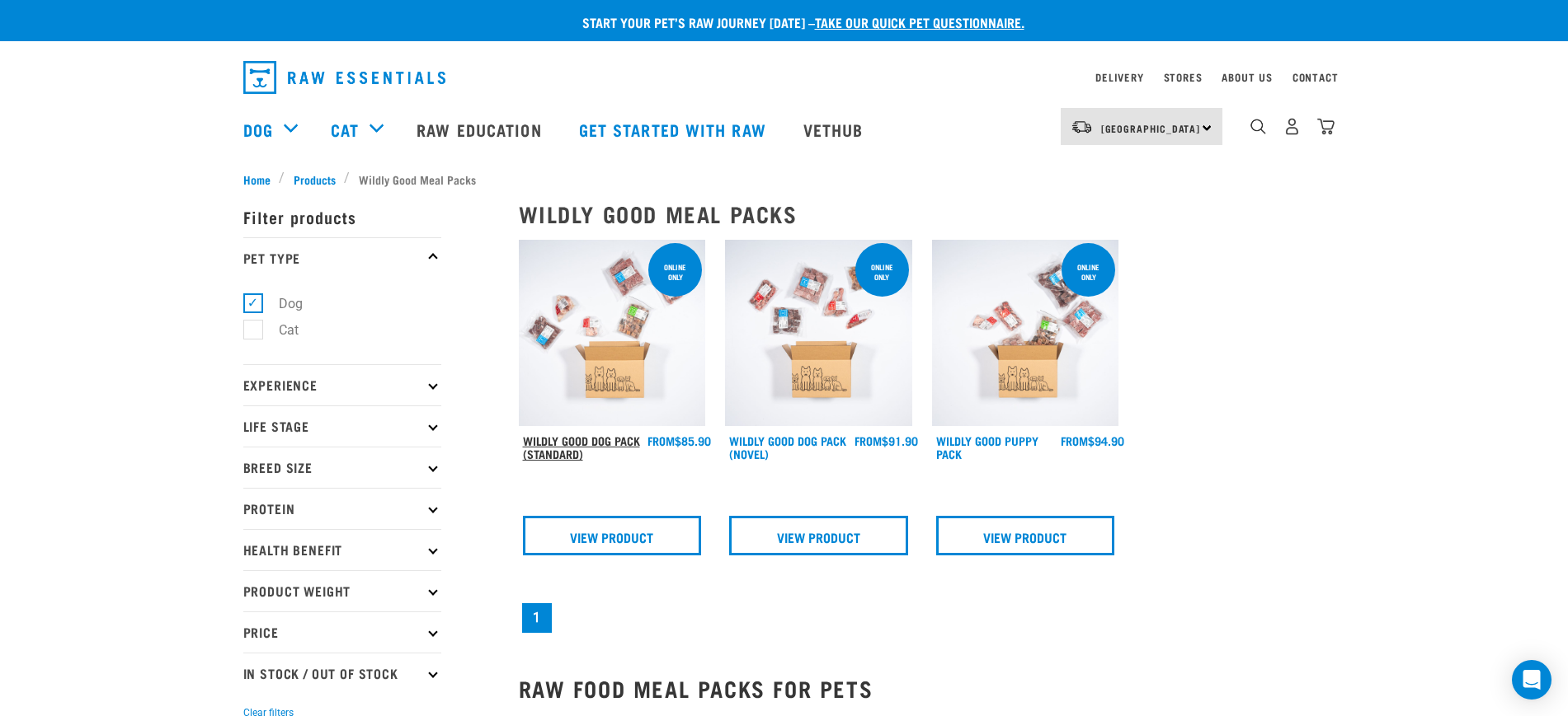
click at [575, 446] on link "Wildly Good Dog Pack (Standard)" at bounding box center [581, 446] width 117 height 19
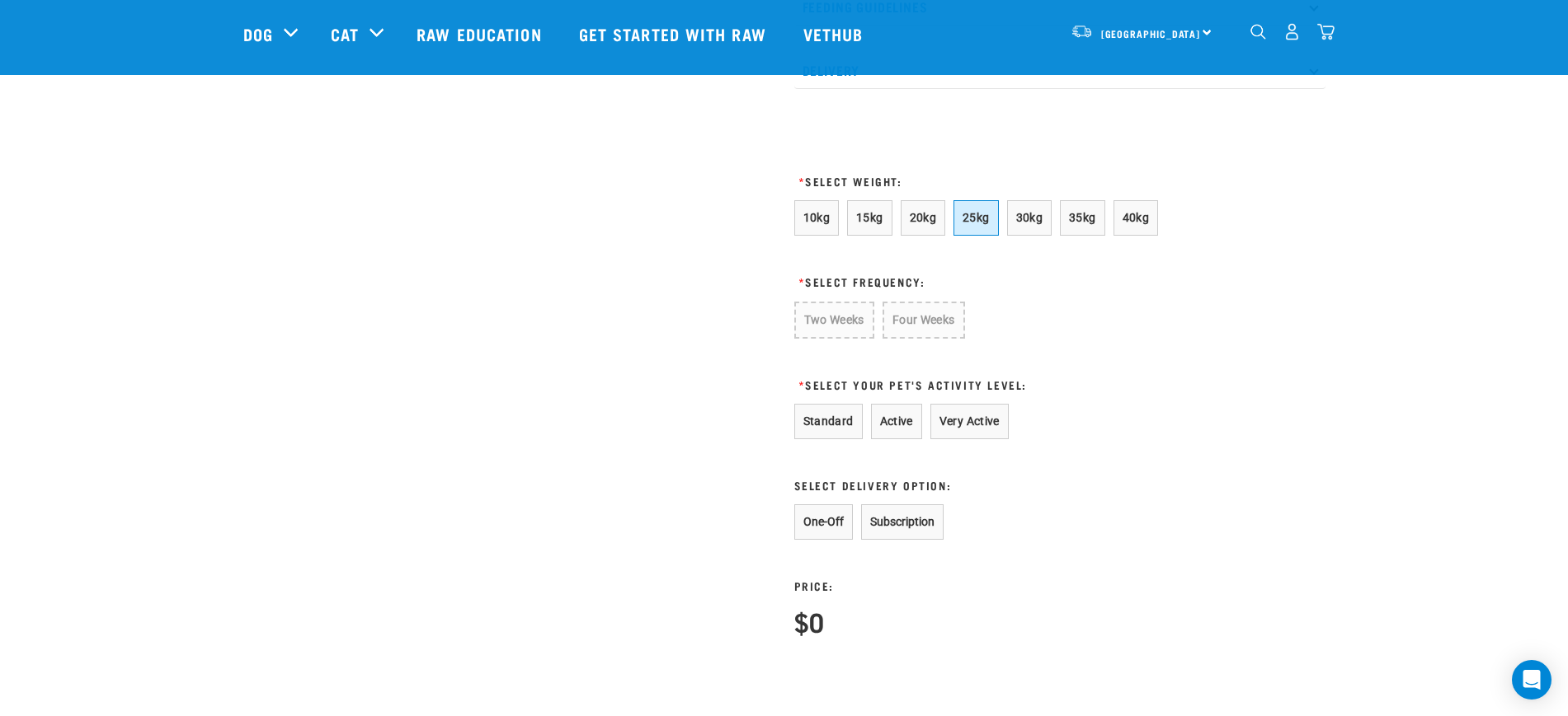
scroll to position [824, 0]
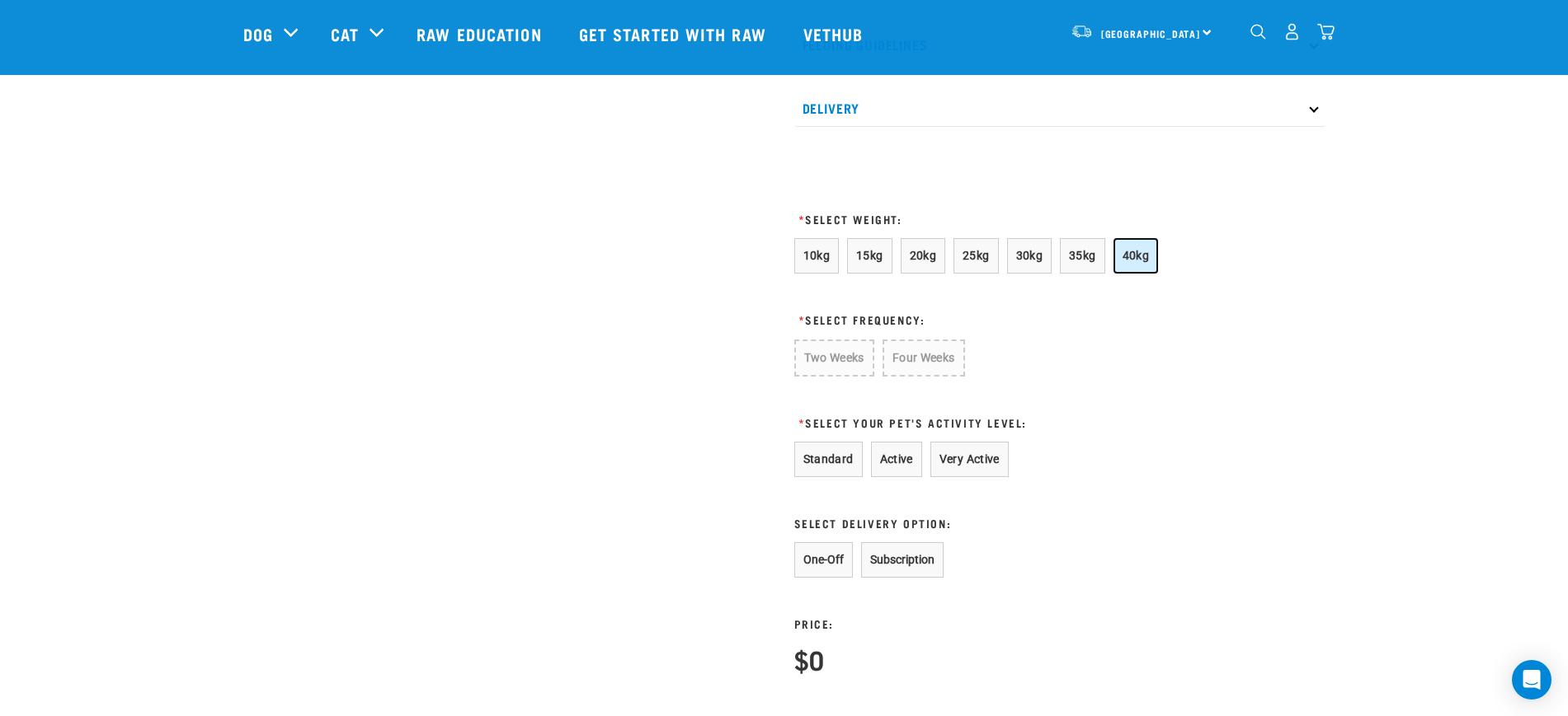
click at [1132, 262] on span "40kg" at bounding box center [1136, 255] width 27 height 14
click at [944, 375] on button "Four Weeks" at bounding box center [921, 357] width 81 height 35
click at [972, 471] on button "Very Active" at bounding box center [970, 457] width 78 height 35
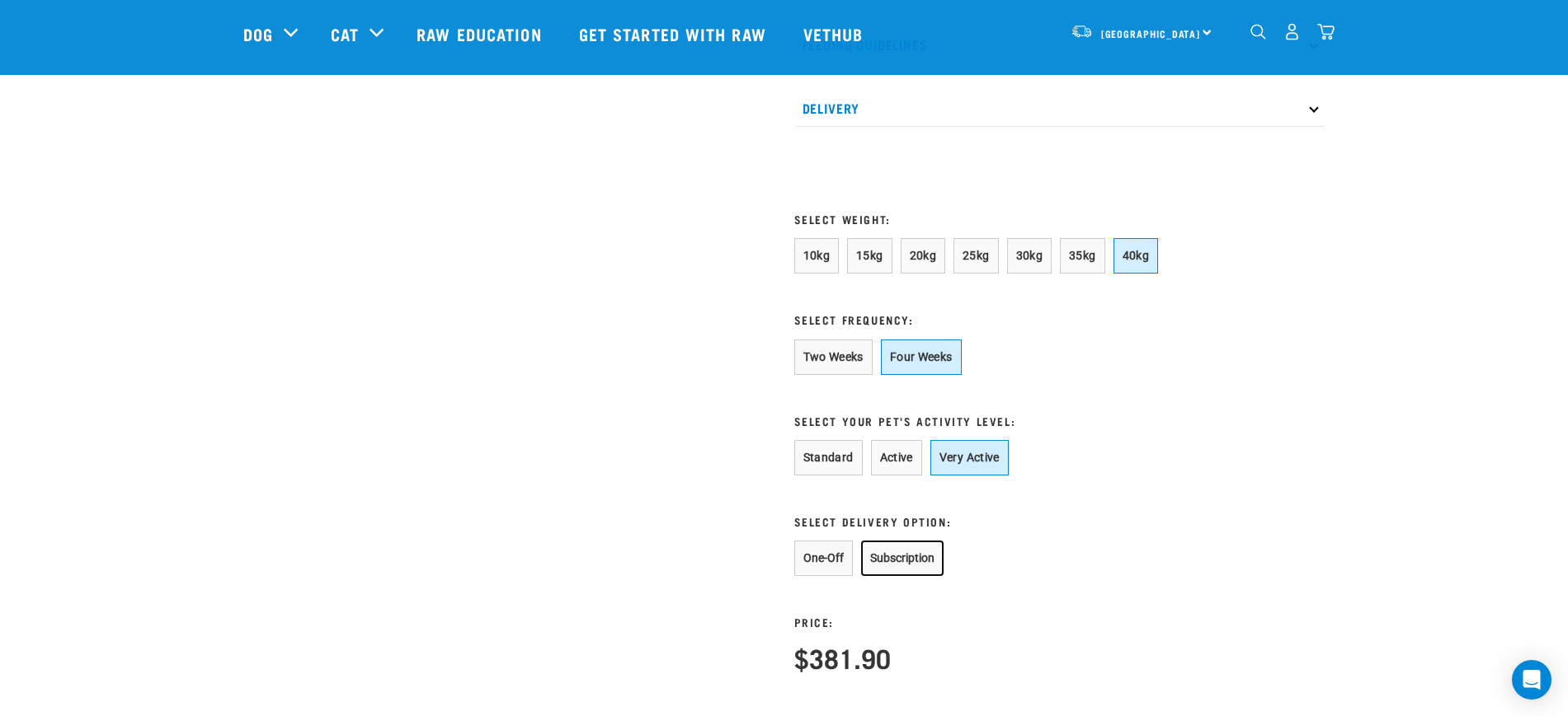
drag, startPoint x: 914, startPoint y: 576, endPoint x: 922, endPoint y: 570, distance: 10.0
click at [916, 575] on button "Subscription" at bounding box center [902, 558] width 83 height 35
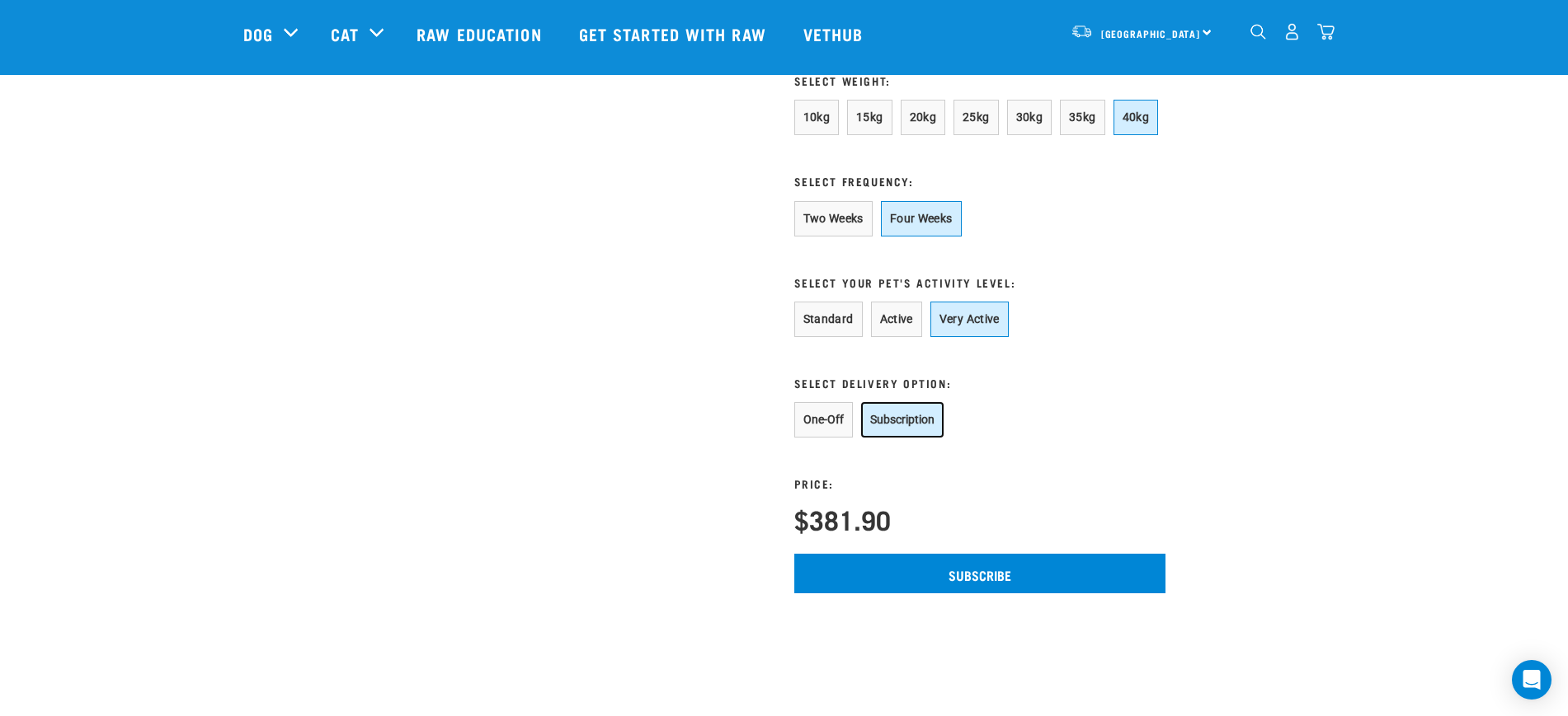
scroll to position [927, 0]
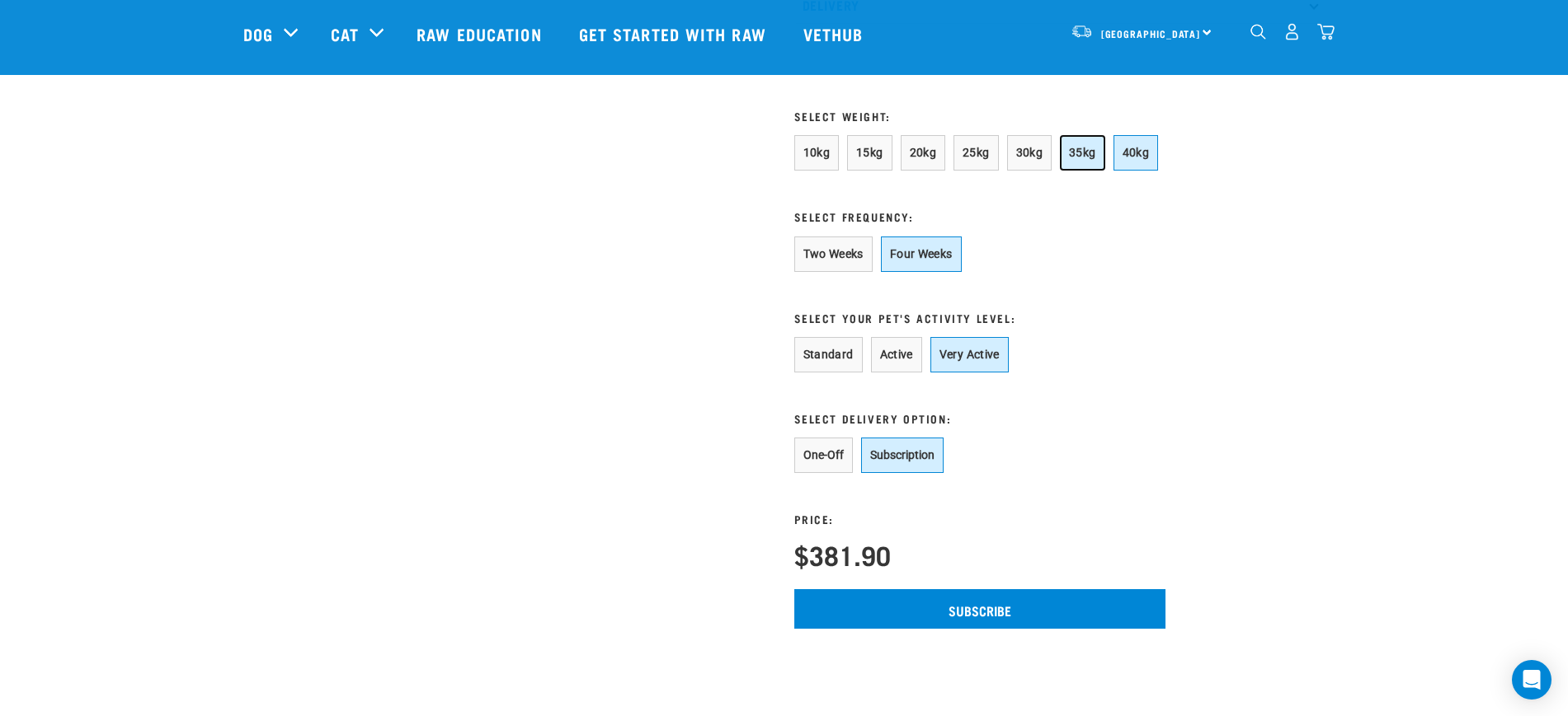
click at [1076, 163] on button "35kg" at bounding box center [1082, 152] width 45 height 35
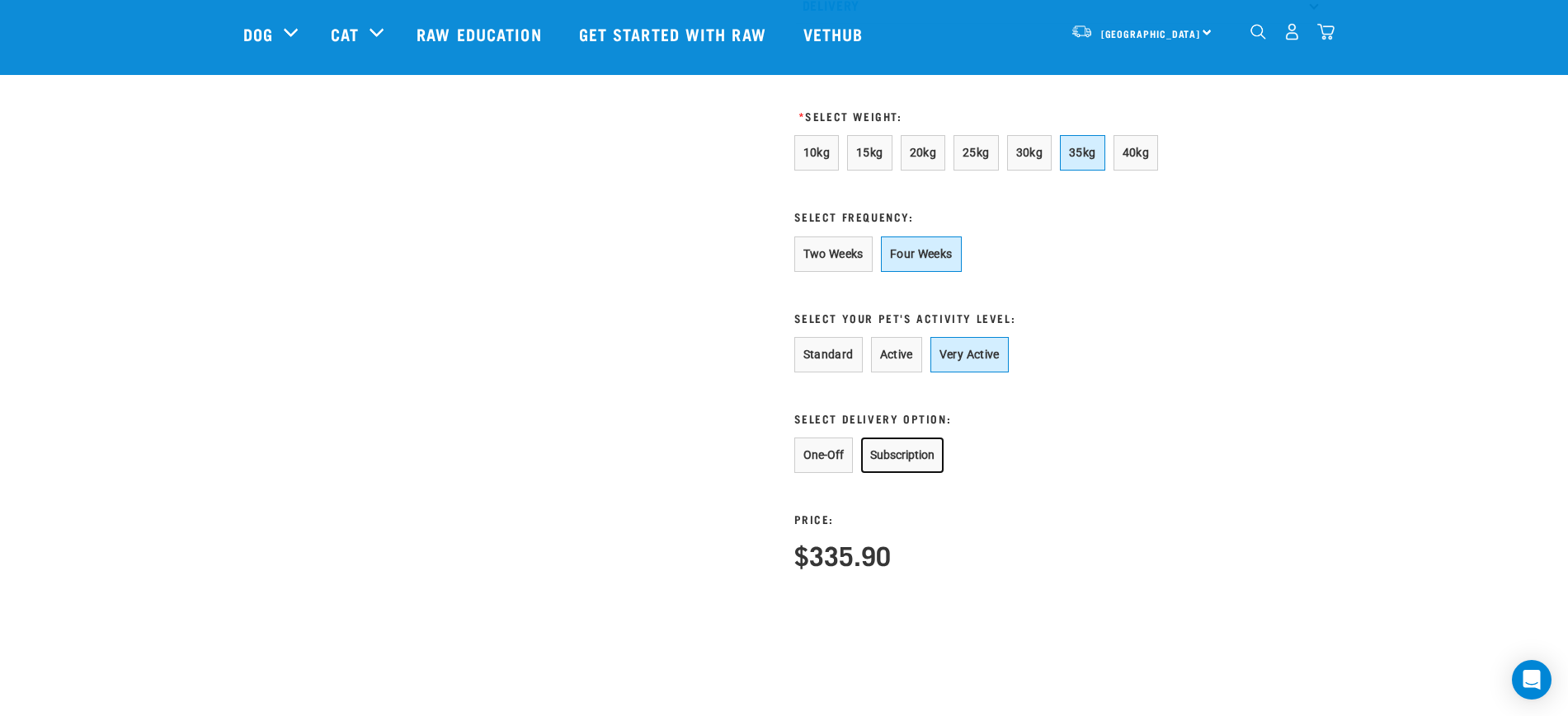
click at [902, 473] on button "Subscription" at bounding box center [902, 455] width 83 height 35
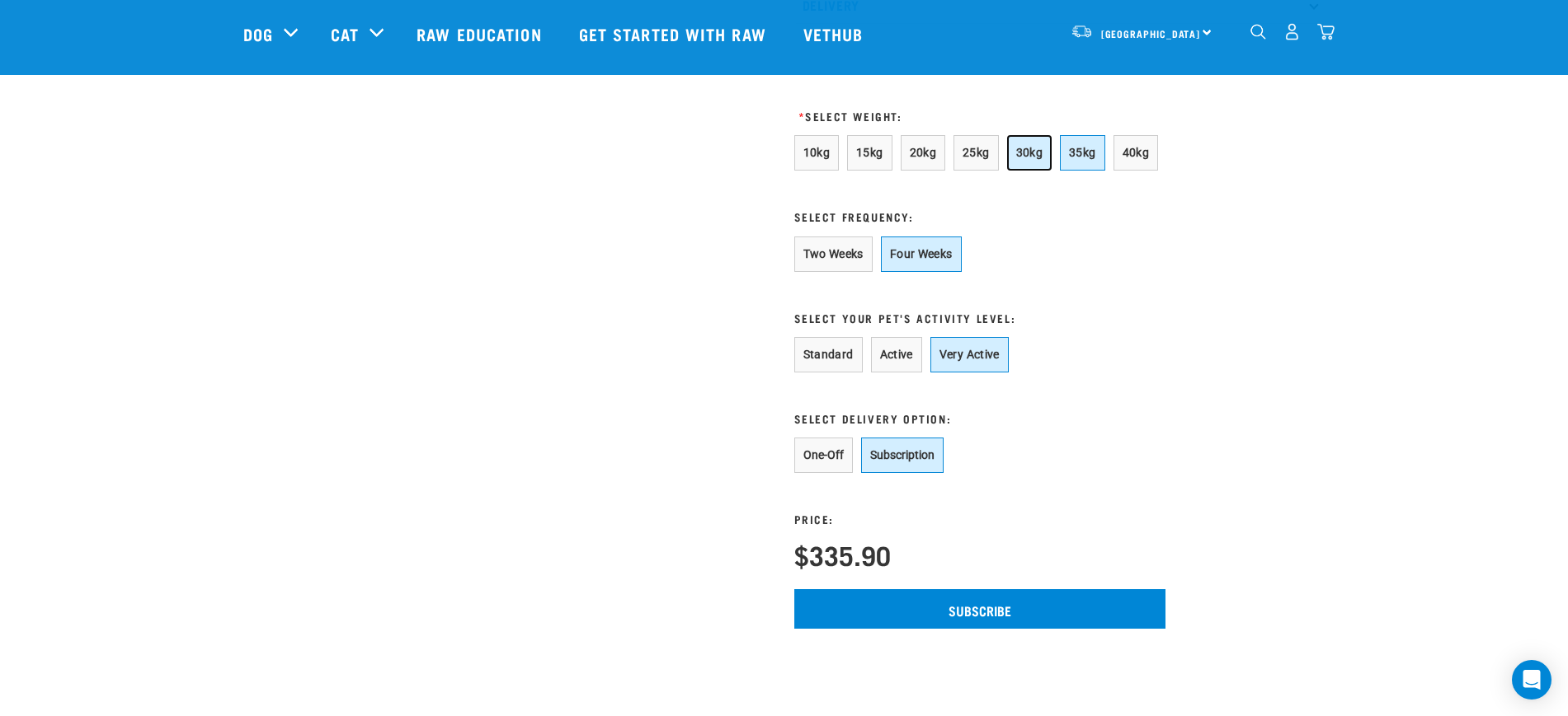
click at [1031, 159] on span "30kg" at bounding box center [1030, 152] width 27 height 14
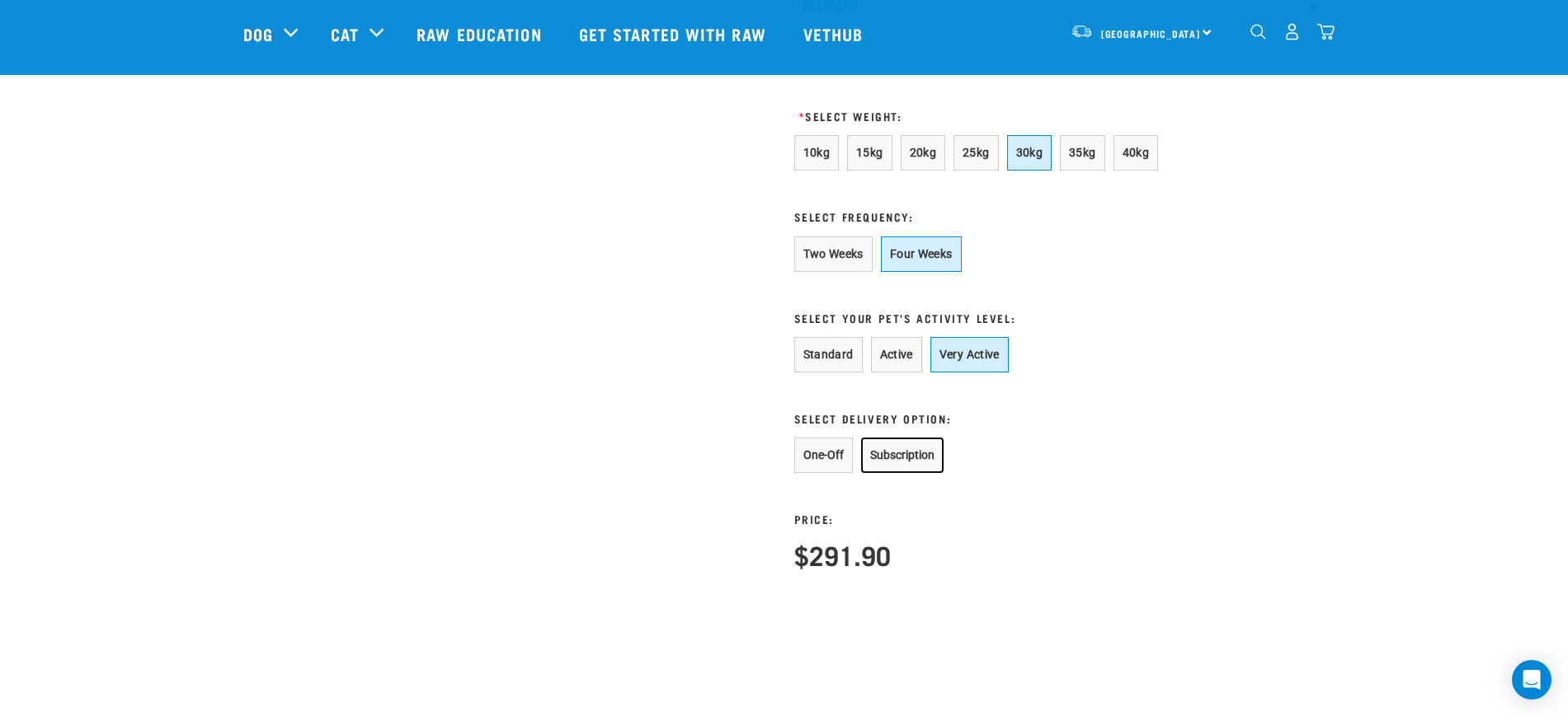
click at [912, 466] on button "Subscription" at bounding box center [902, 455] width 83 height 35
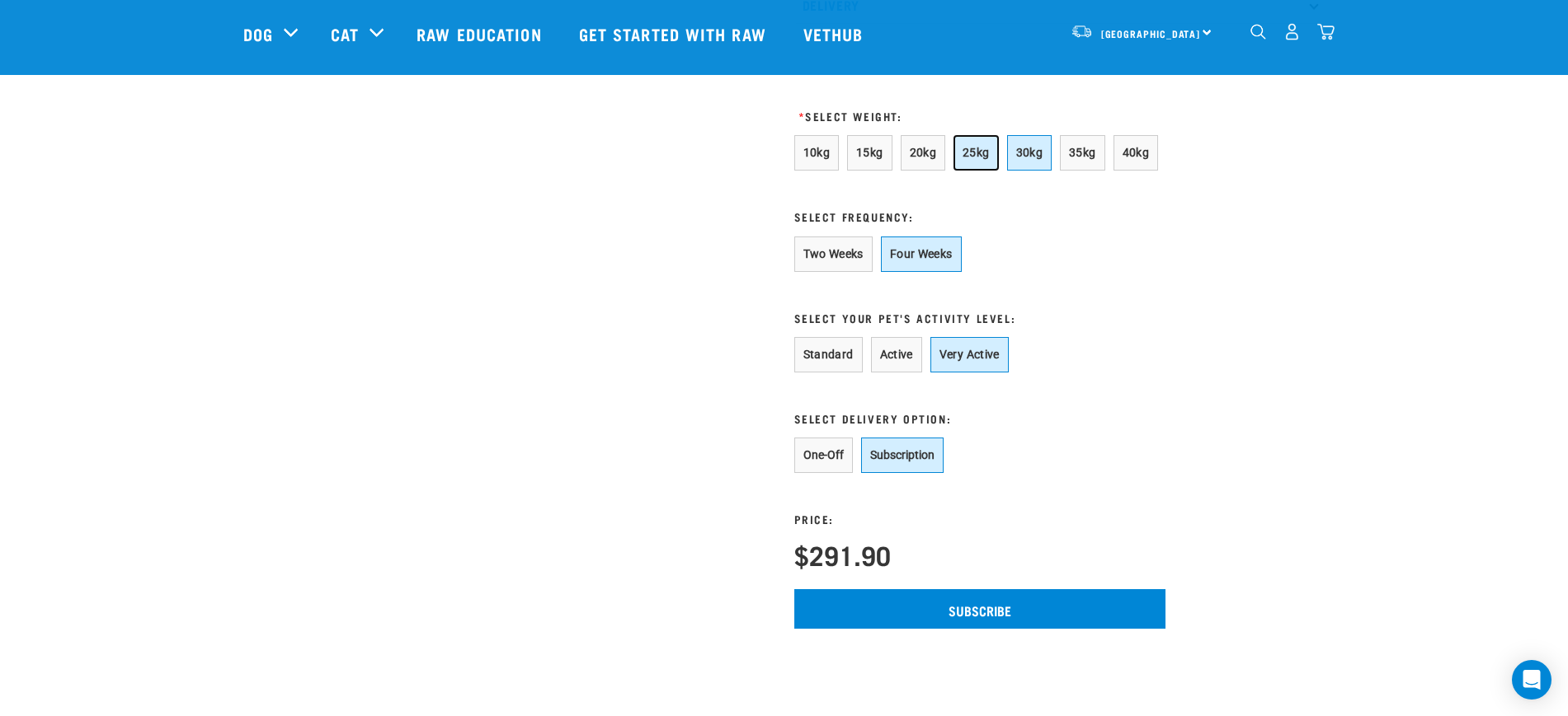
click at [986, 163] on button "25kg" at bounding box center [976, 152] width 45 height 35
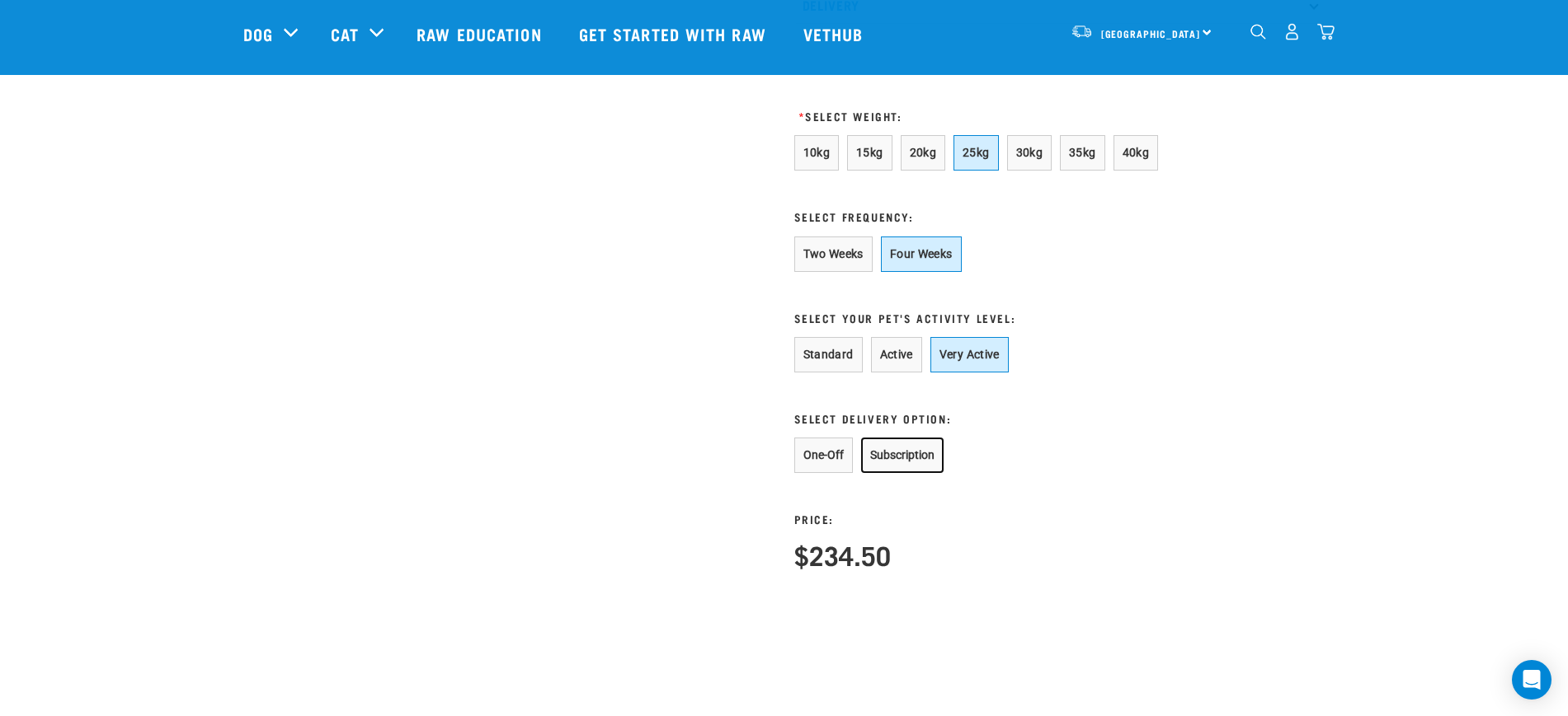
click at [907, 473] on button "Subscription" at bounding box center [902, 455] width 83 height 35
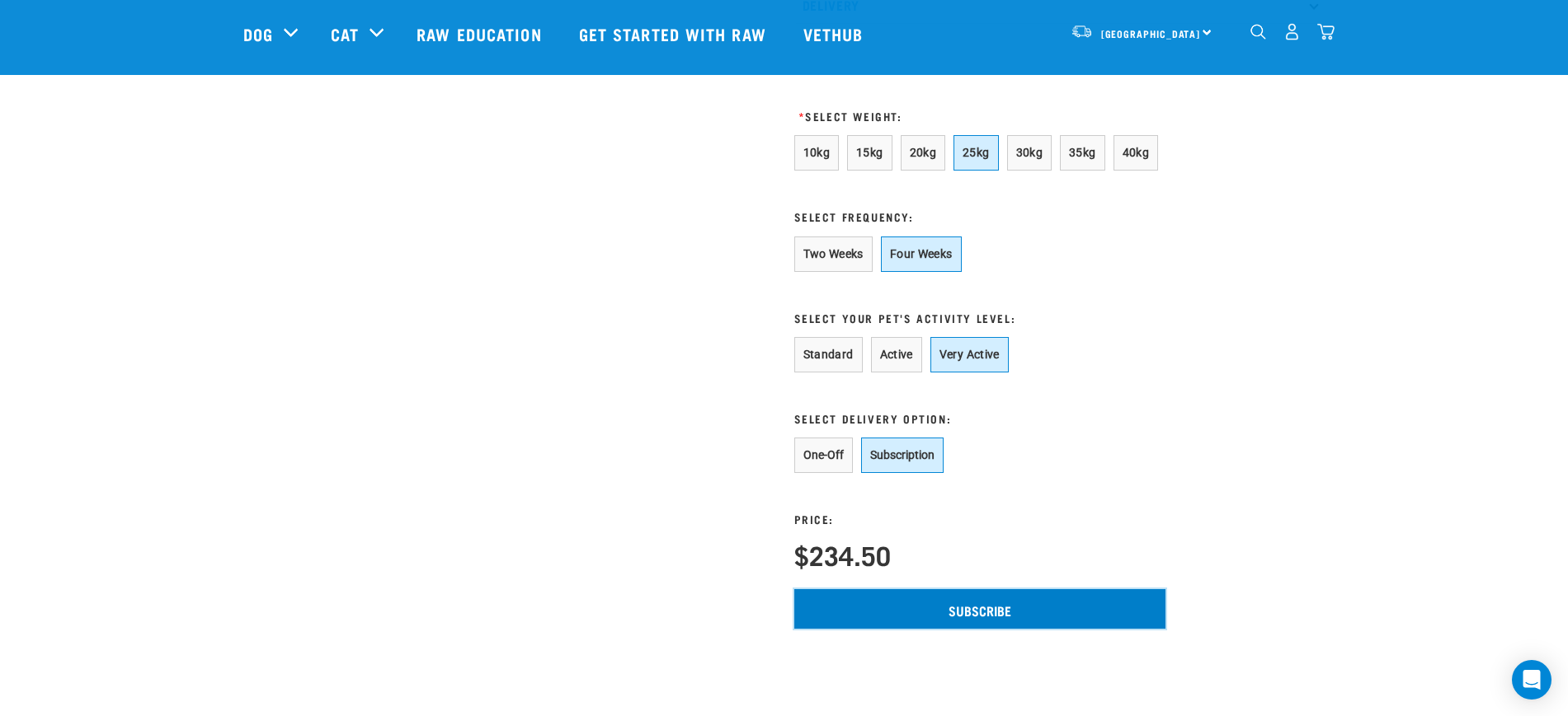
click at [958, 626] on input "Subscribe" at bounding box center [980, 610] width 371 height 40
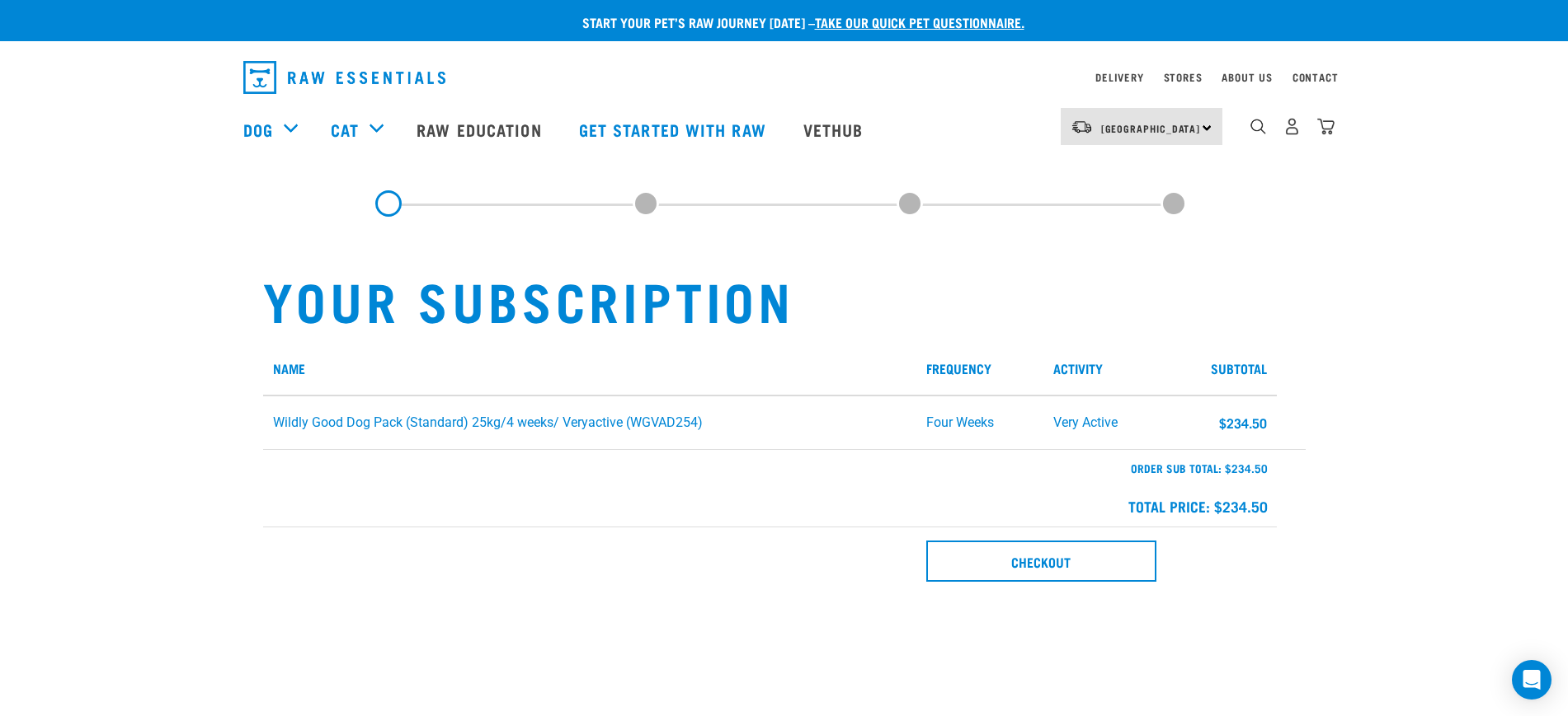
click at [1321, 128] on img "dropdown navigation" at bounding box center [1326, 126] width 17 height 17
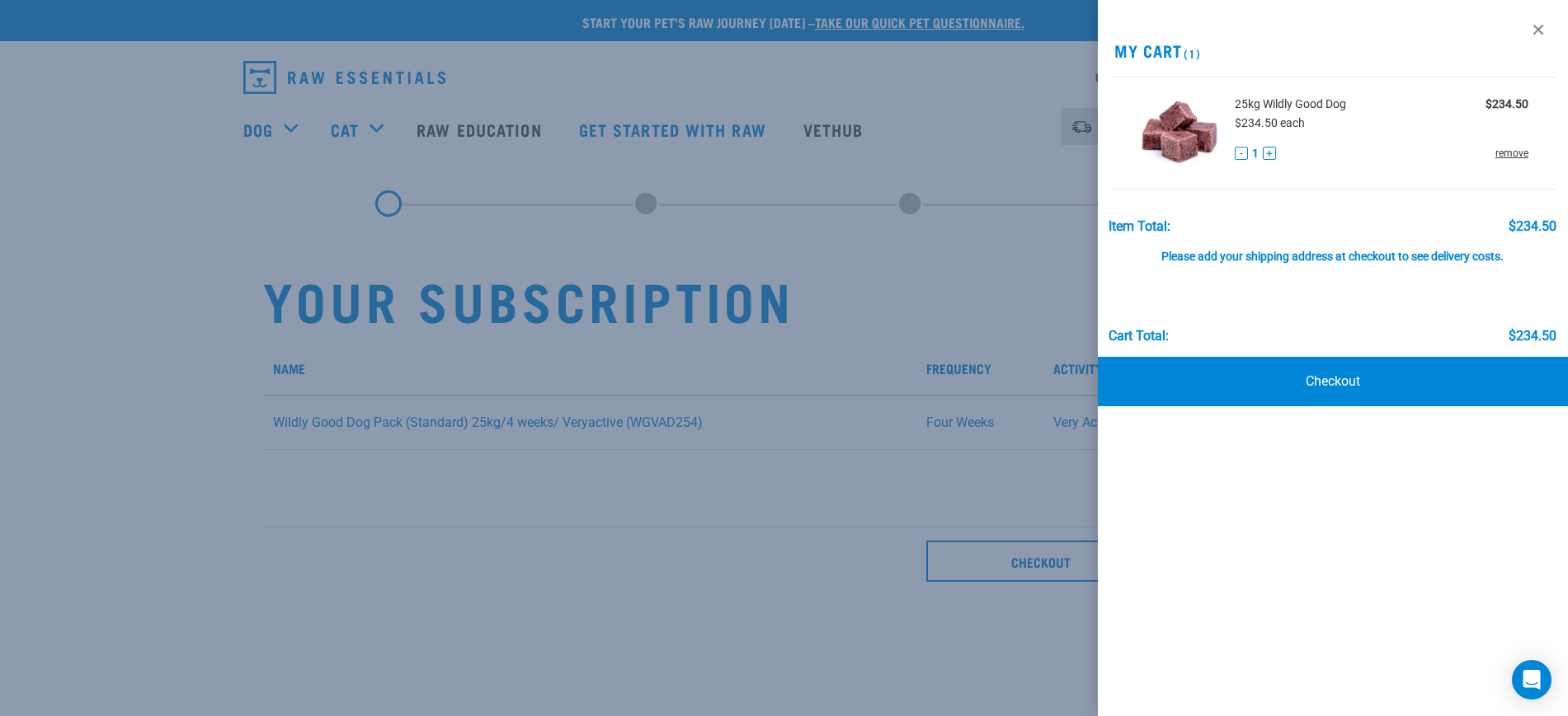
click at [1507, 154] on link "remove" at bounding box center [1512, 153] width 33 height 15
